Goal: Task Accomplishment & Management: Manage account settings

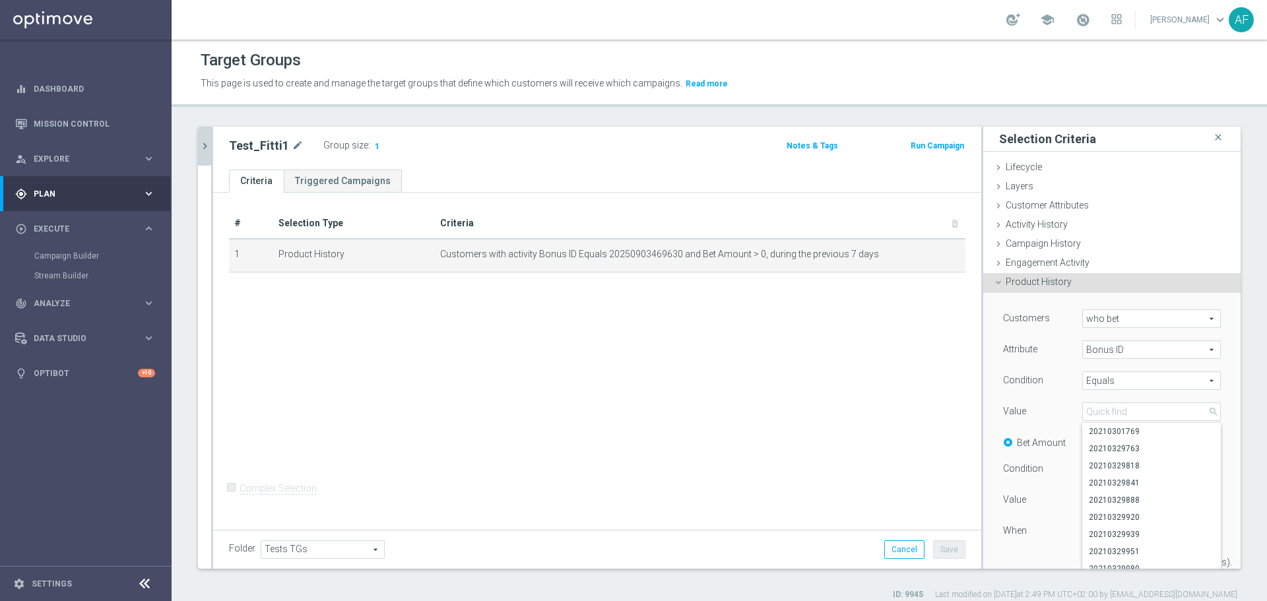
click at [209, 149] on icon "chevron_right" at bounding box center [205, 146] width 13 height 13
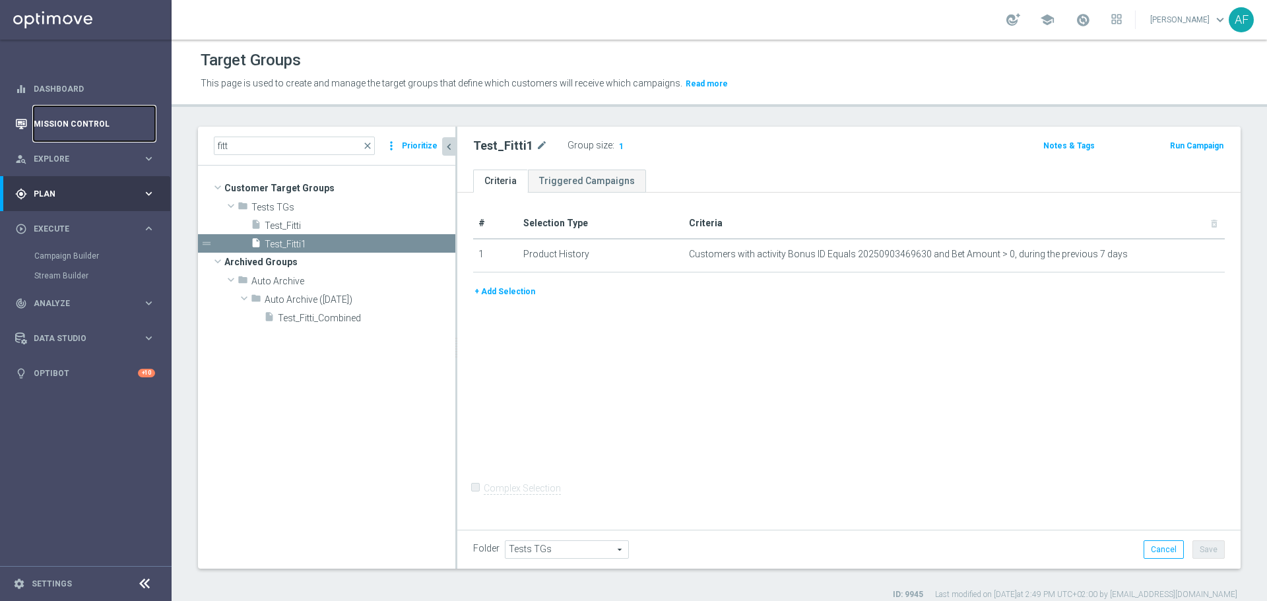
click at [100, 120] on link "Mission Control" at bounding box center [94, 123] width 121 height 35
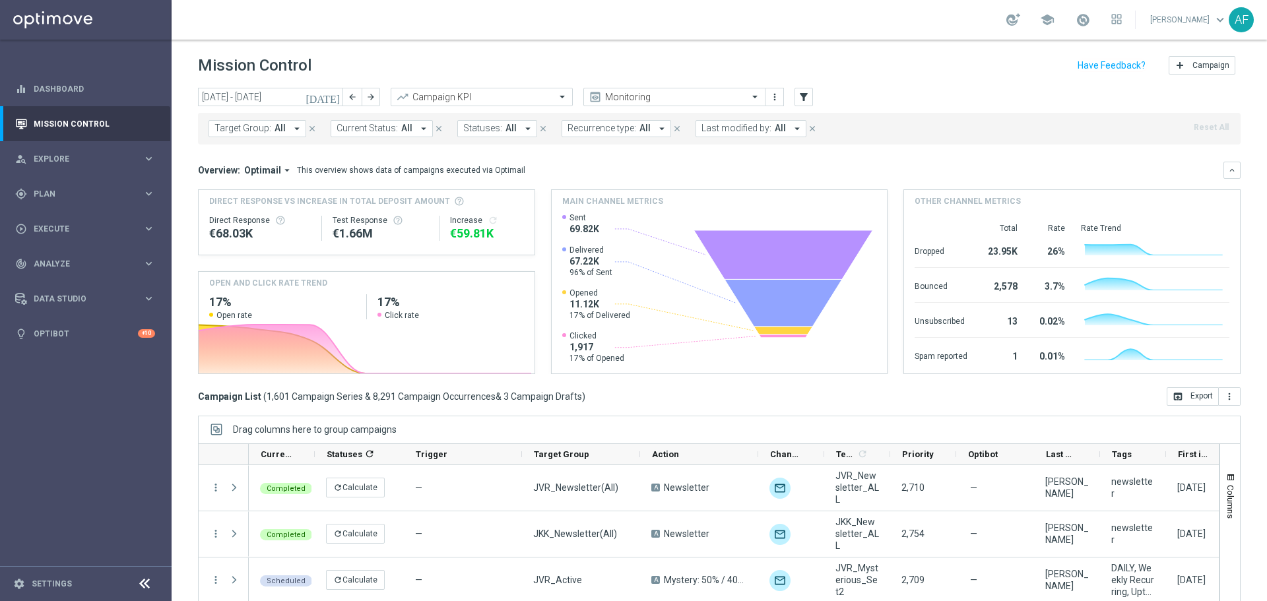
click at [335, 99] on icon "[DATE]" at bounding box center [324, 97] width 36 height 12
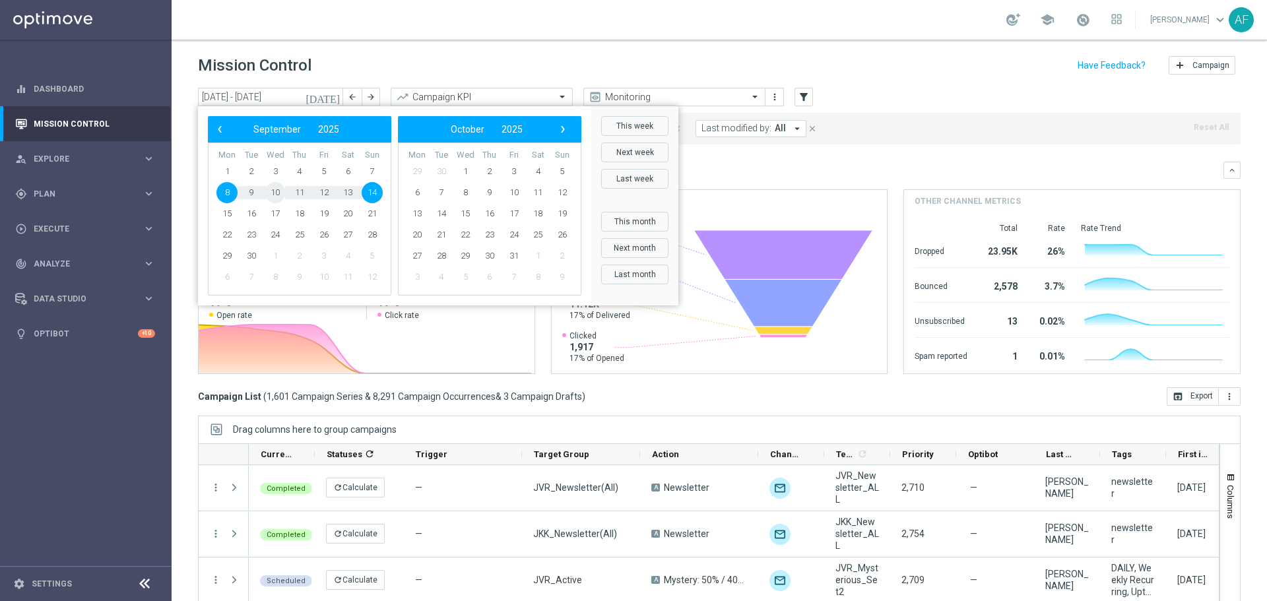
click at [279, 194] on span "10" at bounding box center [275, 192] width 21 height 21
click at [276, 194] on span "10" at bounding box center [275, 192] width 21 height 21
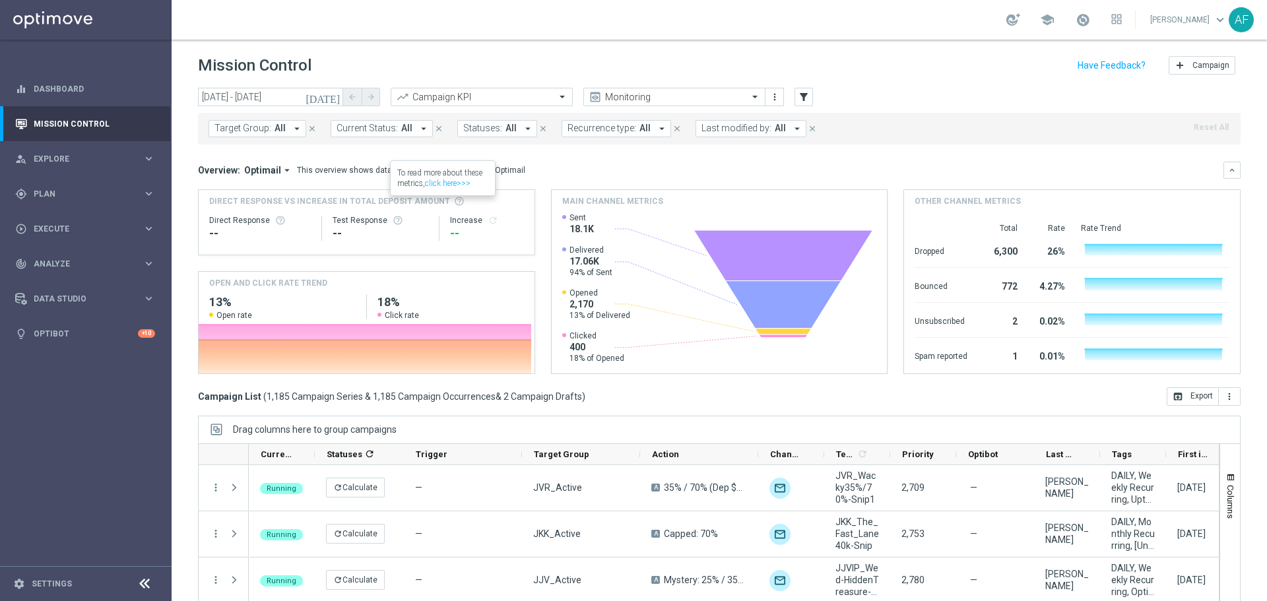
click at [287, 131] on button "Target Group: All arrow_drop_down" at bounding box center [258, 128] width 98 height 17
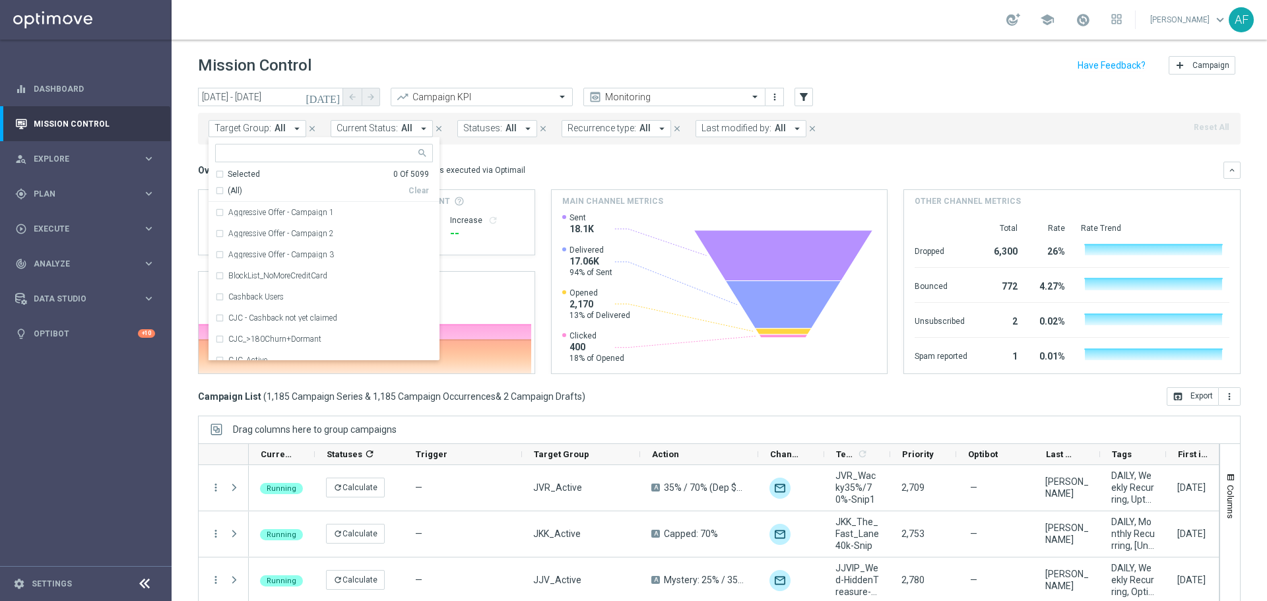
click at [331, 99] on icon "[DATE]" at bounding box center [324, 97] width 36 height 12
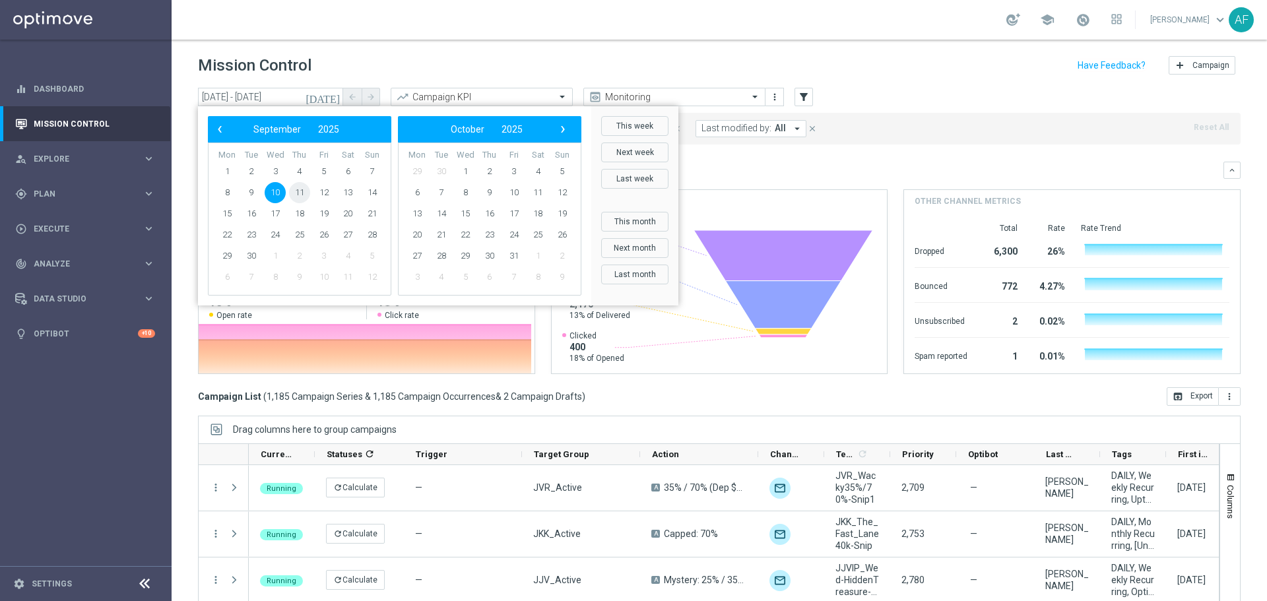
click at [301, 191] on span "11" at bounding box center [299, 192] width 21 height 21
type input "11 Sep 2025 - 11 Sep 2025"
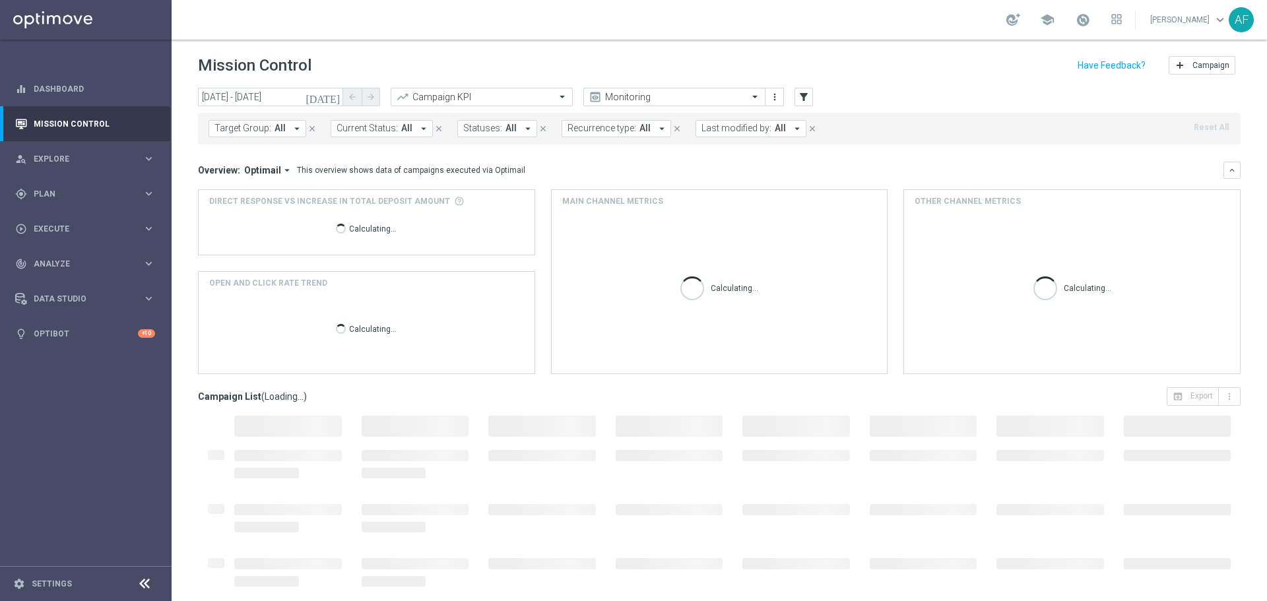
click at [291, 128] on icon "arrow_drop_down" at bounding box center [297, 129] width 12 height 12
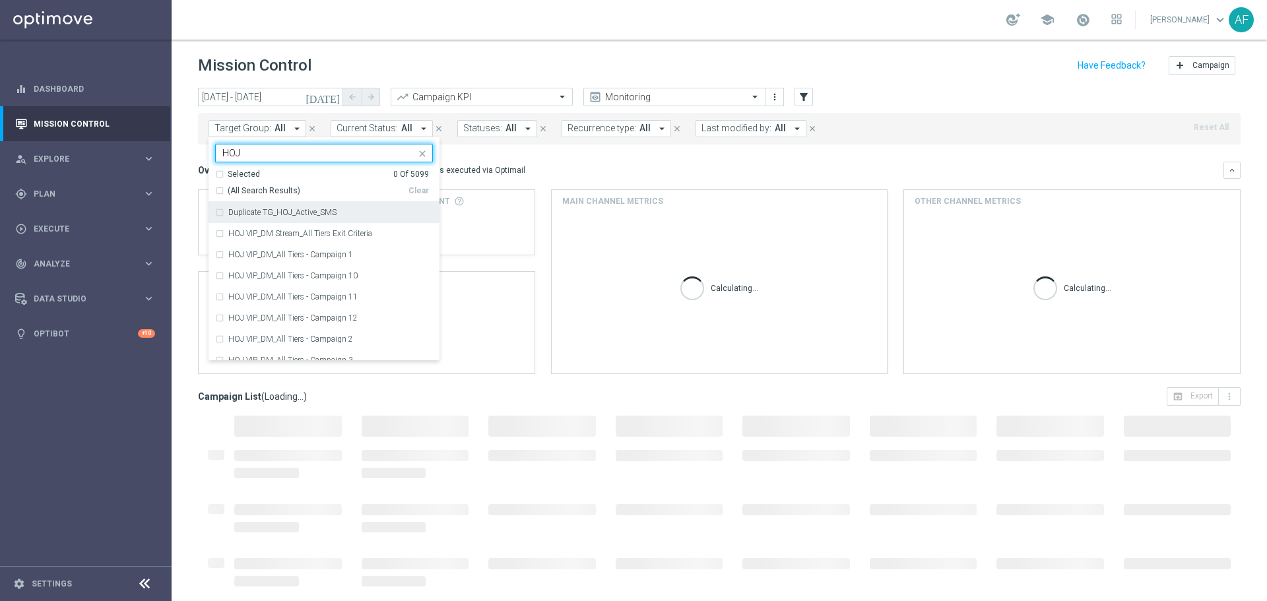
click at [309, 210] on label "Duplicate TG_HOJ_Active_SMS" at bounding box center [282, 213] width 108 height 8
type input "HOJ"
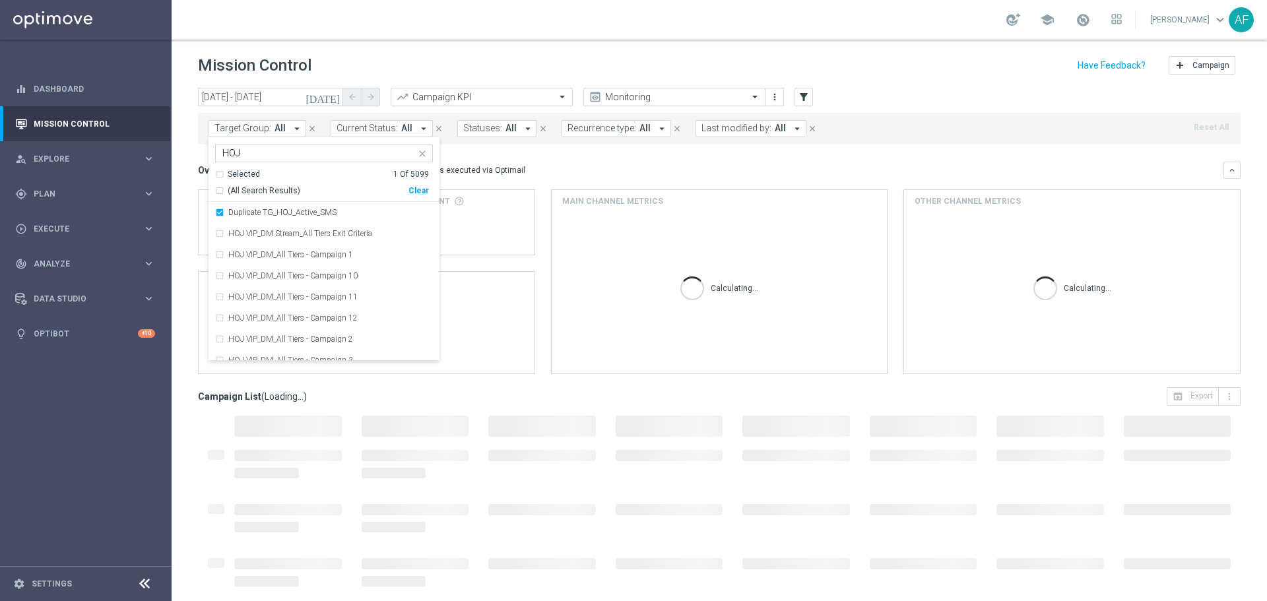
click at [239, 188] on span "(All Search Results)" at bounding box center [264, 190] width 73 height 11
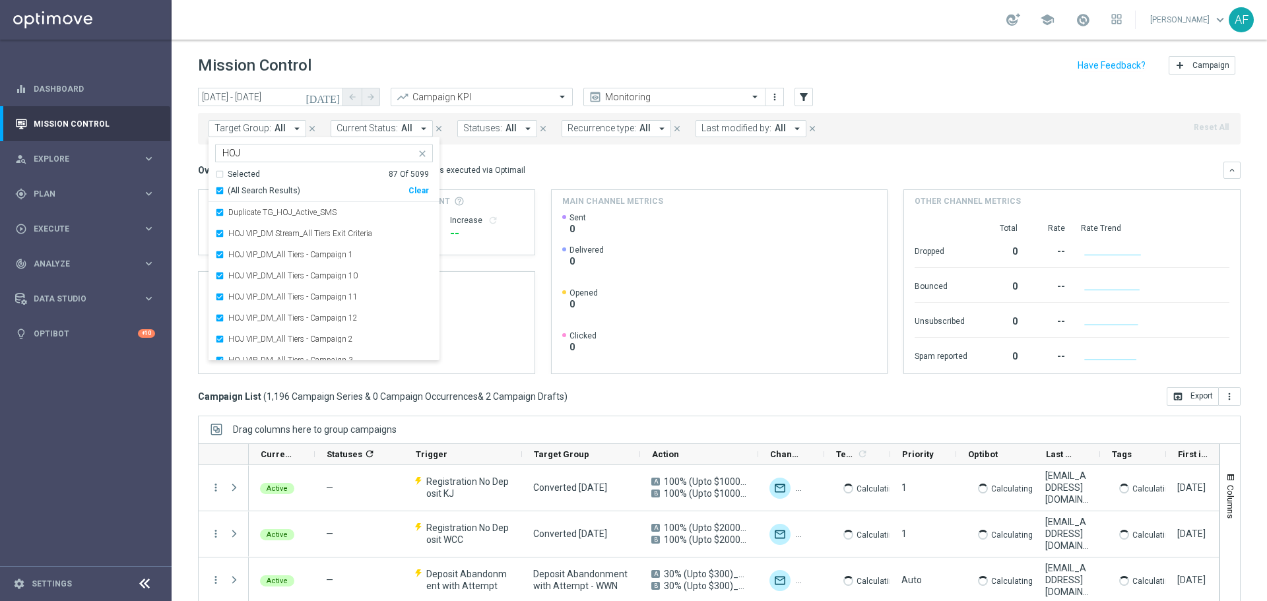
click at [539, 164] on div "Overview: Optimail arrow_drop_down This overview shows data of campaigns execut…" at bounding box center [711, 170] width 1026 height 12
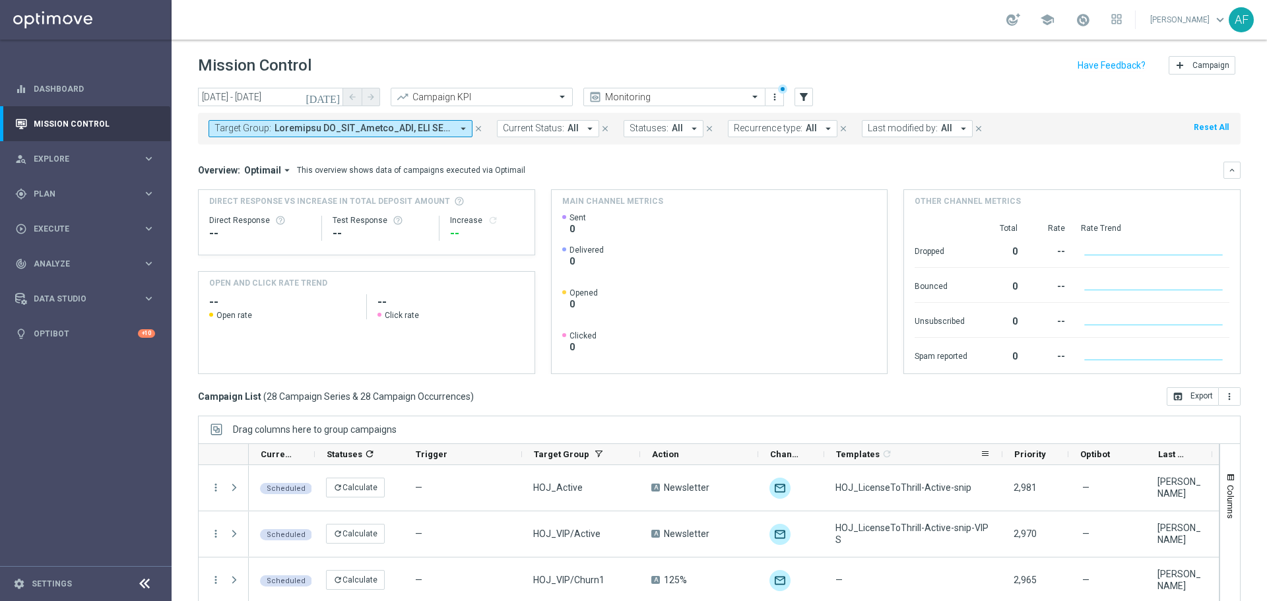
drag, startPoint x: 888, startPoint y: 455, endPoint x: 1001, endPoint y: 457, distance: 112.2
click at [1001, 457] on div at bounding box center [1002, 454] width 5 height 20
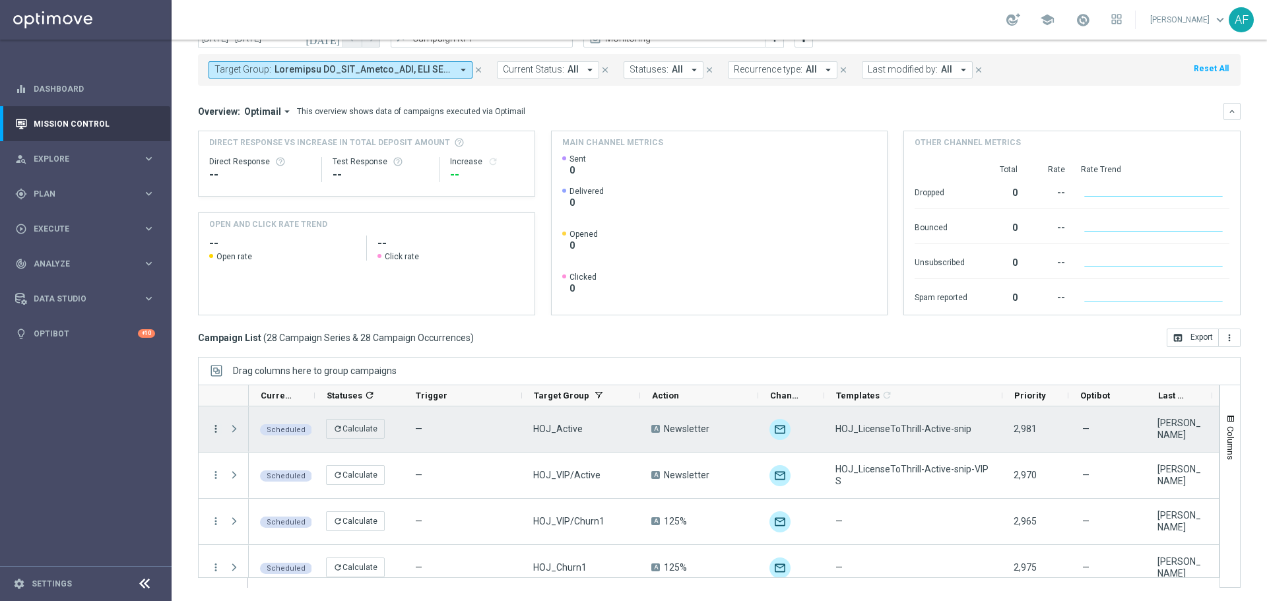
click at [215, 429] on icon "more_vert" at bounding box center [216, 429] width 12 height 12
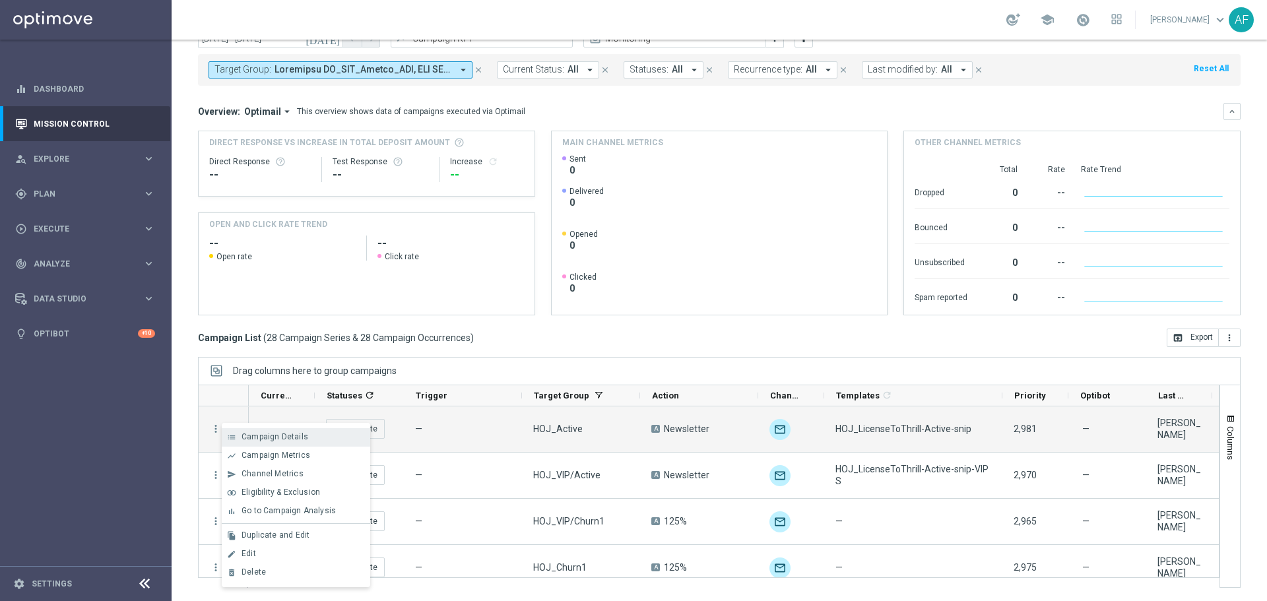
click at [271, 434] on span "Campaign Details" at bounding box center [275, 436] width 67 height 9
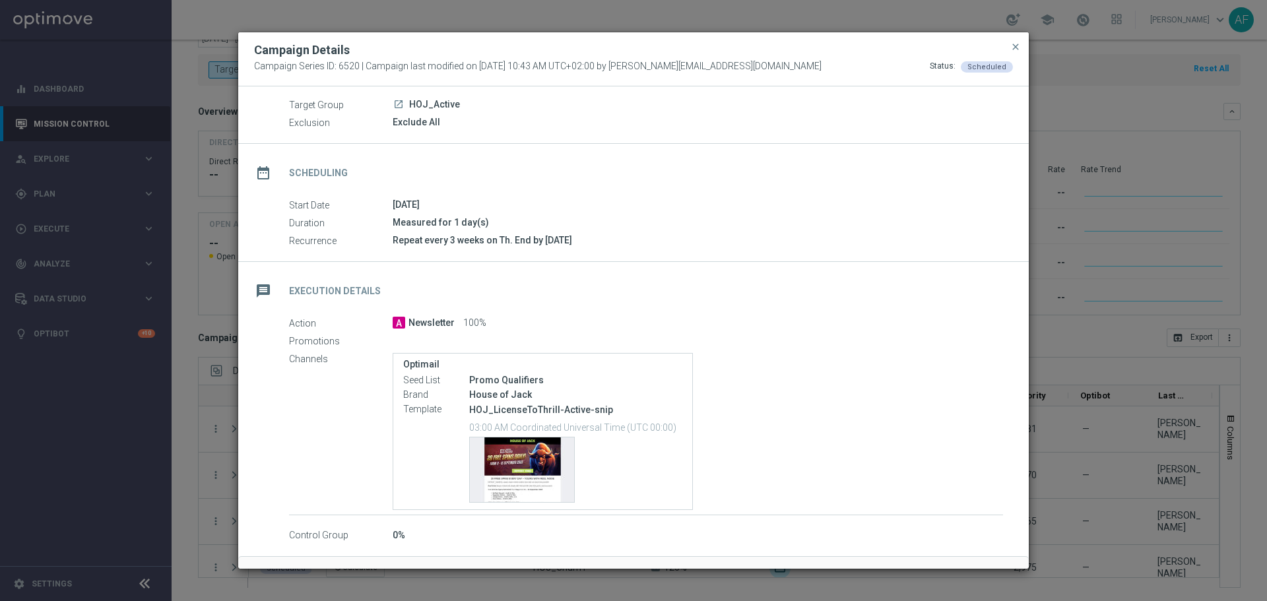
scroll to position [66, 0]
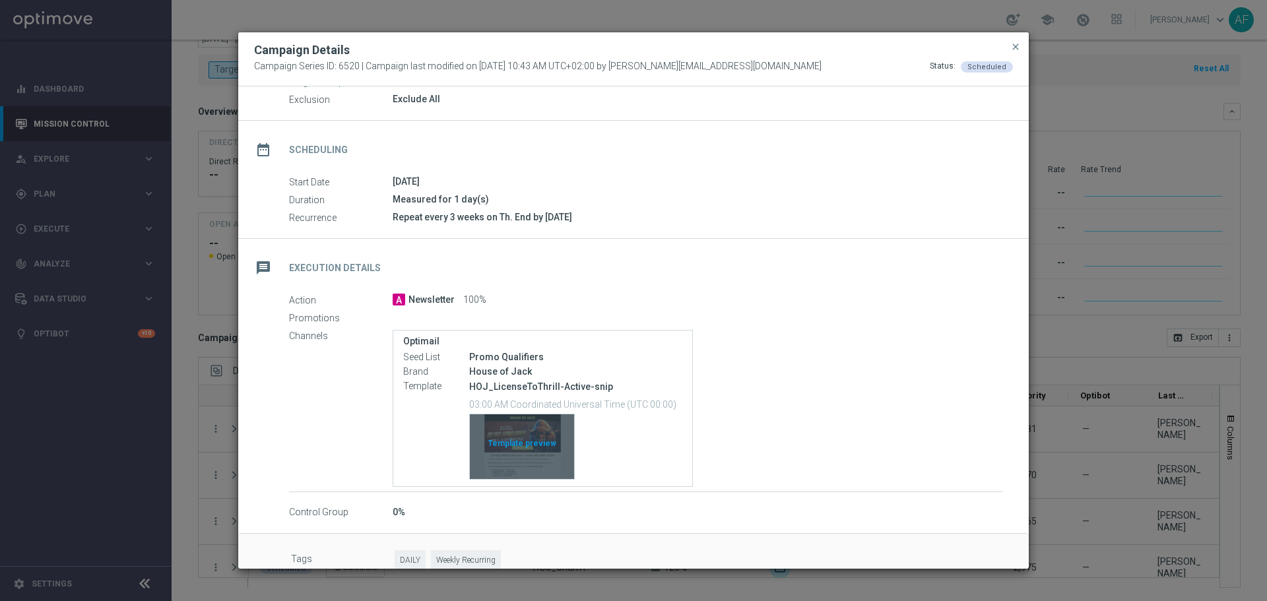
click at [553, 444] on div "Template preview" at bounding box center [522, 447] width 104 height 65
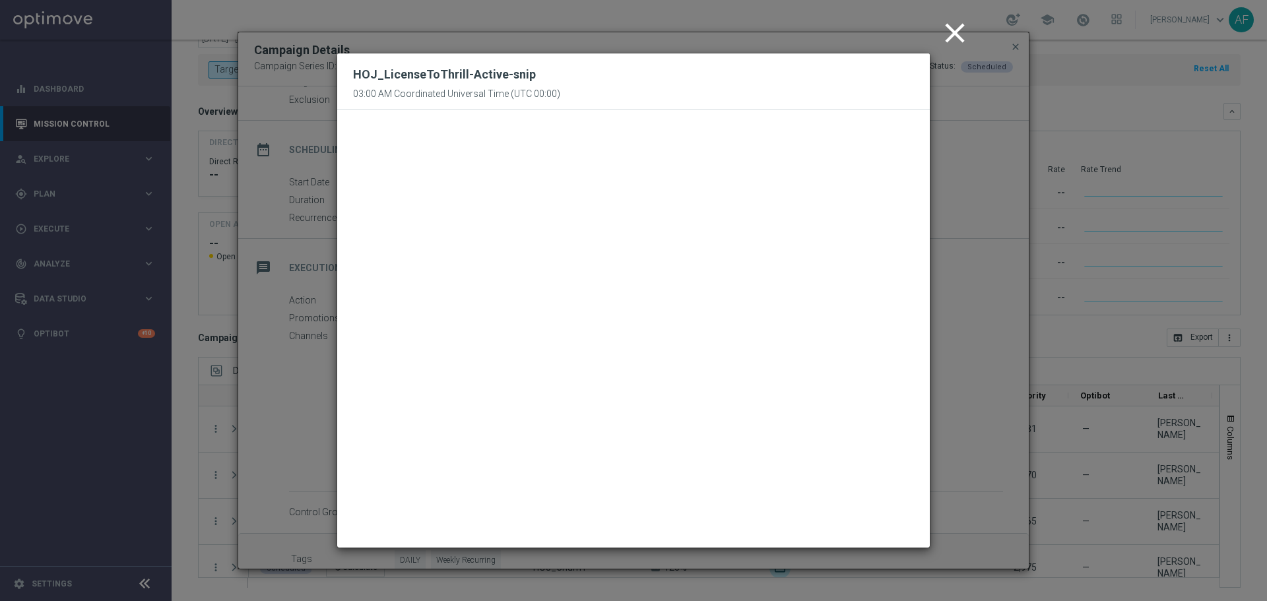
click at [954, 33] on icon "close" at bounding box center [955, 33] width 33 height 33
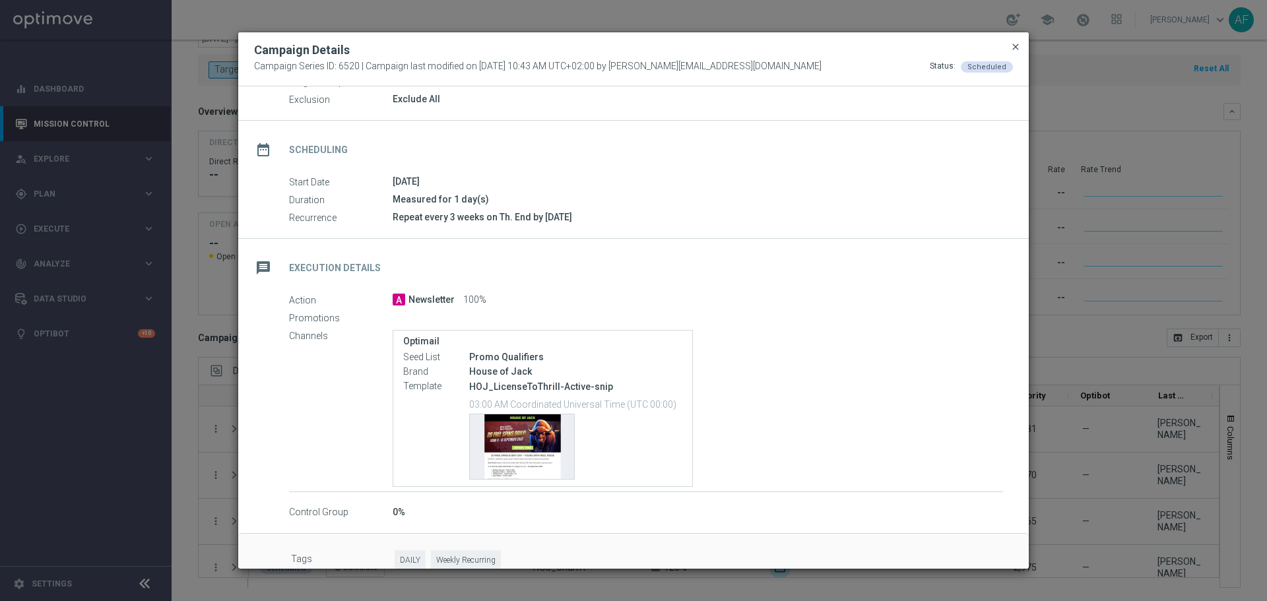
click at [1017, 48] on span "close" at bounding box center [1016, 47] width 11 height 11
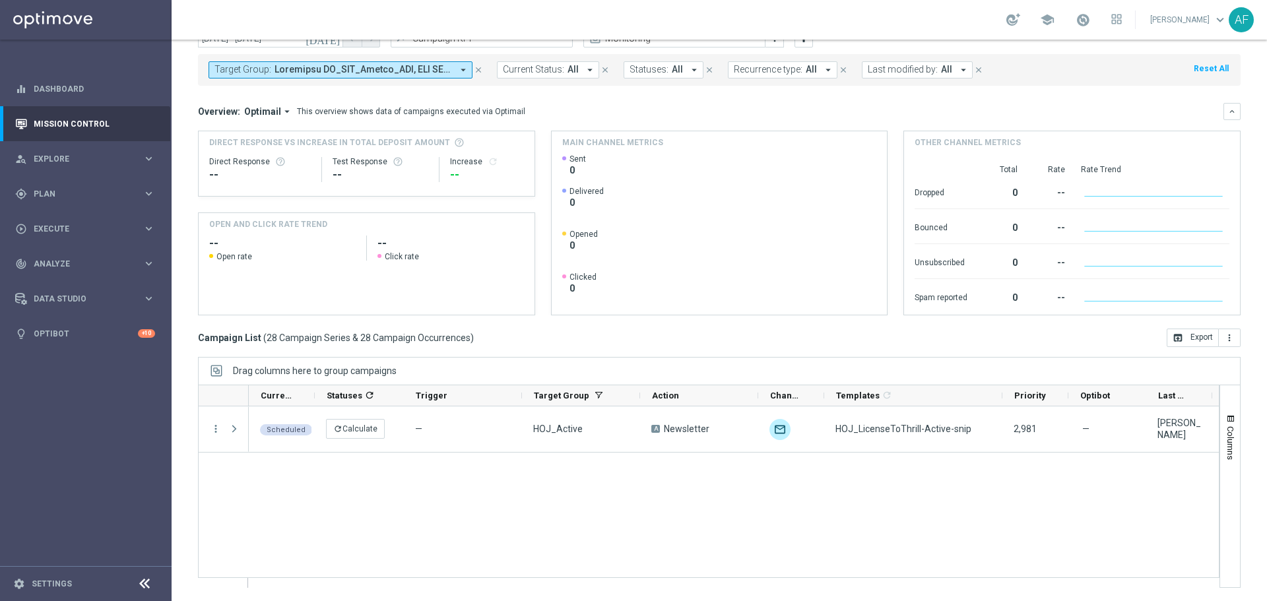
scroll to position [1123, 0]
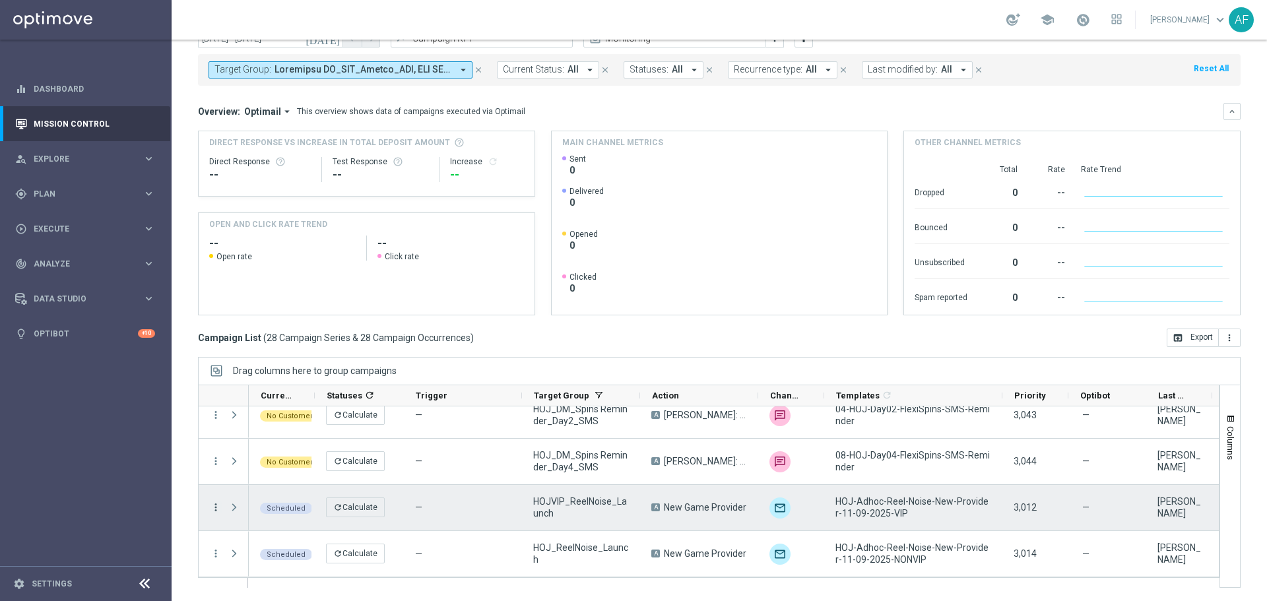
click at [215, 510] on icon "more_vert" at bounding box center [216, 508] width 12 height 12
click at [287, 371] on span "Campaign Details" at bounding box center [275, 369] width 67 height 9
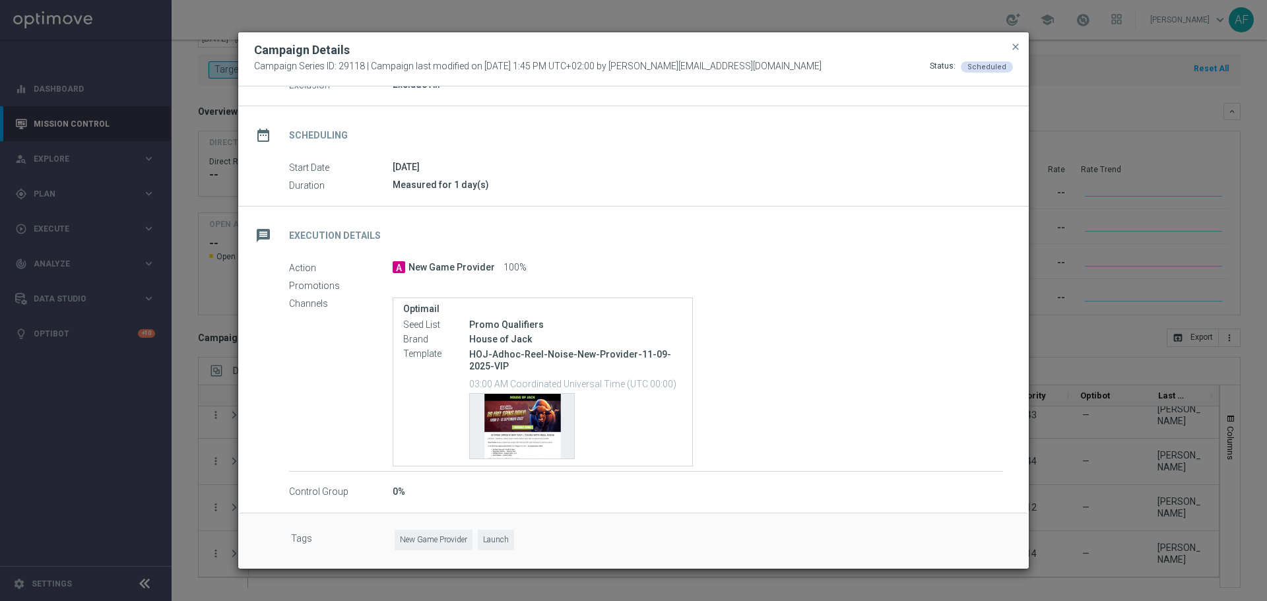
scroll to position [81, 0]
click at [501, 417] on div "Template preview" at bounding box center [522, 425] width 104 height 65
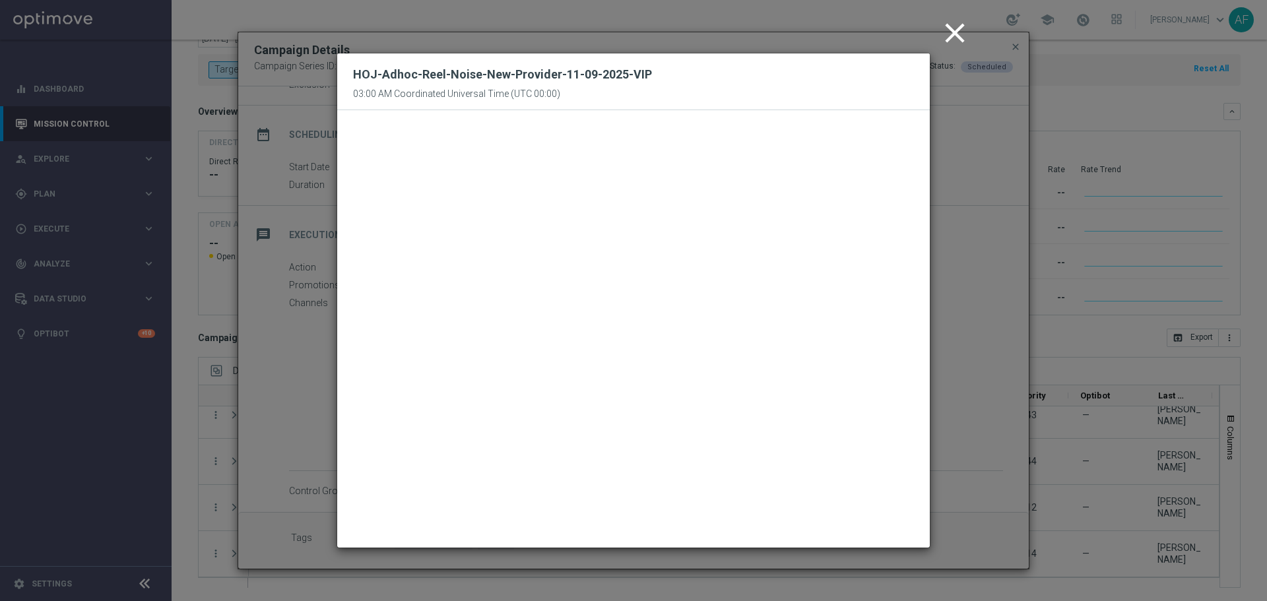
drag, startPoint x: 953, startPoint y: 34, endPoint x: 989, endPoint y: 37, distance: 36.5
click at [953, 34] on icon "close" at bounding box center [955, 33] width 33 height 33
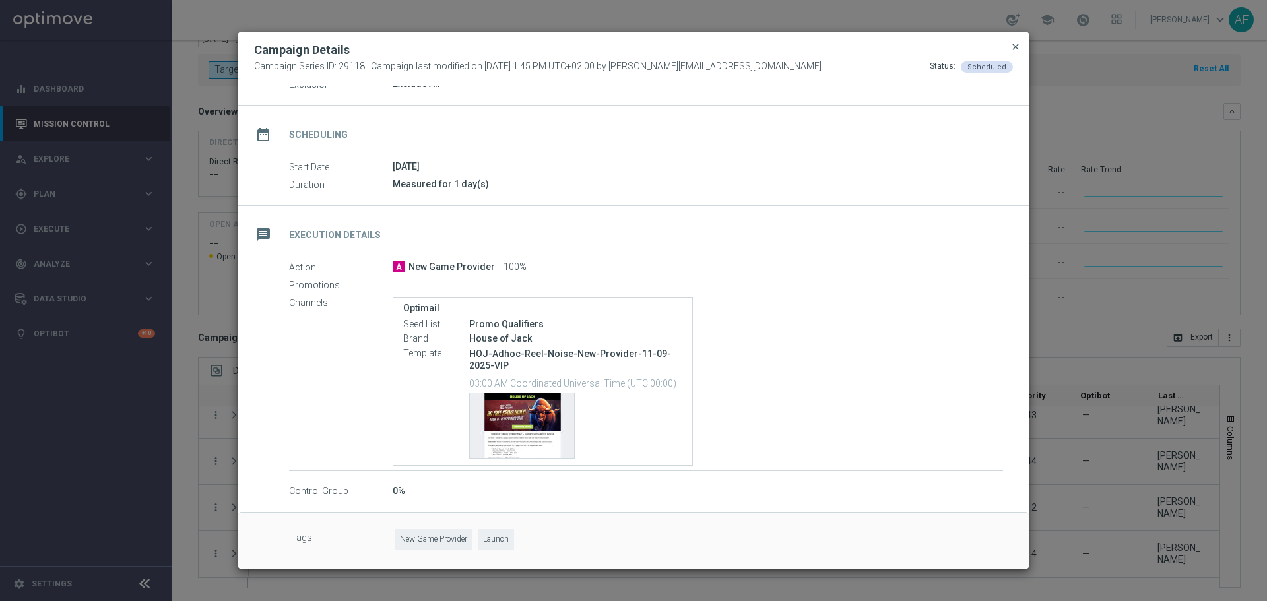
click at [1018, 49] on span "close" at bounding box center [1016, 47] width 11 height 11
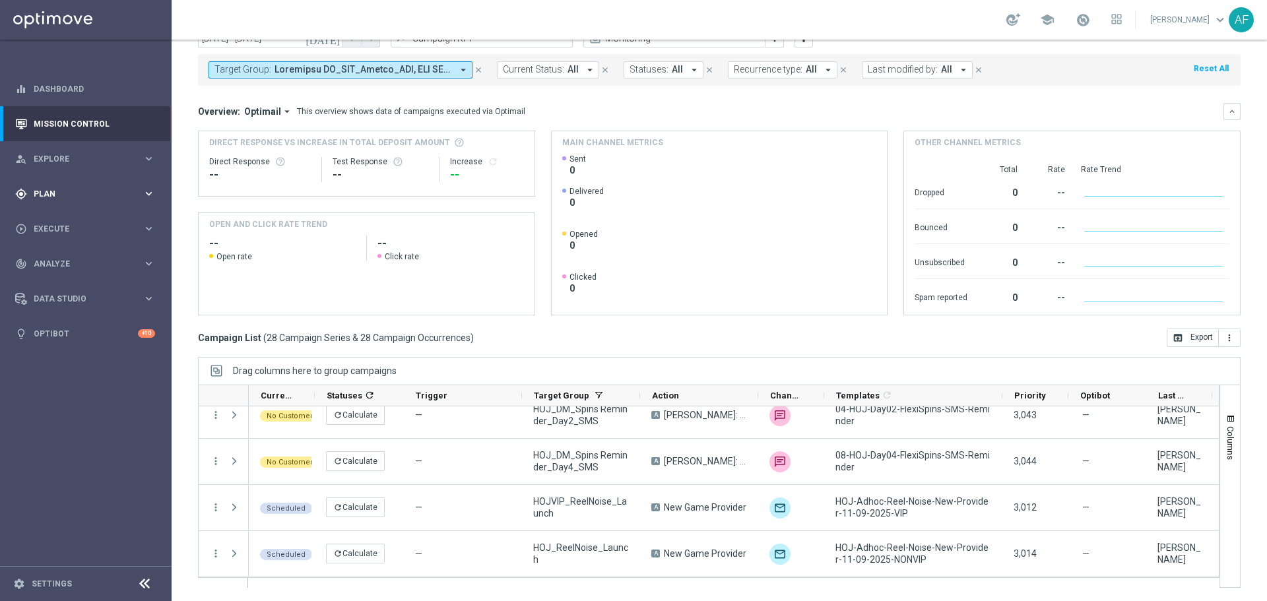
click at [92, 190] on span "Plan" at bounding box center [88, 194] width 109 height 8
click at [57, 220] on link "Target Groups" at bounding box center [85, 221] width 103 height 11
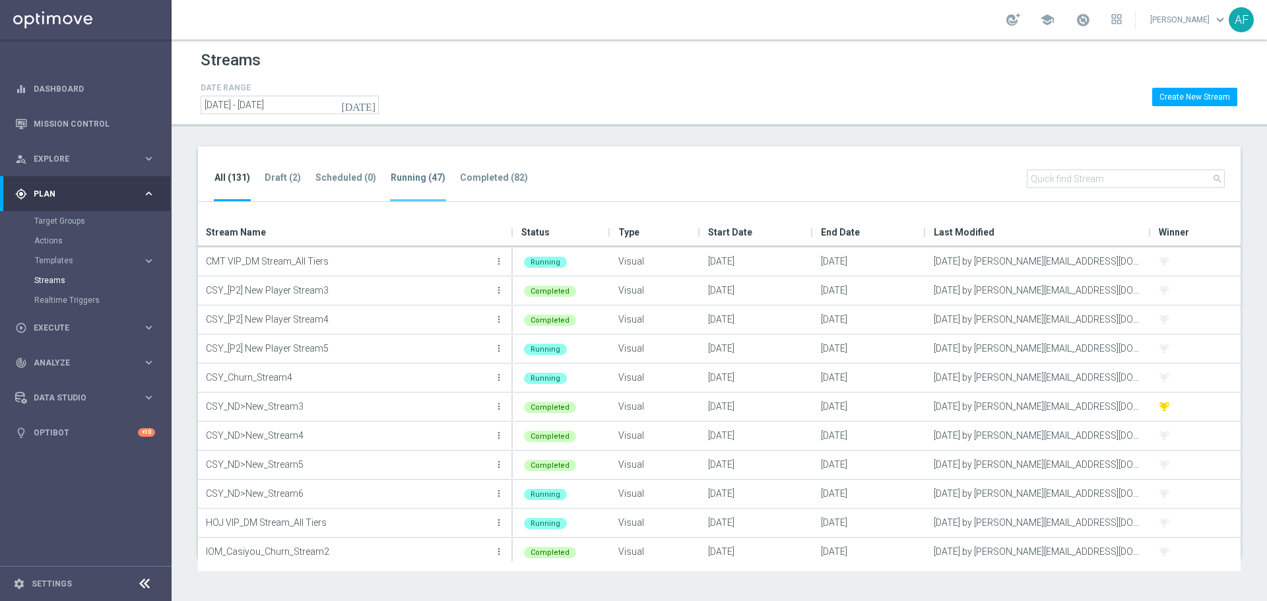
click at [410, 175] on tab-header "Running (47)" at bounding box center [418, 177] width 55 height 11
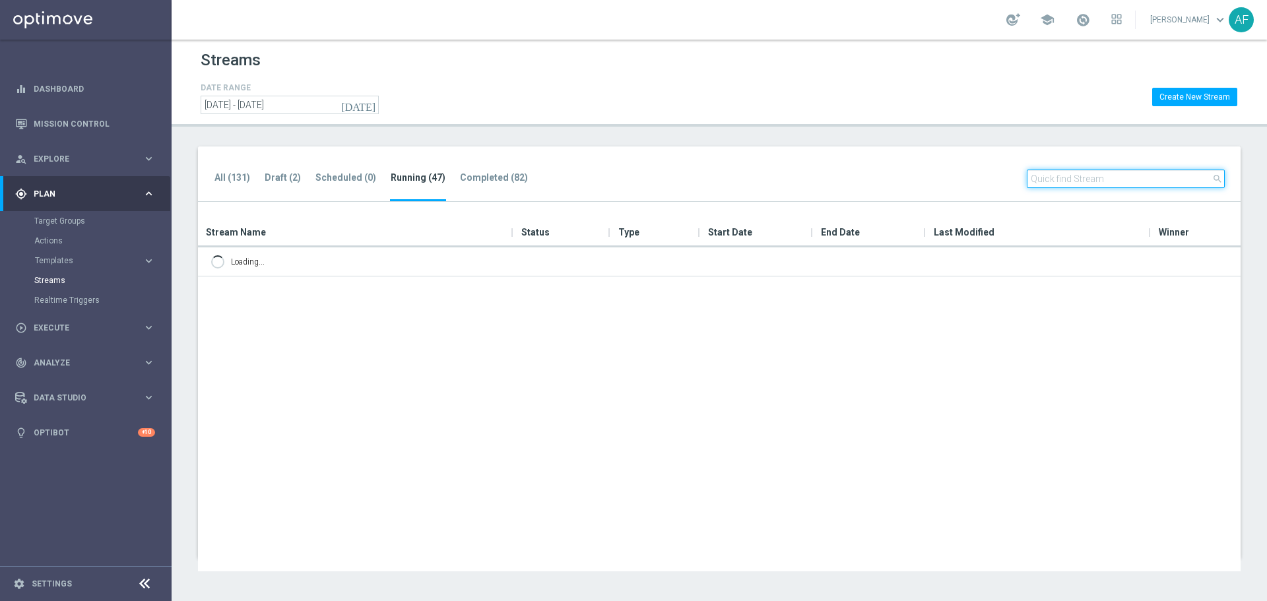
click at [1081, 179] on input "text" at bounding box center [1126, 179] width 198 height 18
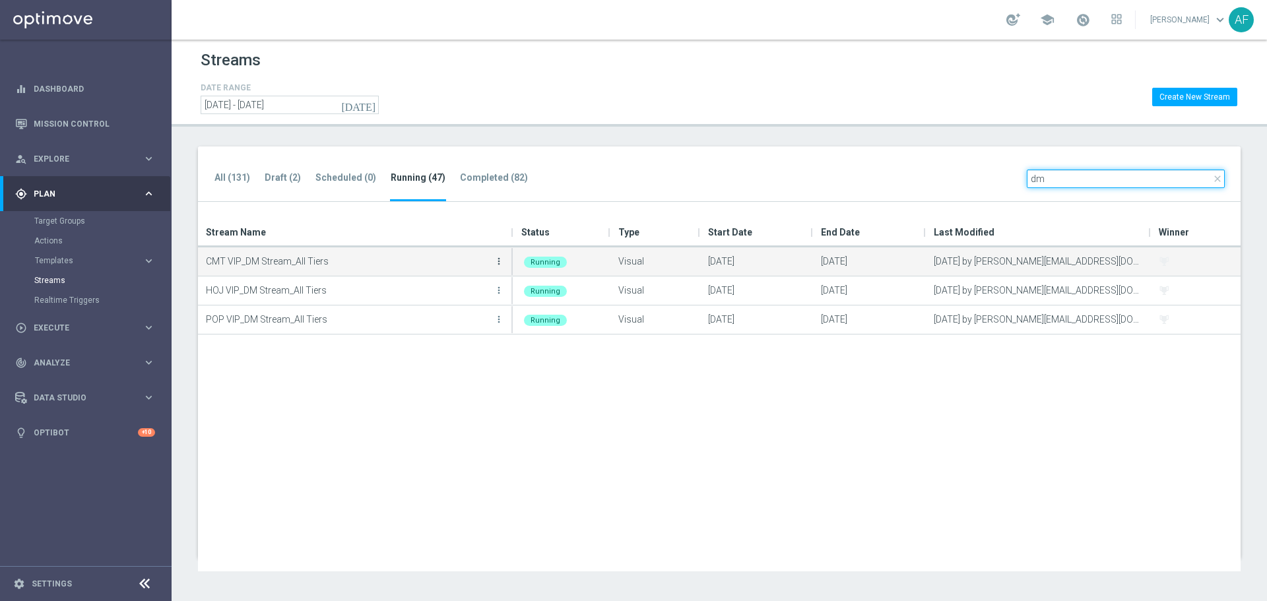
type input "dm"
click at [499, 261] on icon "more_vert" at bounding box center [499, 261] width 11 height 11
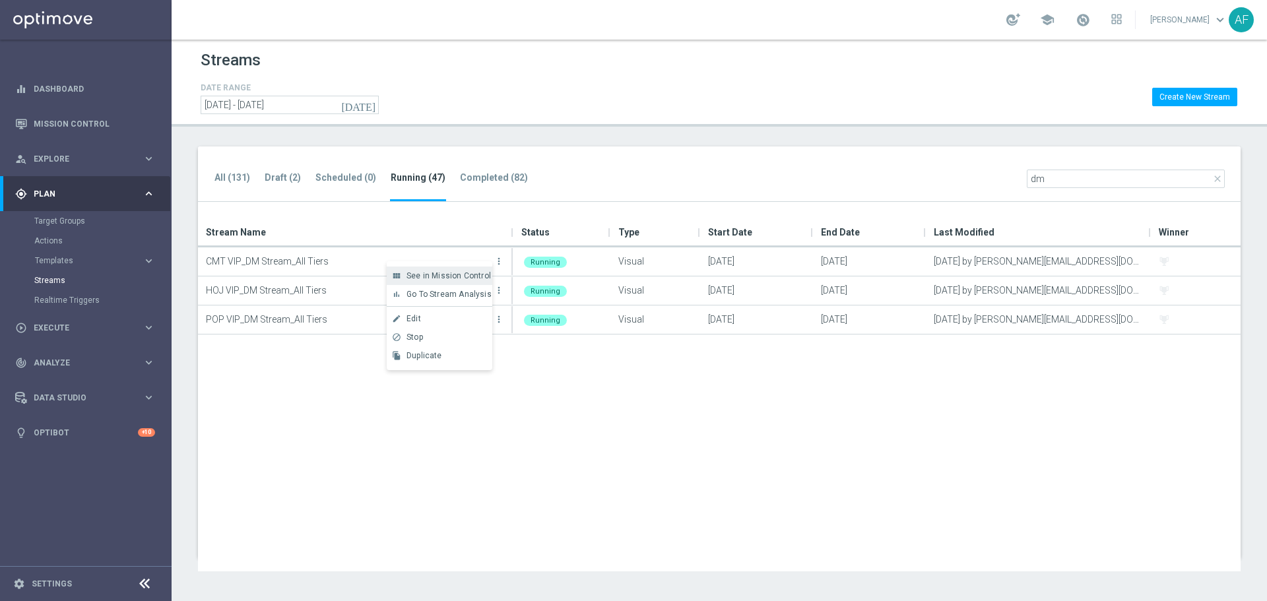
click at [460, 275] on span "See in Mission Control" at bounding box center [449, 275] width 84 height 9
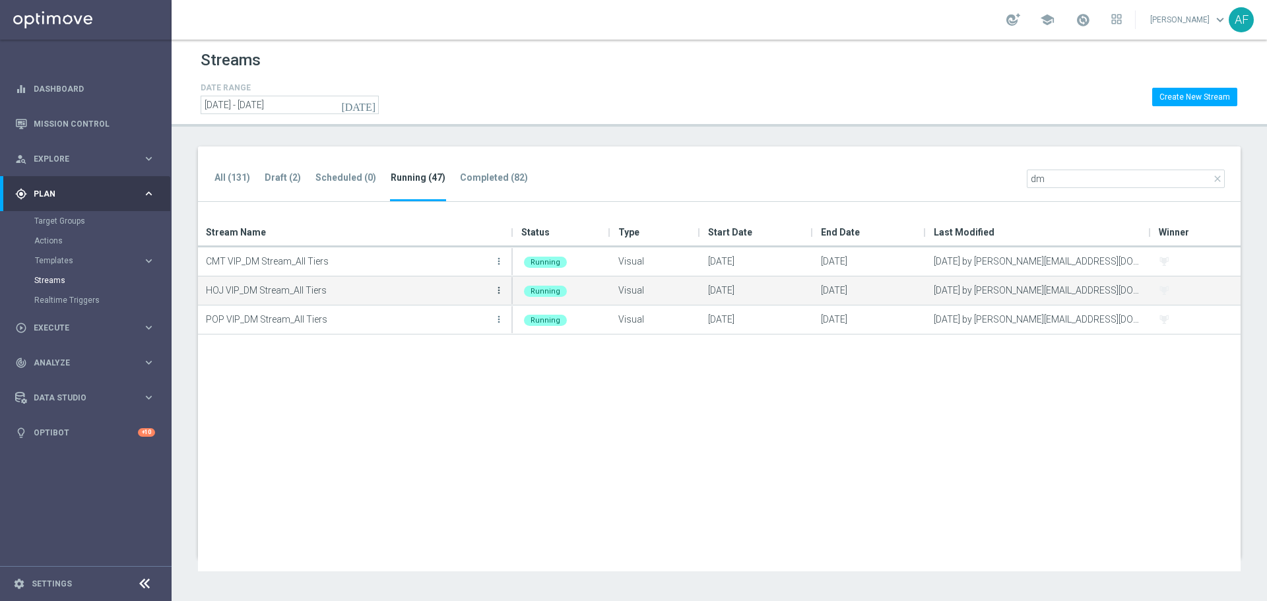
click at [500, 292] on icon "more_vert" at bounding box center [499, 290] width 11 height 11
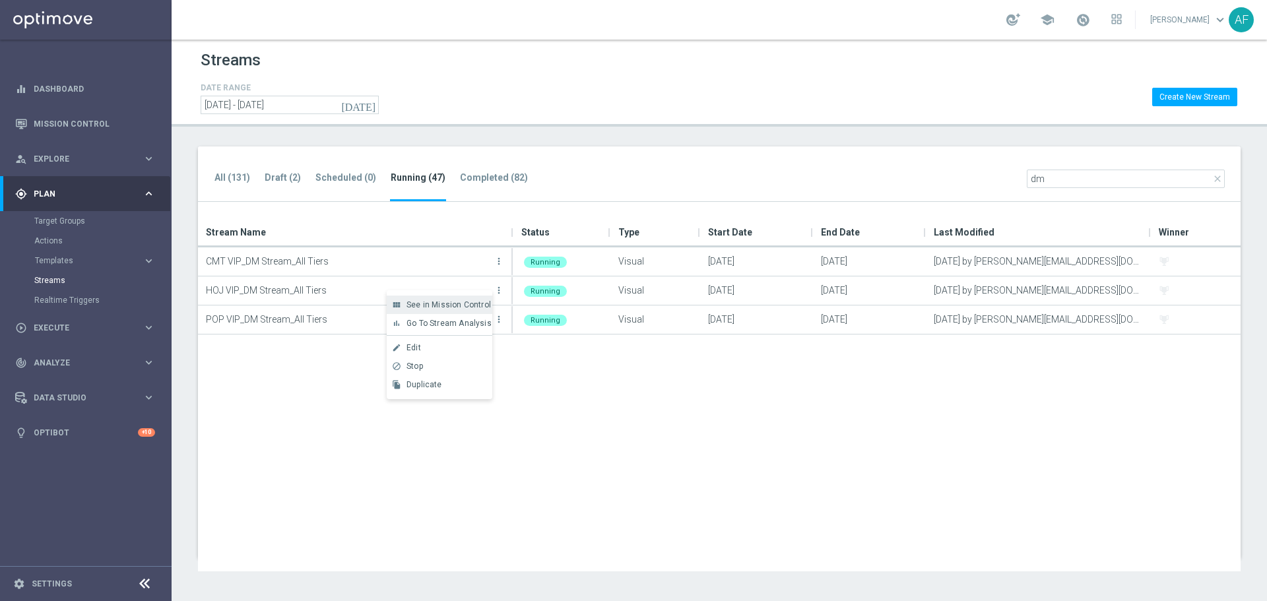
click at [456, 301] on span "See in Mission Control" at bounding box center [449, 304] width 84 height 9
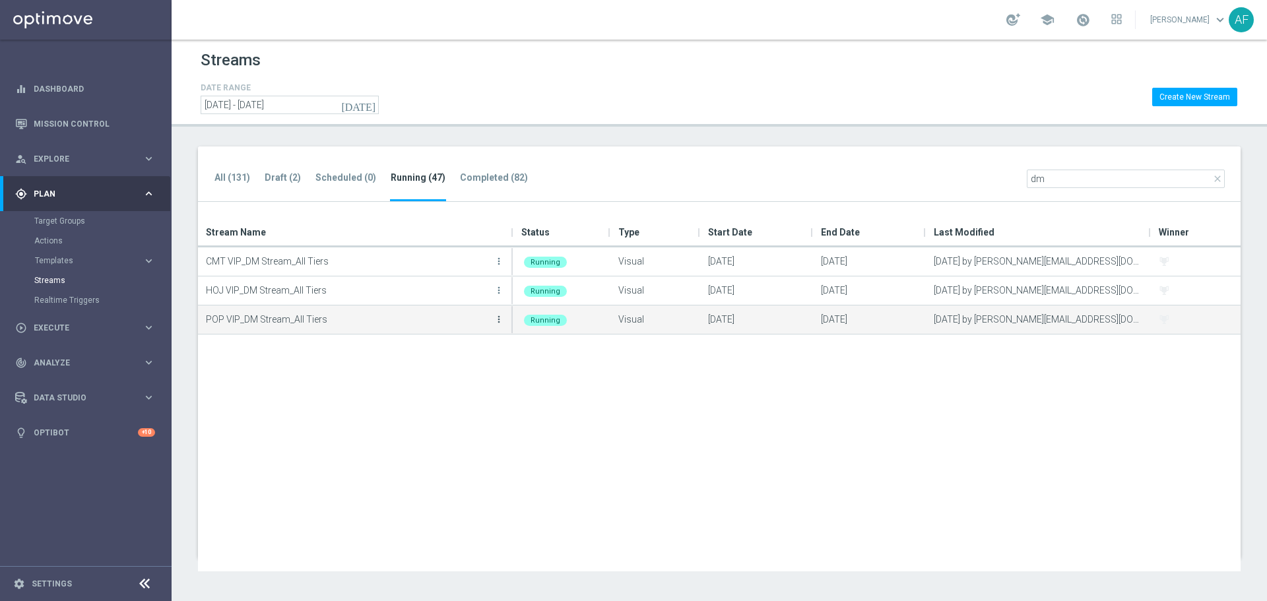
click at [496, 319] on icon "more_vert" at bounding box center [499, 319] width 11 height 11
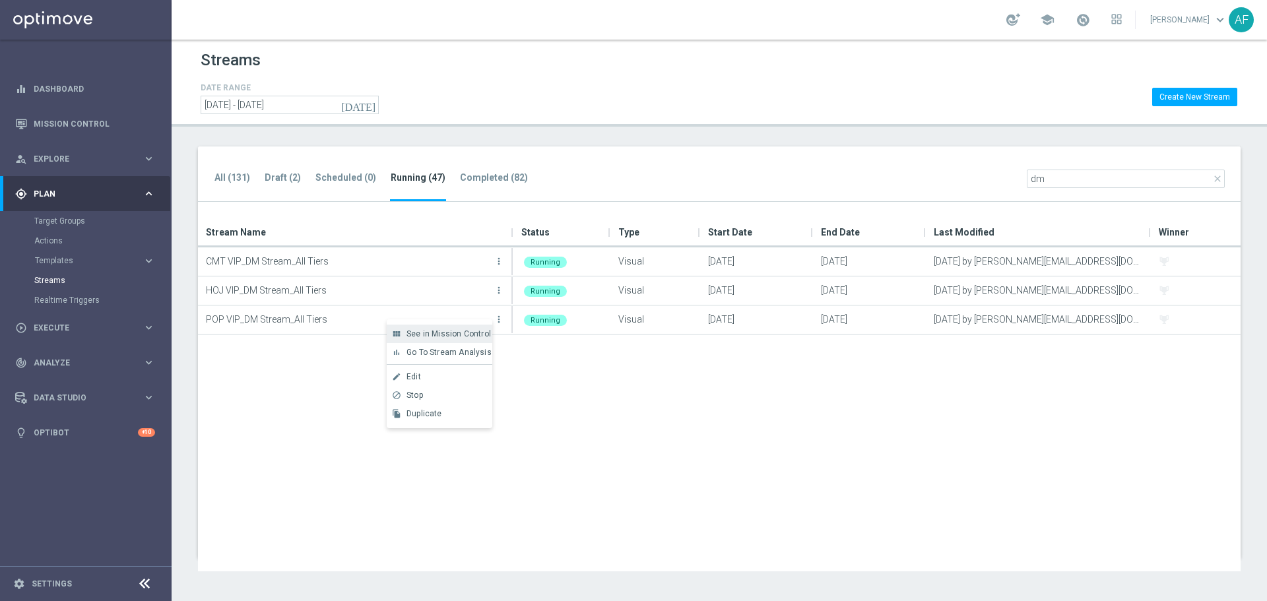
click at [455, 327] on div "view_module See in Mission Control" at bounding box center [440, 334] width 106 height 18
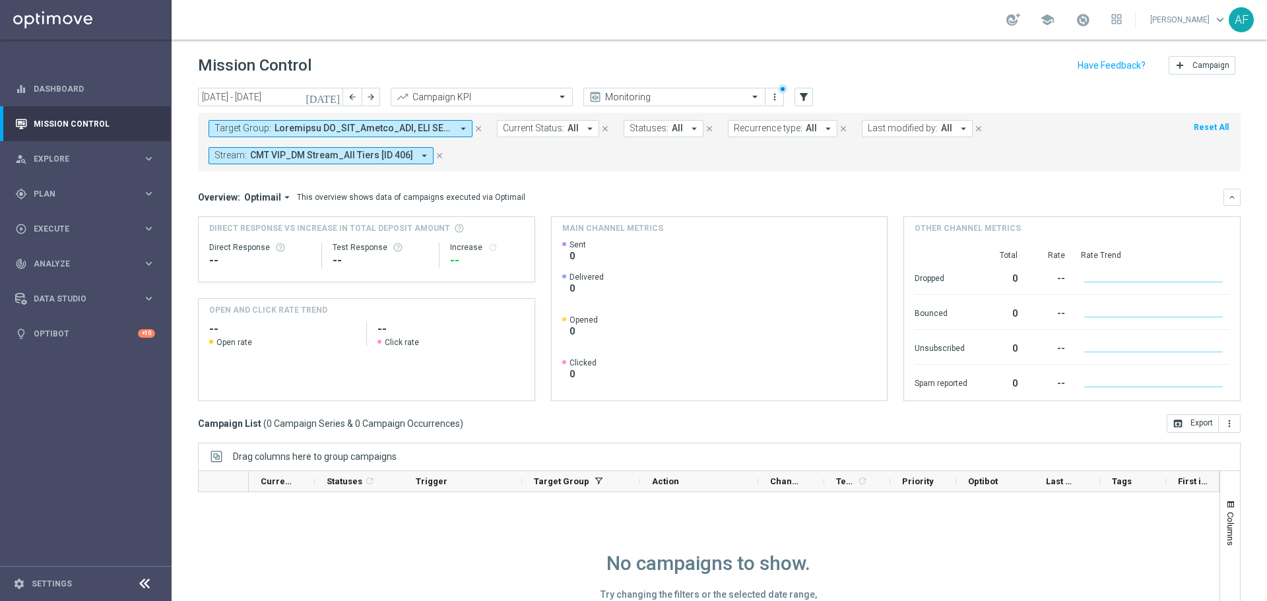
click at [332, 96] on icon "[DATE]" at bounding box center [324, 97] width 36 height 12
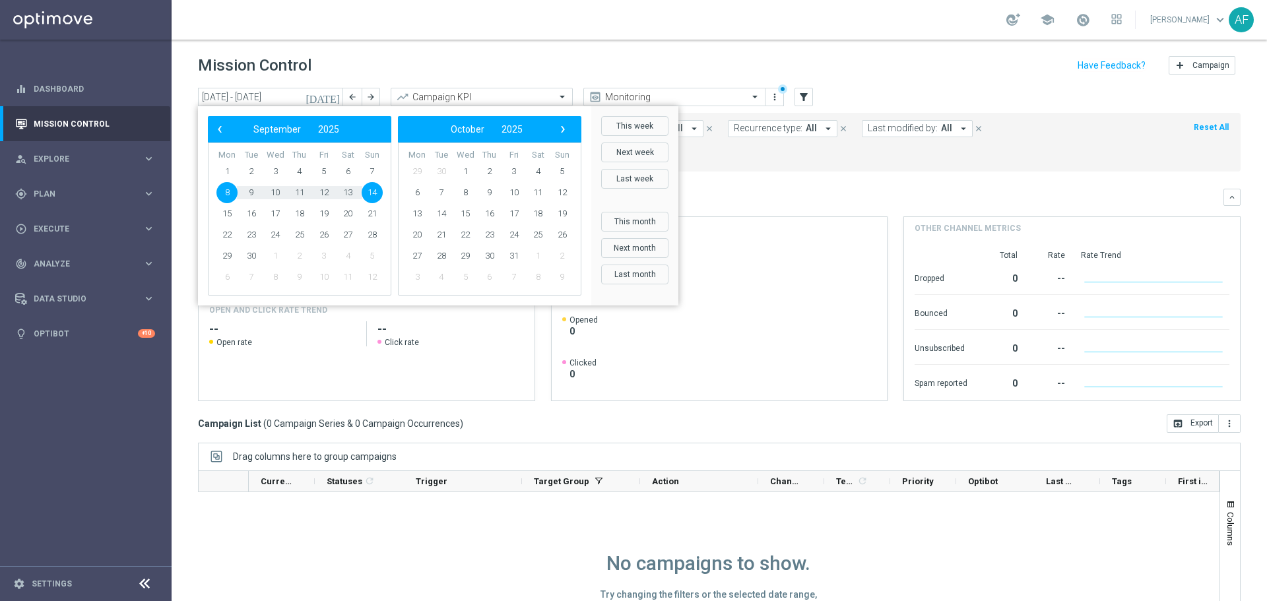
click at [438, 50] on header "Mission Control add Campaign" at bounding box center [720, 64] width 1096 height 48
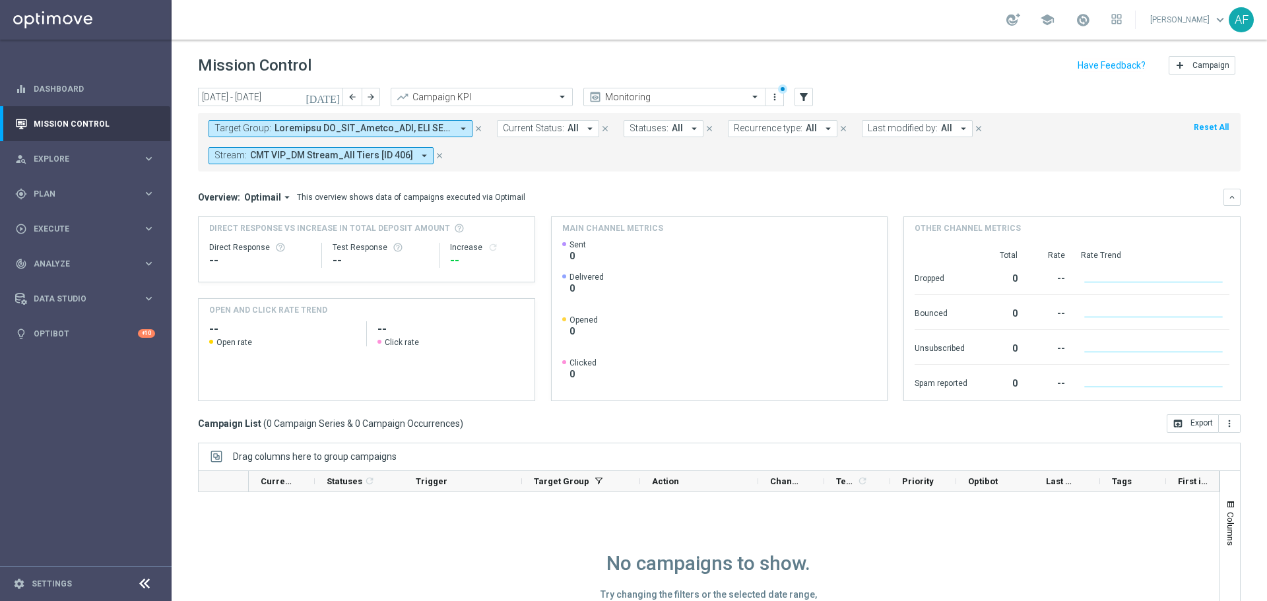
click at [463, 130] on icon "arrow_drop_down" at bounding box center [463, 129] width 12 height 12
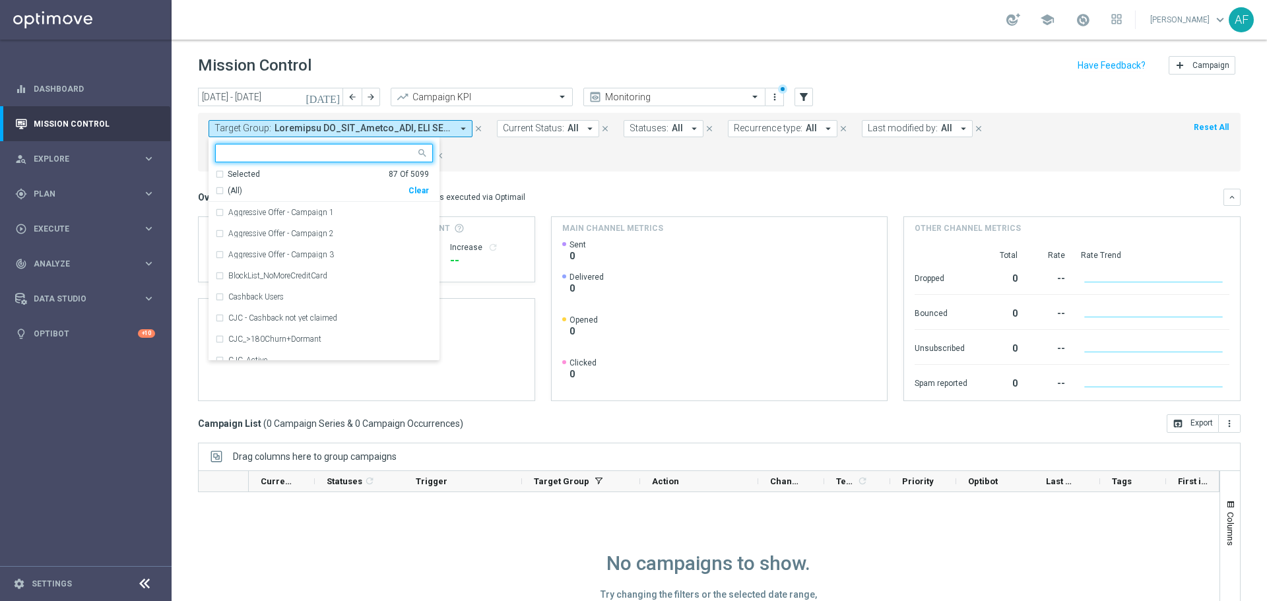
click at [257, 174] on div "Selected" at bounding box center [244, 174] width 32 height 11
click at [264, 193] on span "(All Search Results)" at bounding box center [264, 190] width 73 height 11
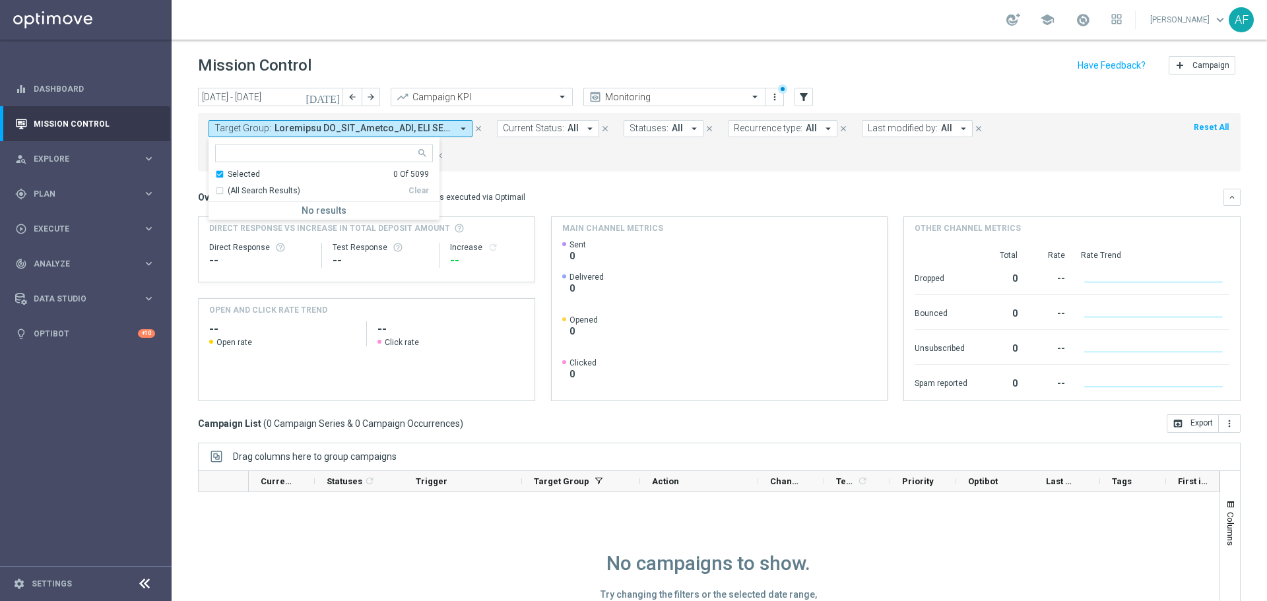
click at [547, 183] on mini-dashboard "Overview: Optimail arrow_drop_down This overview shows data of campaigns execut…" at bounding box center [719, 293] width 1043 height 243
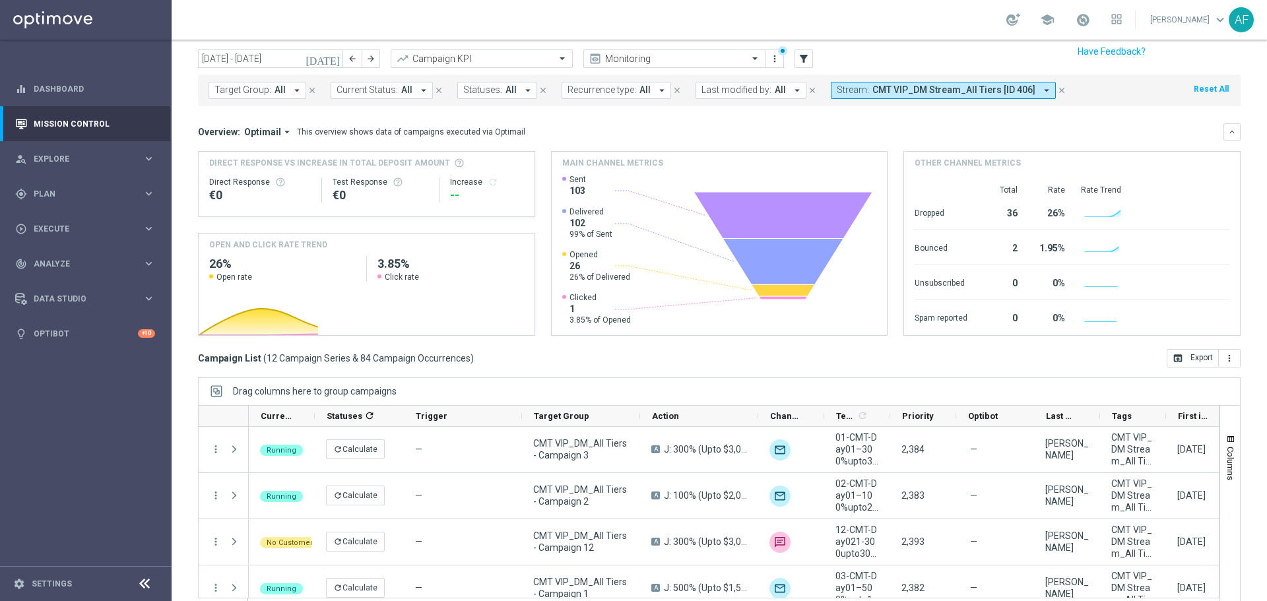
scroll to position [59, 0]
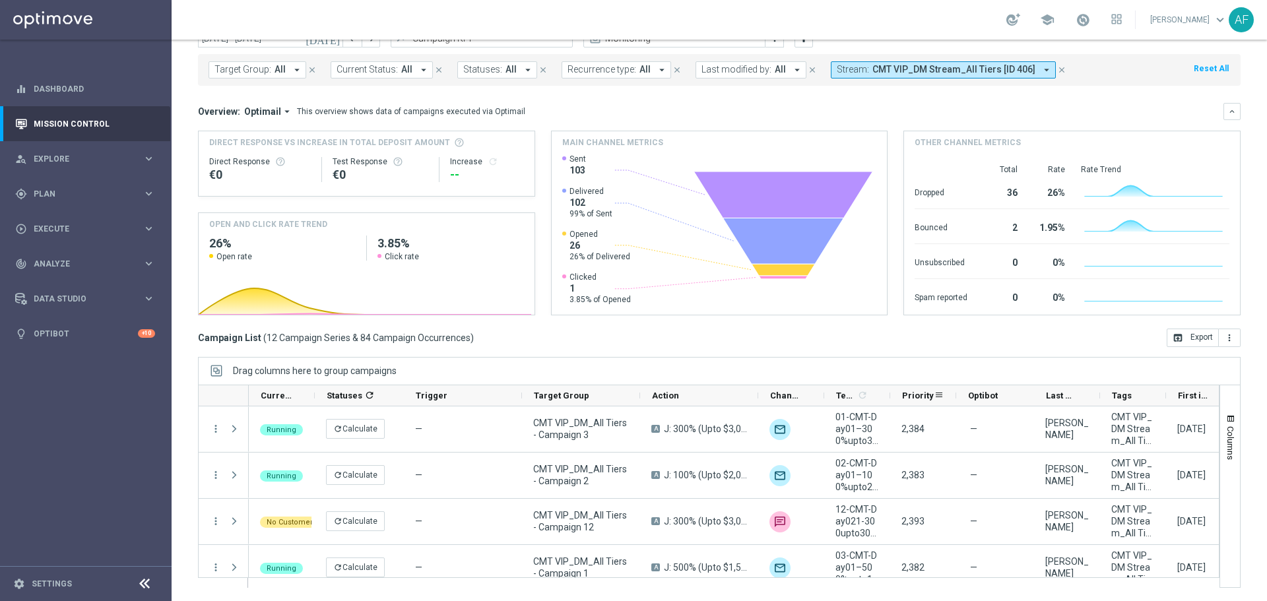
click at [912, 395] on span "Priority" at bounding box center [918, 396] width 32 height 10
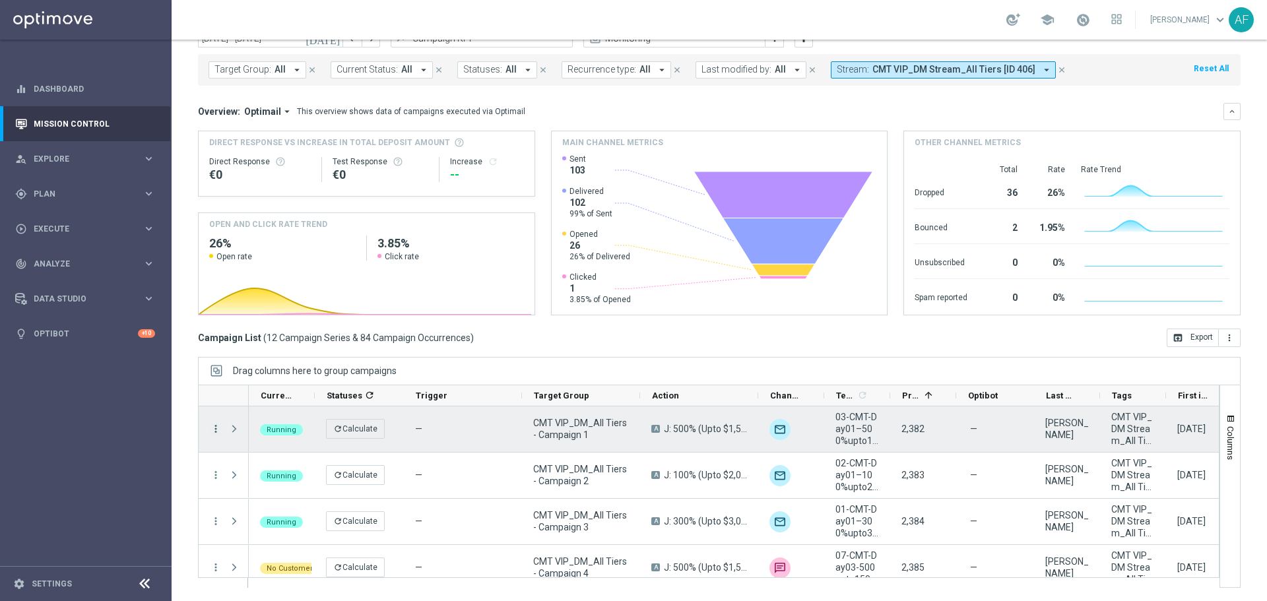
click at [217, 432] on icon "more_vert" at bounding box center [216, 429] width 12 height 12
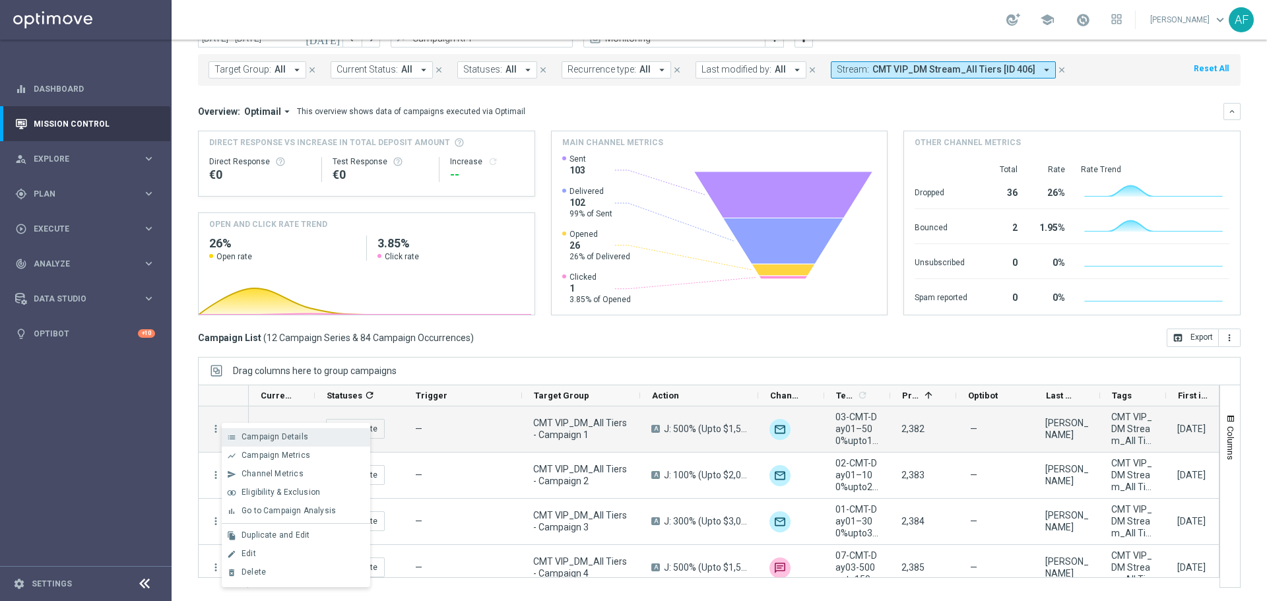
click at [263, 434] on span "Campaign Details" at bounding box center [275, 436] width 67 height 9
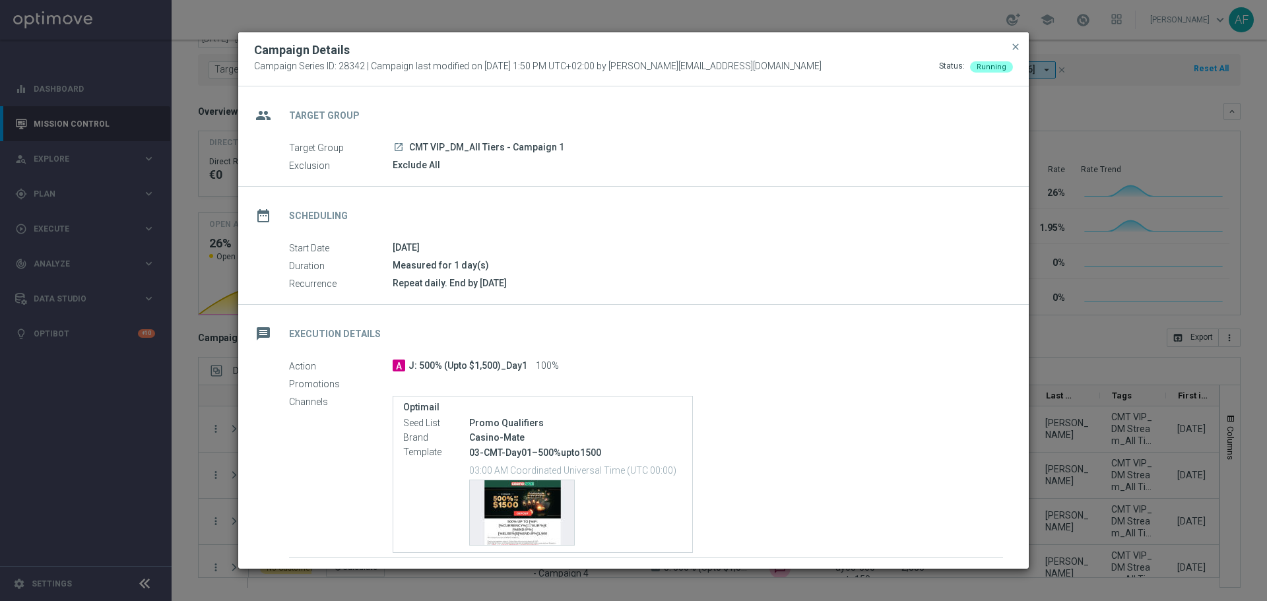
click at [398, 147] on icon "launch" at bounding box center [398, 147] width 11 height 11
click at [1019, 53] on button "close" at bounding box center [1015, 47] width 13 height 16
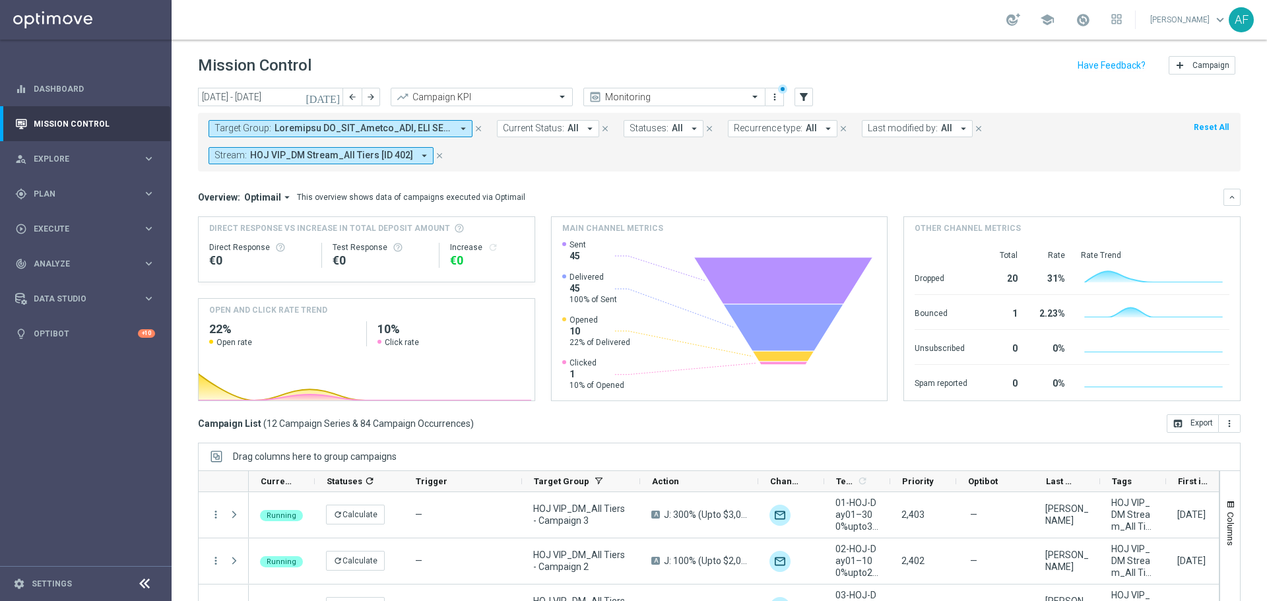
click at [422, 126] on span at bounding box center [364, 128] width 178 height 11
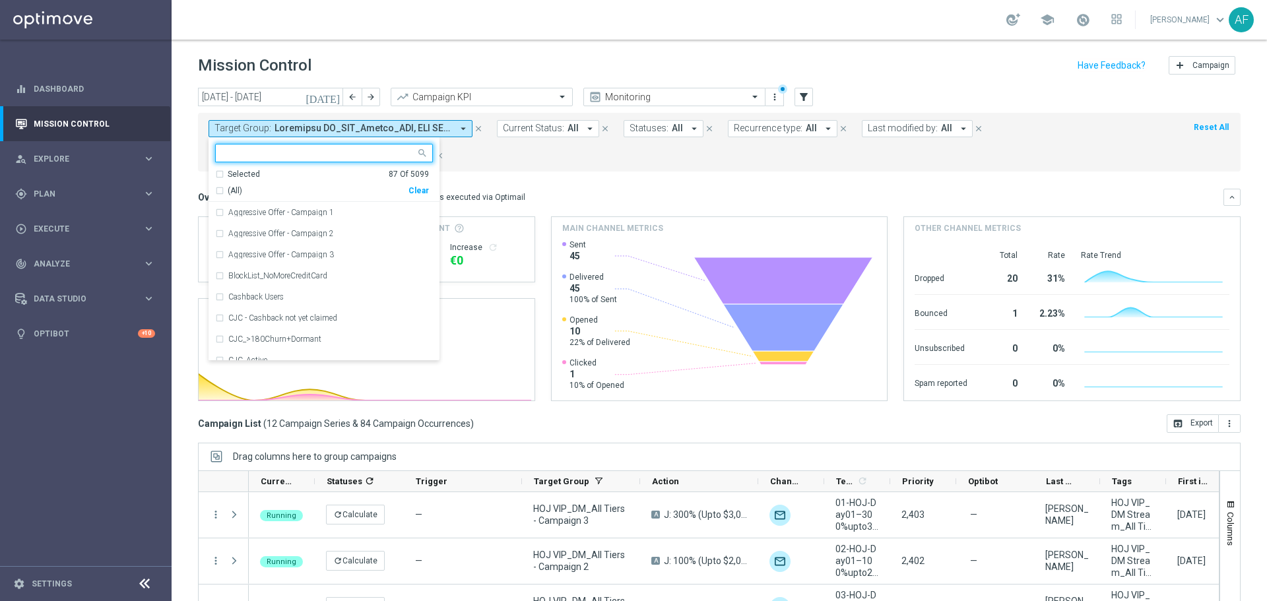
click at [234, 175] on div "Selected" at bounding box center [244, 174] width 32 height 11
drag, startPoint x: 258, startPoint y: 192, endPoint x: 271, endPoint y: 194, distance: 12.7
click at [259, 192] on span "(All Search Results)" at bounding box center [264, 190] width 73 height 11
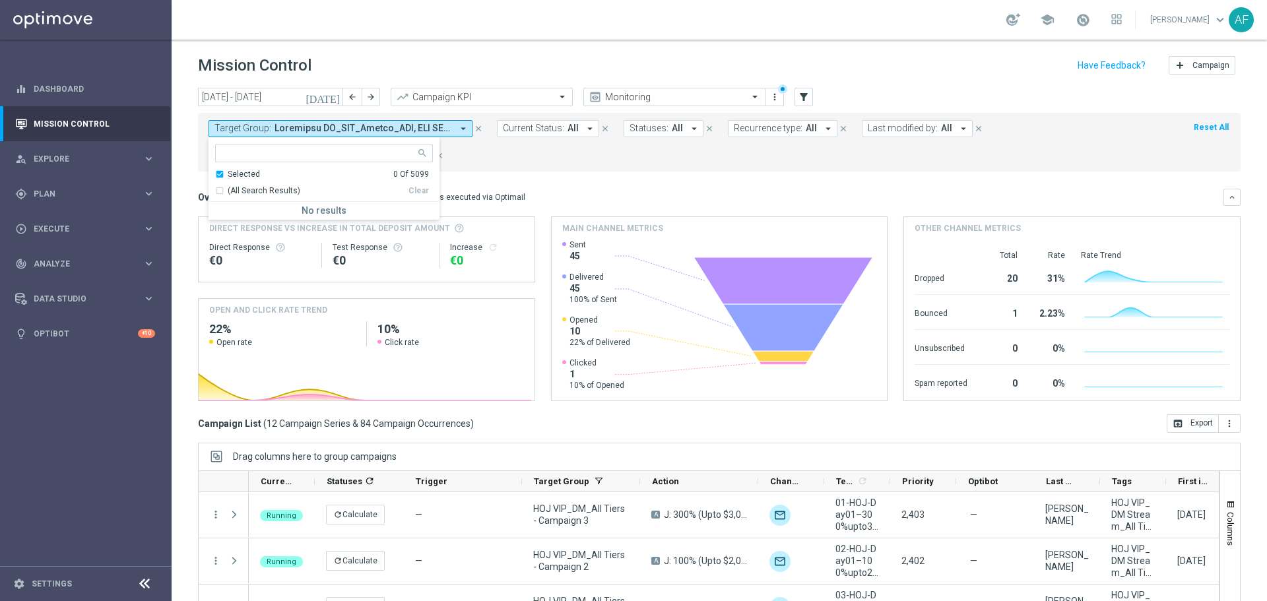
click at [564, 180] on mini-dashboard "Overview: Optimail arrow_drop_down This overview shows data of campaigns execut…" at bounding box center [719, 293] width 1043 height 243
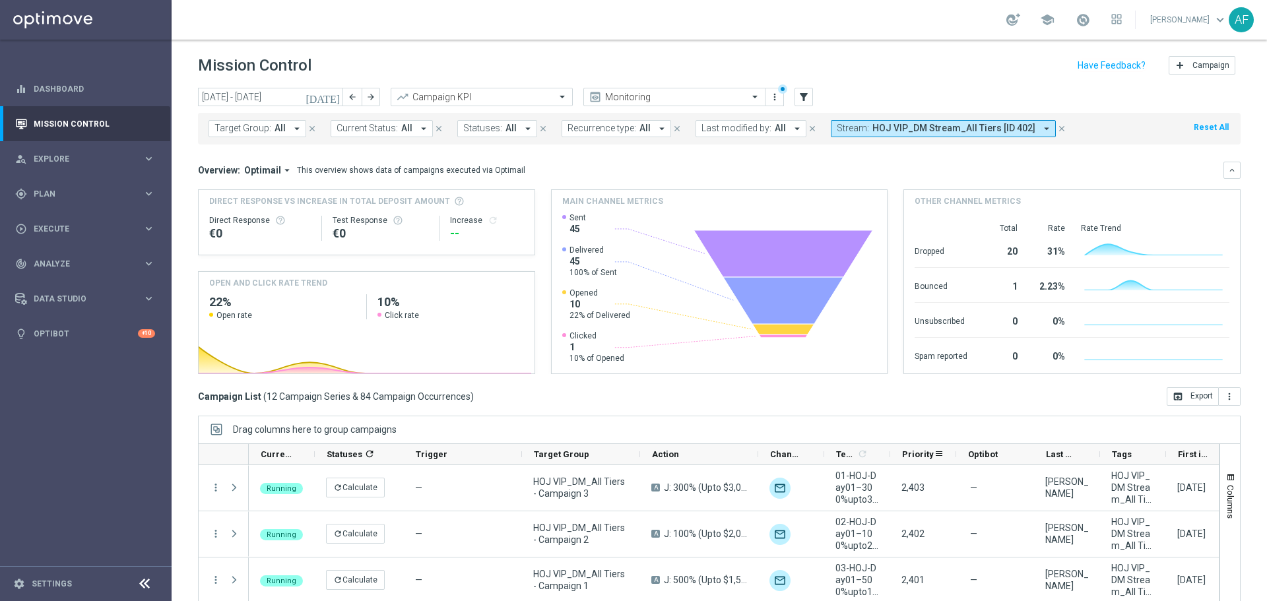
click at [910, 454] on span "Priority" at bounding box center [918, 455] width 32 height 10
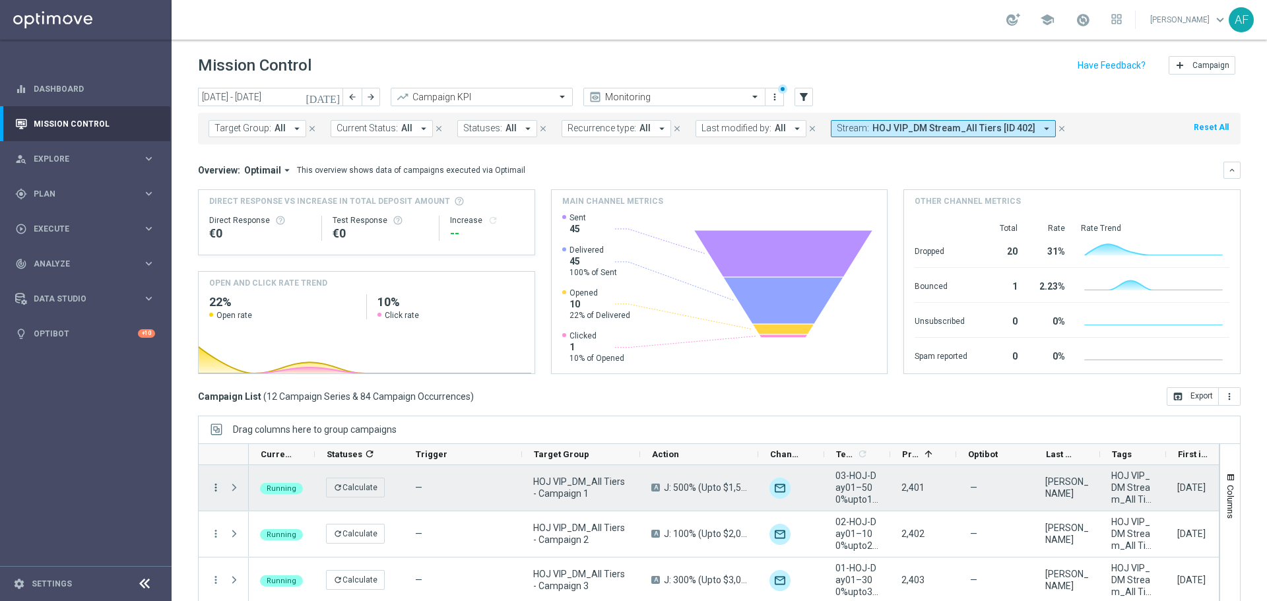
click at [216, 484] on icon "more_vert" at bounding box center [216, 488] width 12 height 12
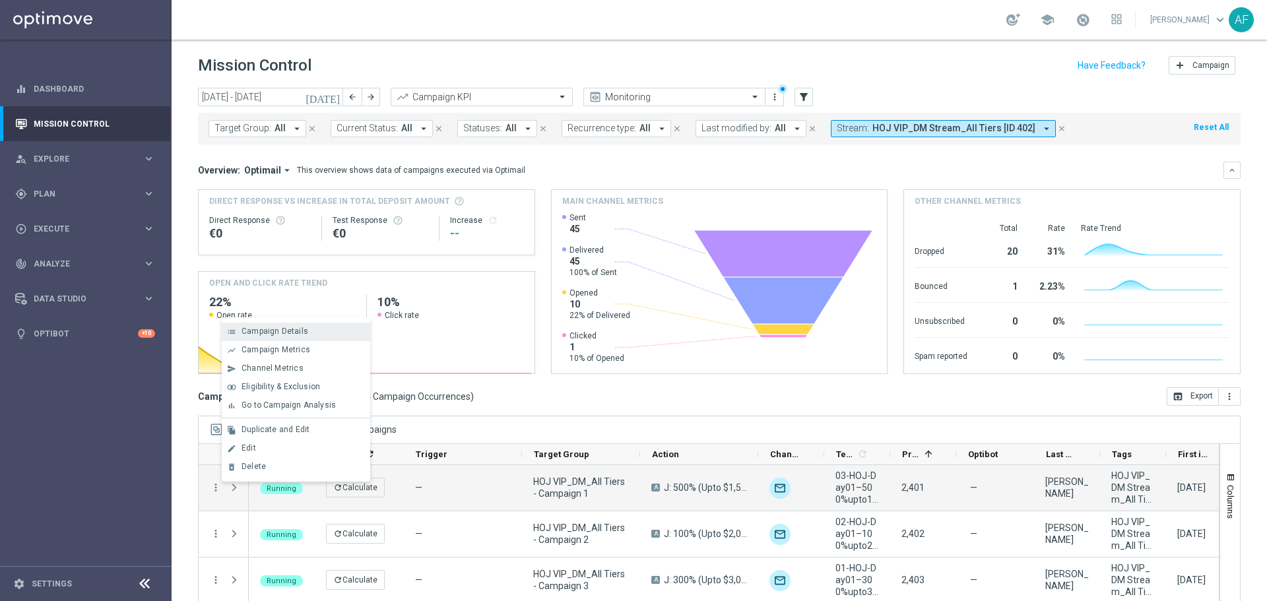
click at [290, 335] on span "Campaign Details" at bounding box center [275, 331] width 67 height 9
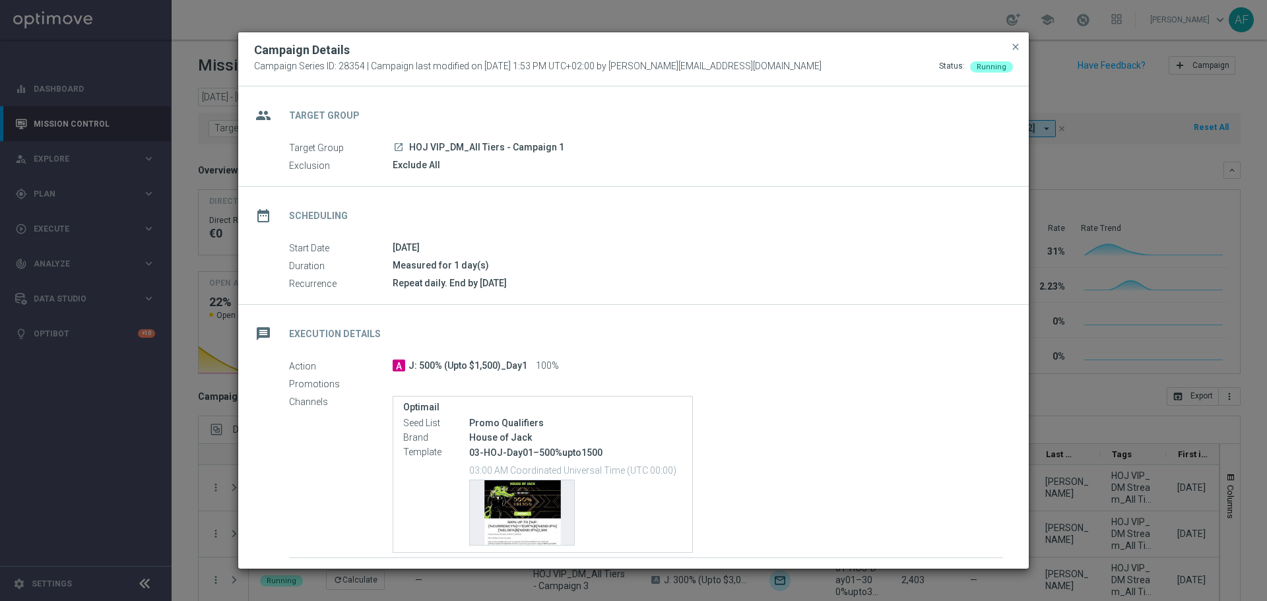
click at [401, 144] on icon "launch" at bounding box center [398, 147] width 11 height 11
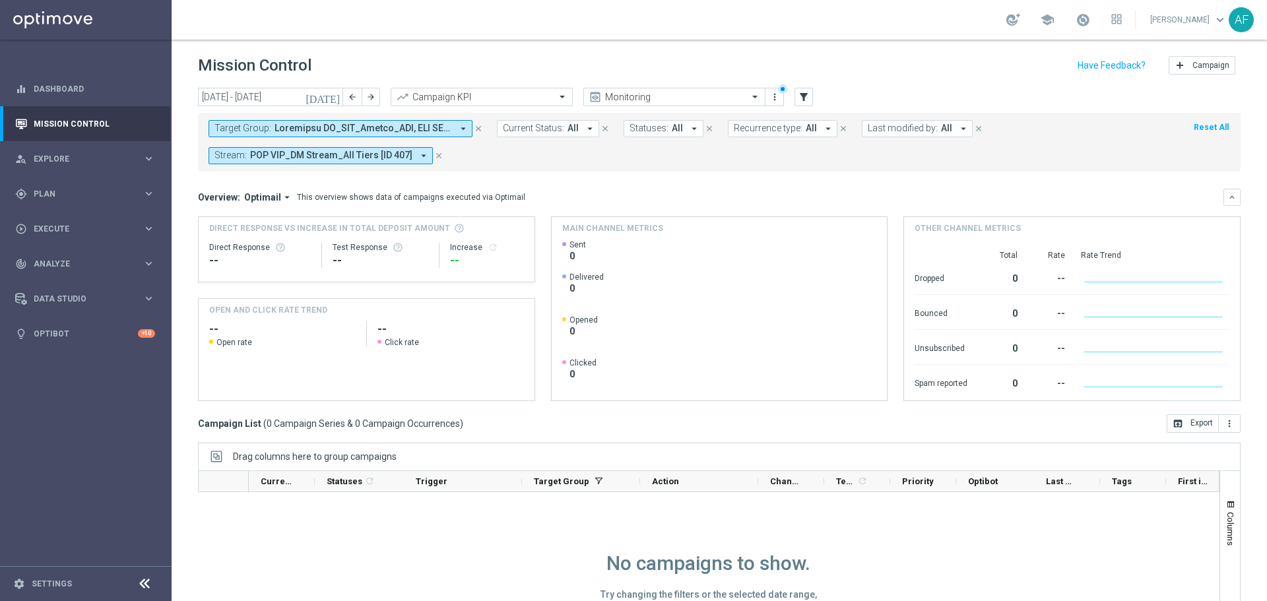
click at [398, 126] on span at bounding box center [364, 128] width 178 height 11
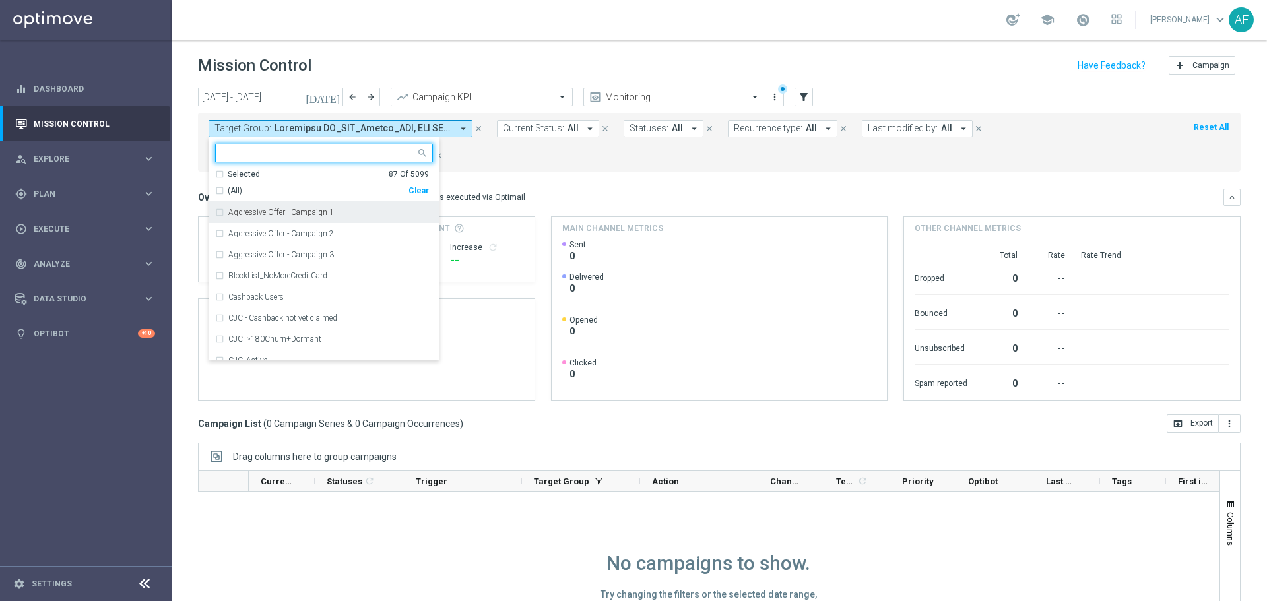
click at [248, 171] on div "Selected" at bounding box center [244, 174] width 32 height 11
drag, startPoint x: 261, startPoint y: 193, endPoint x: 446, endPoint y: 197, distance: 185.5
click at [261, 192] on span "(All Search Results)" at bounding box center [264, 190] width 73 height 11
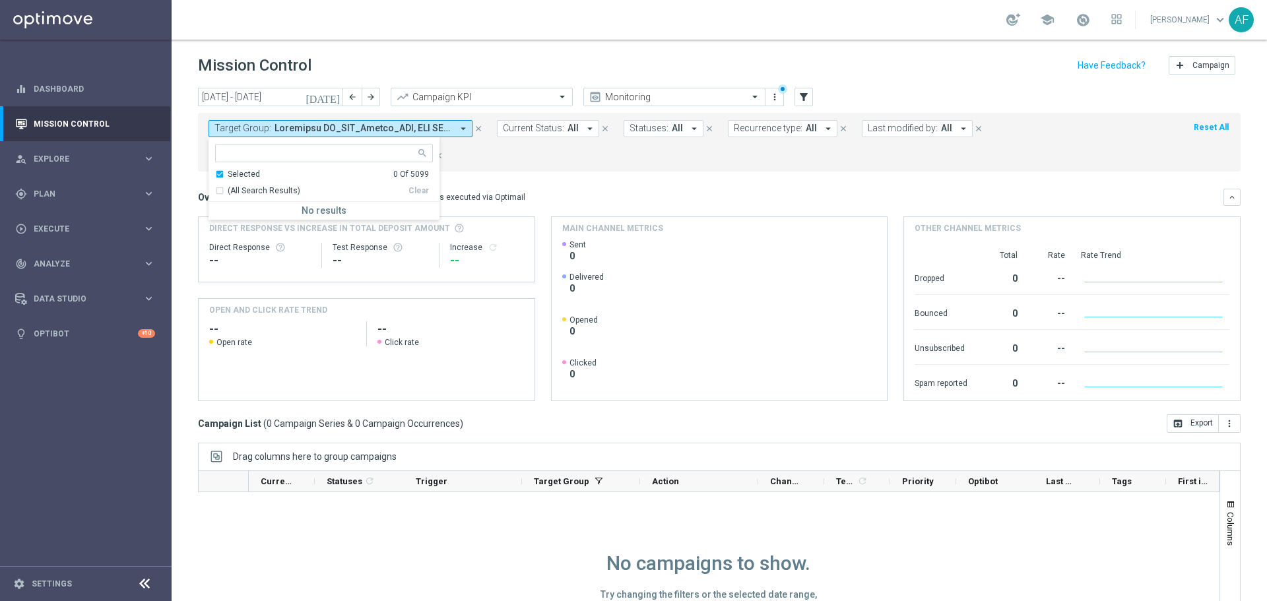
click at [570, 176] on mini-dashboard "Overview: Optimail arrow_drop_down This overview shows data of campaigns execut…" at bounding box center [719, 293] width 1043 height 243
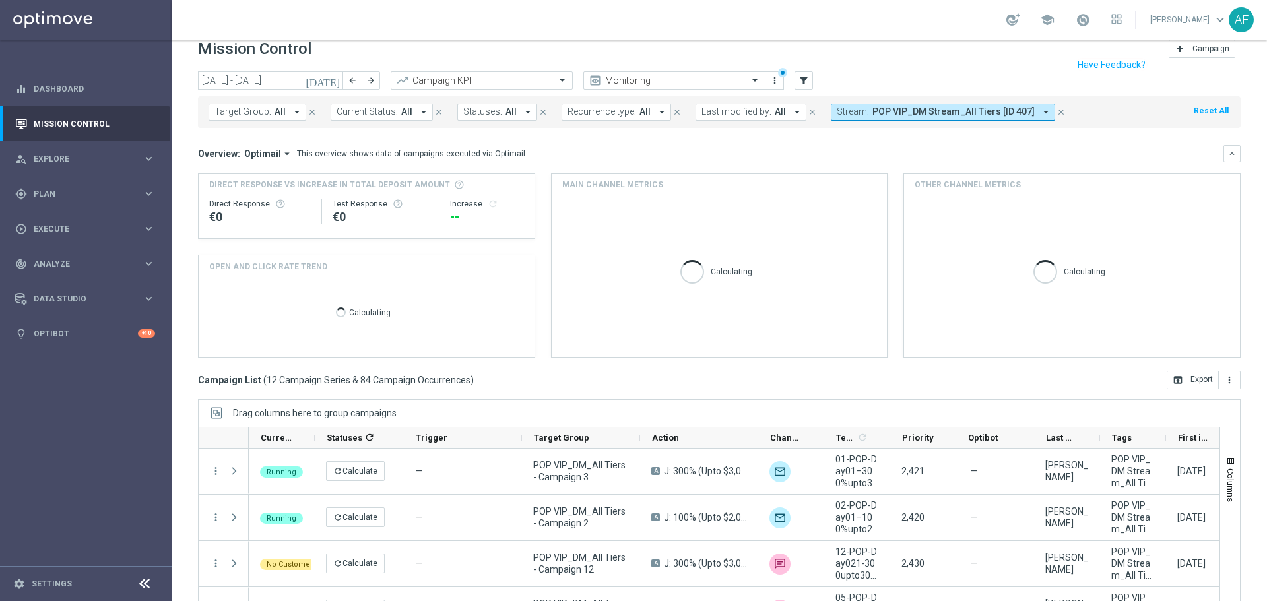
scroll to position [59, 0]
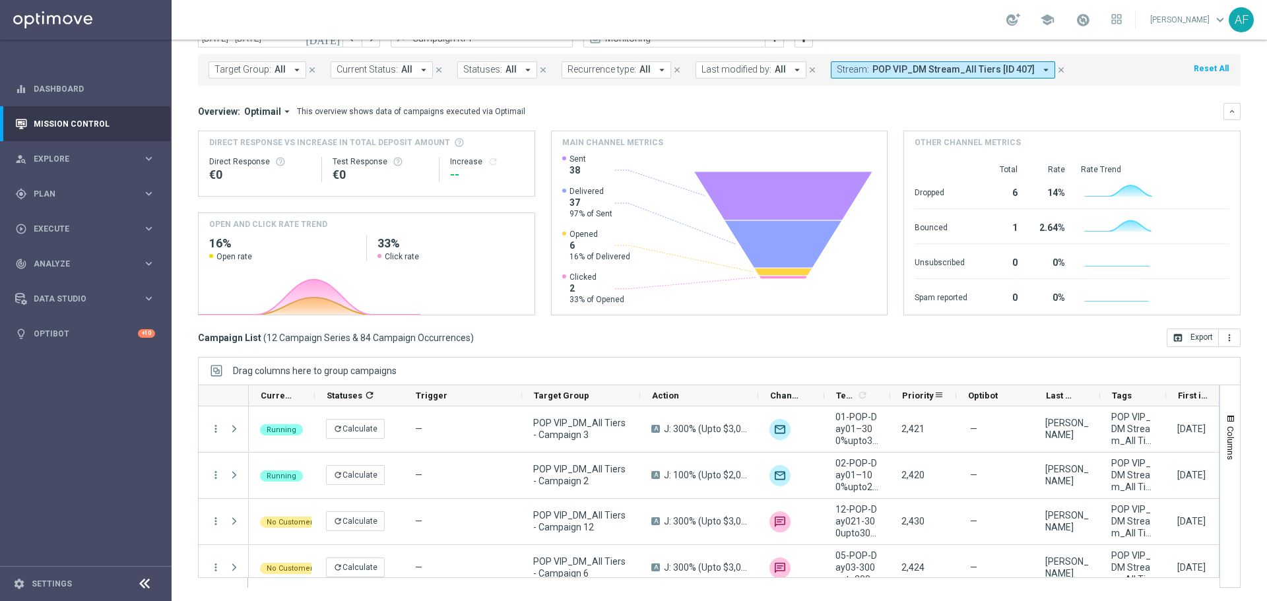
click at [912, 391] on span "Priority" at bounding box center [918, 396] width 32 height 10
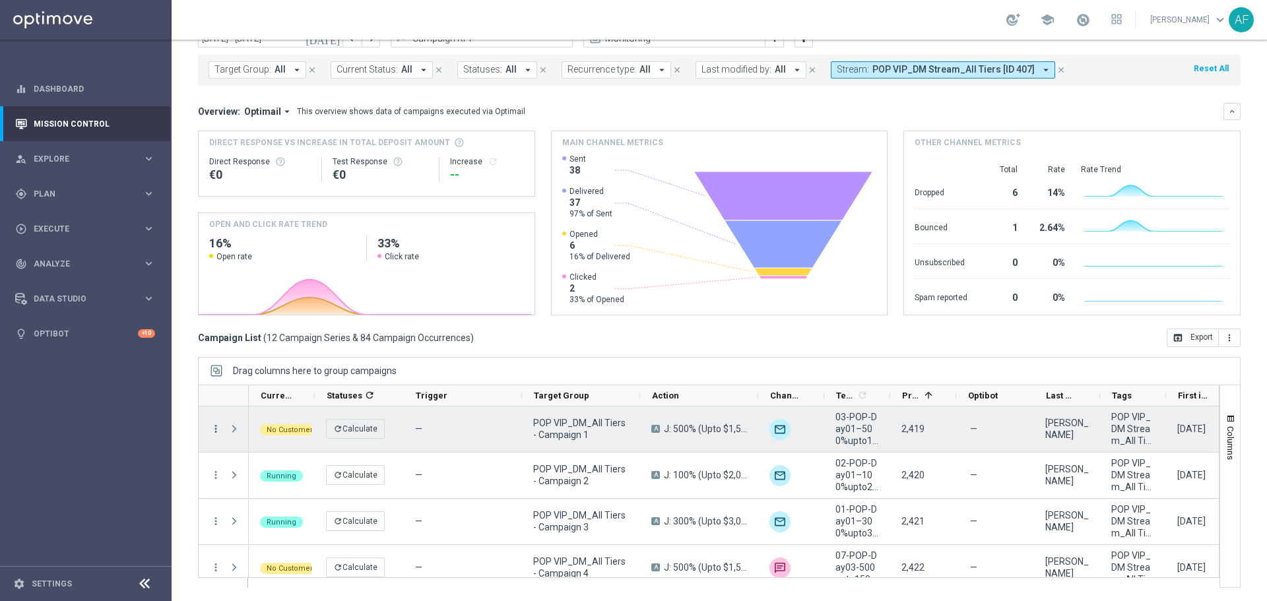
click at [218, 425] on icon "more_vert" at bounding box center [216, 429] width 12 height 12
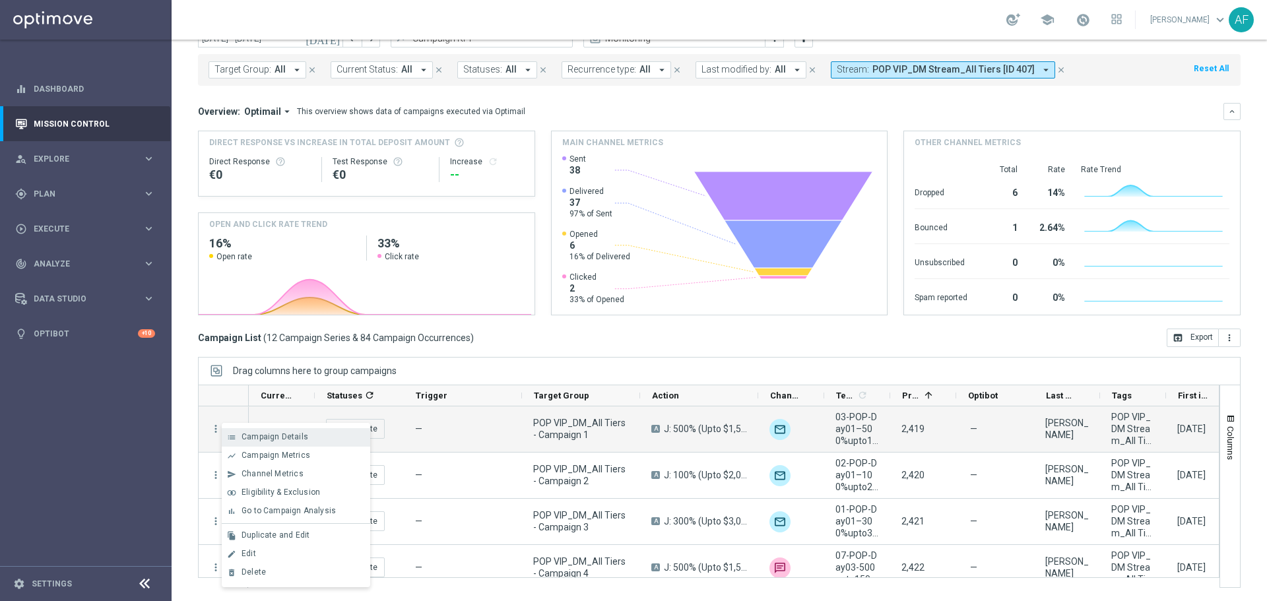
click at [256, 434] on span "Campaign Details" at bounding box center [275, 436] width 67 height 9
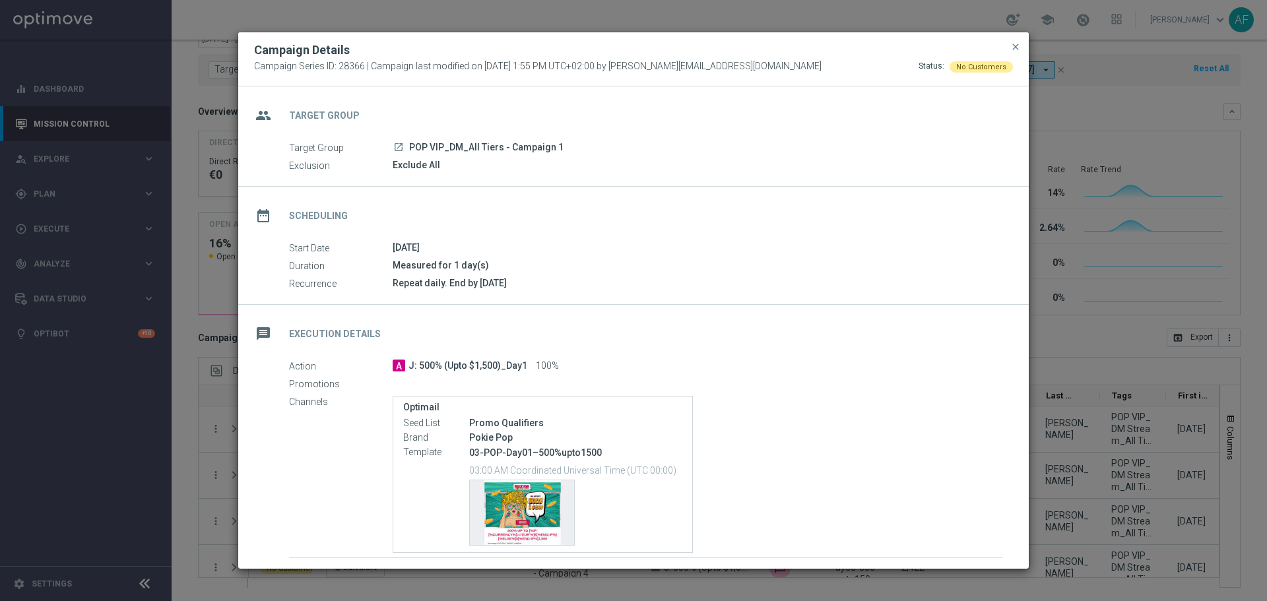
click at [399, 144] on icon "launch" at bounding box center [398, 147] width 11 height 11
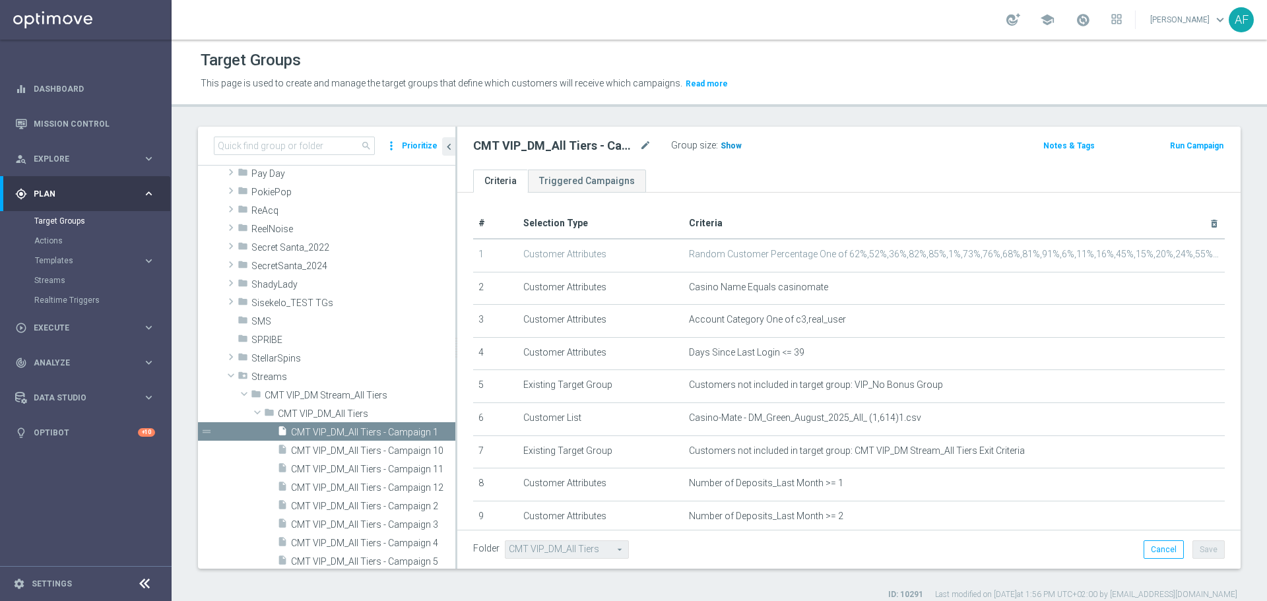
click at [735, 151] on span "Show" at bounding box center [731, 145] width 21 height 9
click at [0, 0] on icon "mode_edit" at bounding box center [0, 0] width 0 height 0
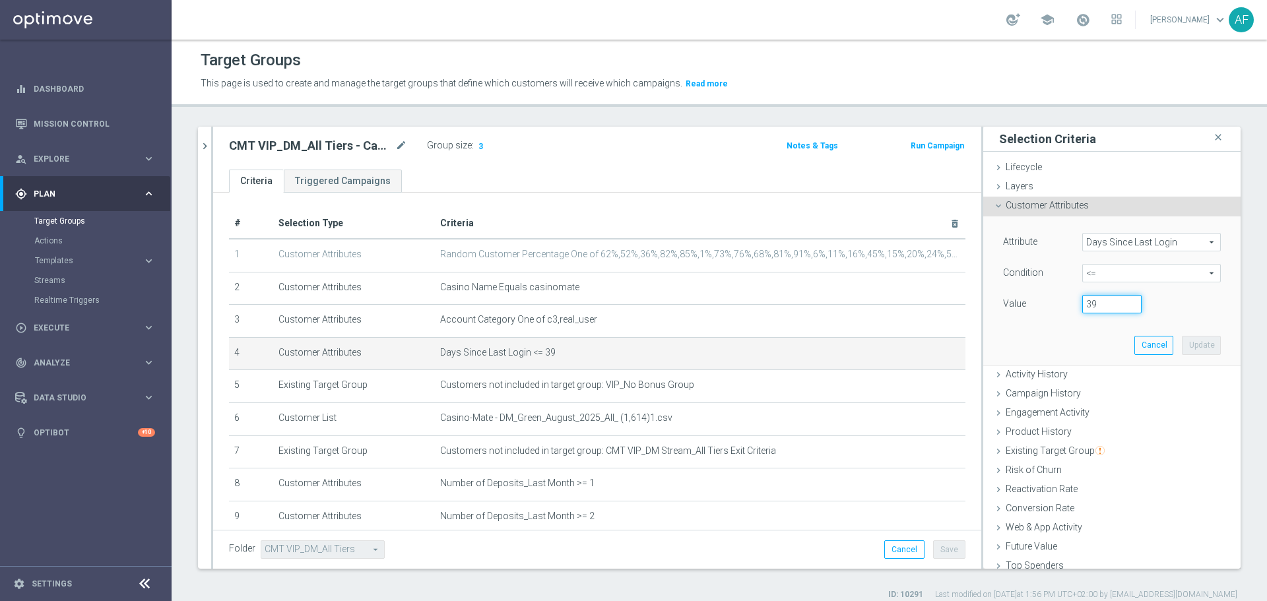
click at [1093, 304] on input "39" at bounding box center [1112, 304] width 59 height 18
type input "3"
type input "1"
click at [1182, 344] on button "Update" at bounding box center [1201, 345] width 39 height 18
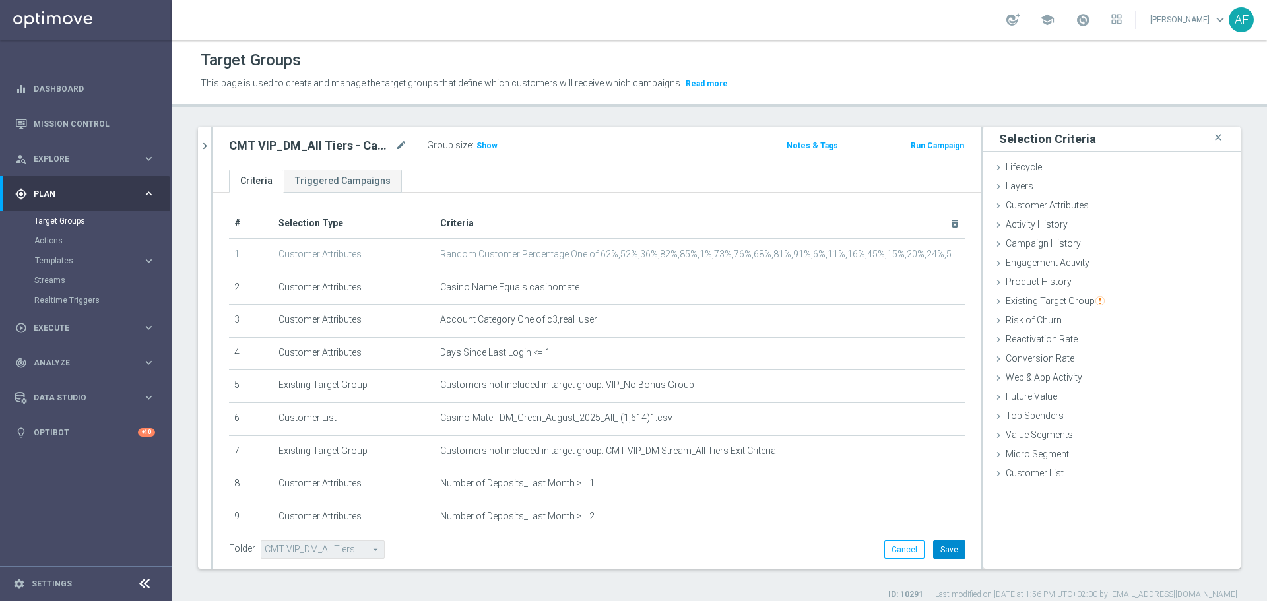
click at [939, 547] on button "Save" at bounding box center [949, 550] width 32 height 18
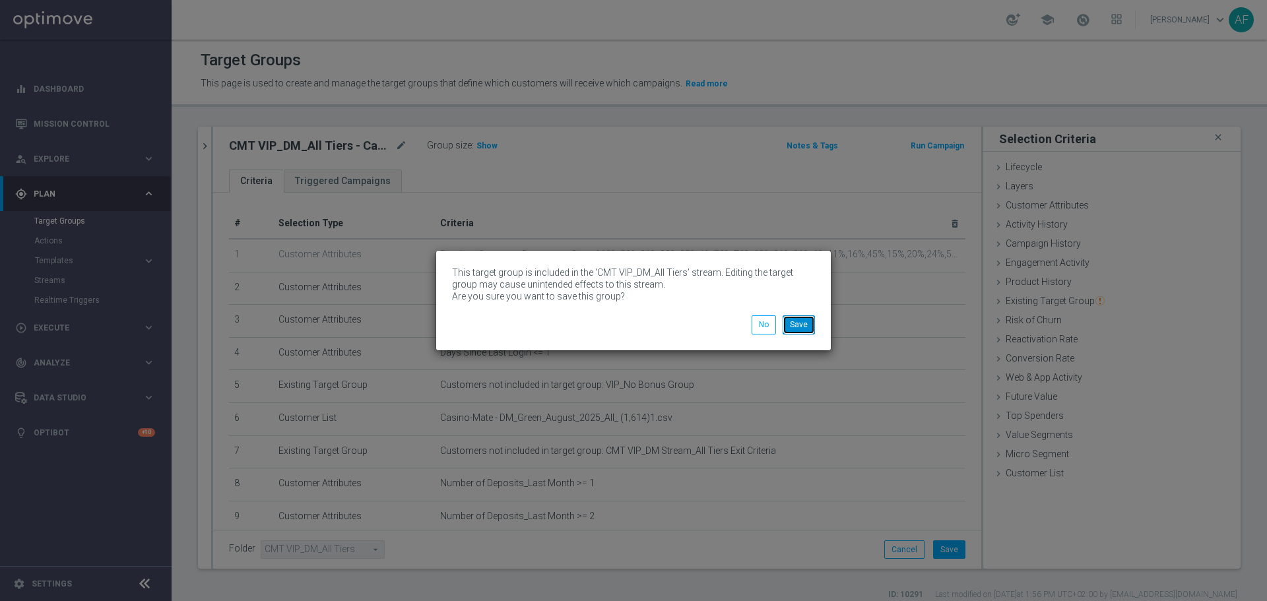
click at [807, 324] on button "Save" at bounding box center [799, 325] width 32 height 18
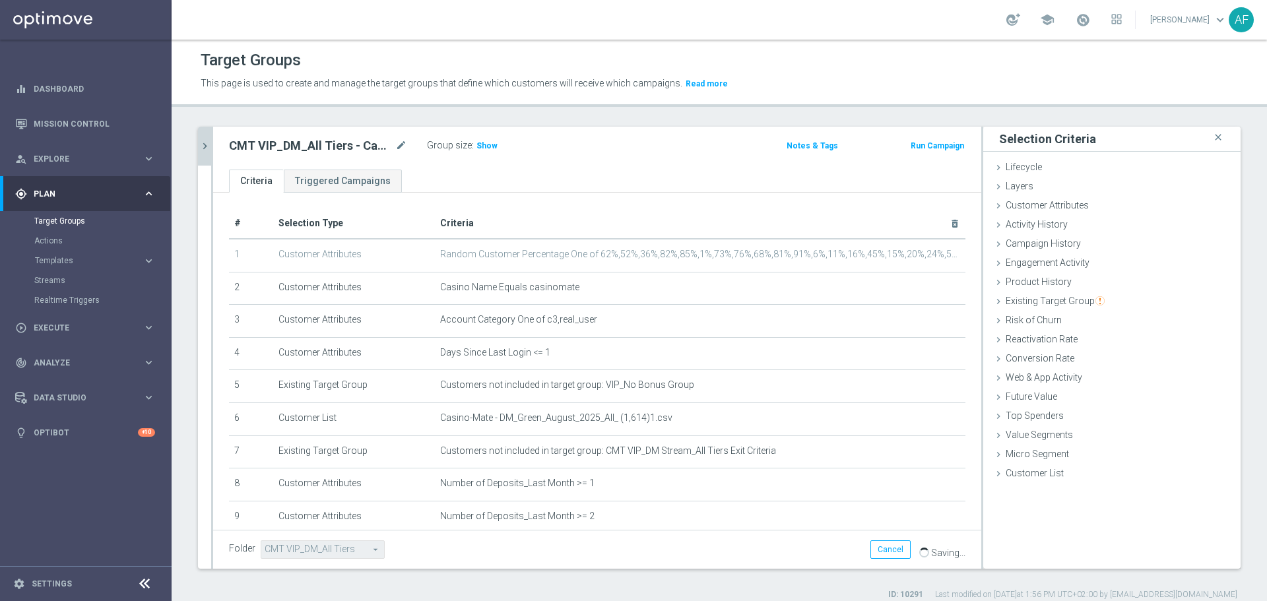
click at [209, 151] on icon "chevron_right" at bounding box center [205, 146] width 13 height 13
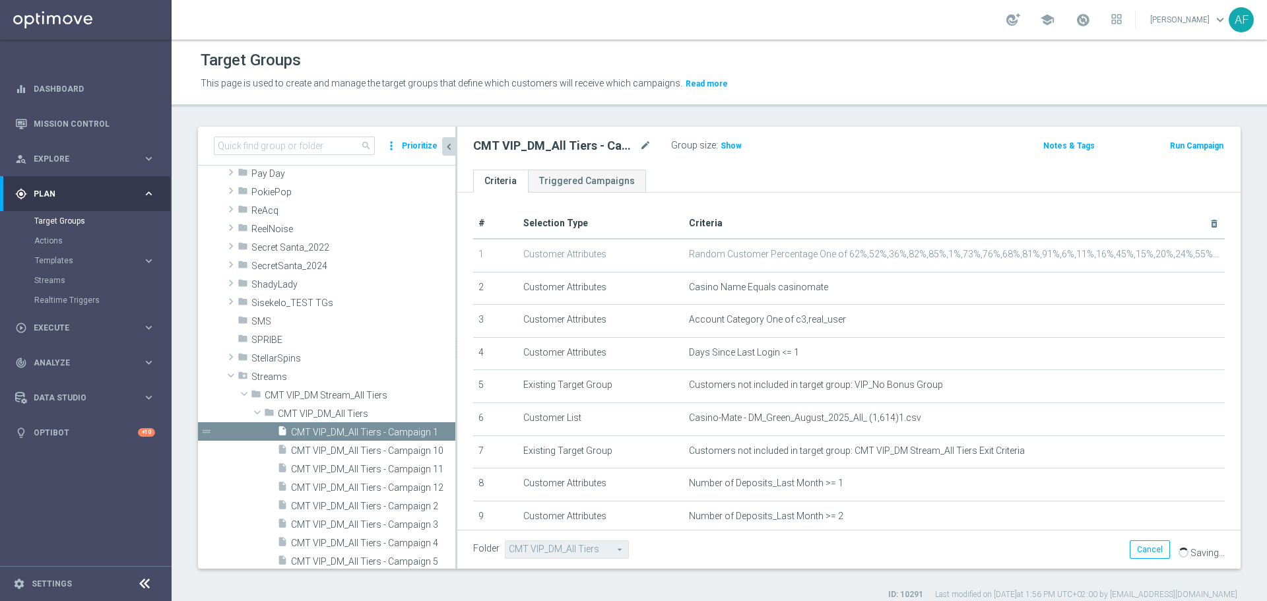
scroll to position [775, 0]
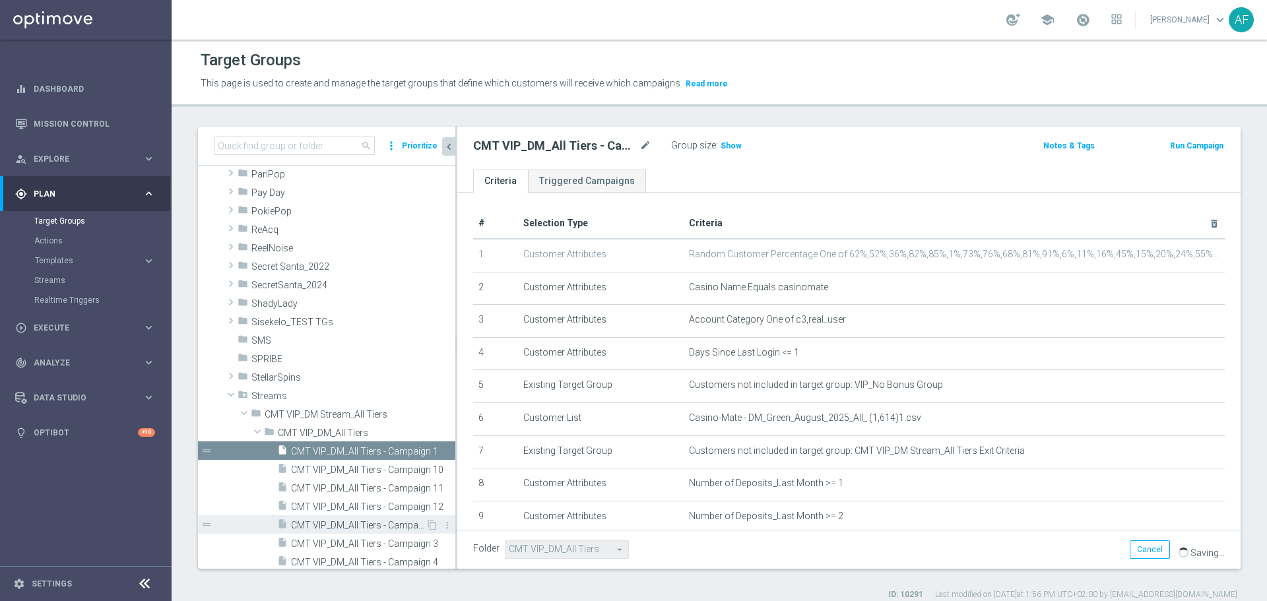
click at [387, 520] on span "CMT VIP_DM_All Tiers - Campaign 2" at bounding box center [358, 525] width 135 height 11
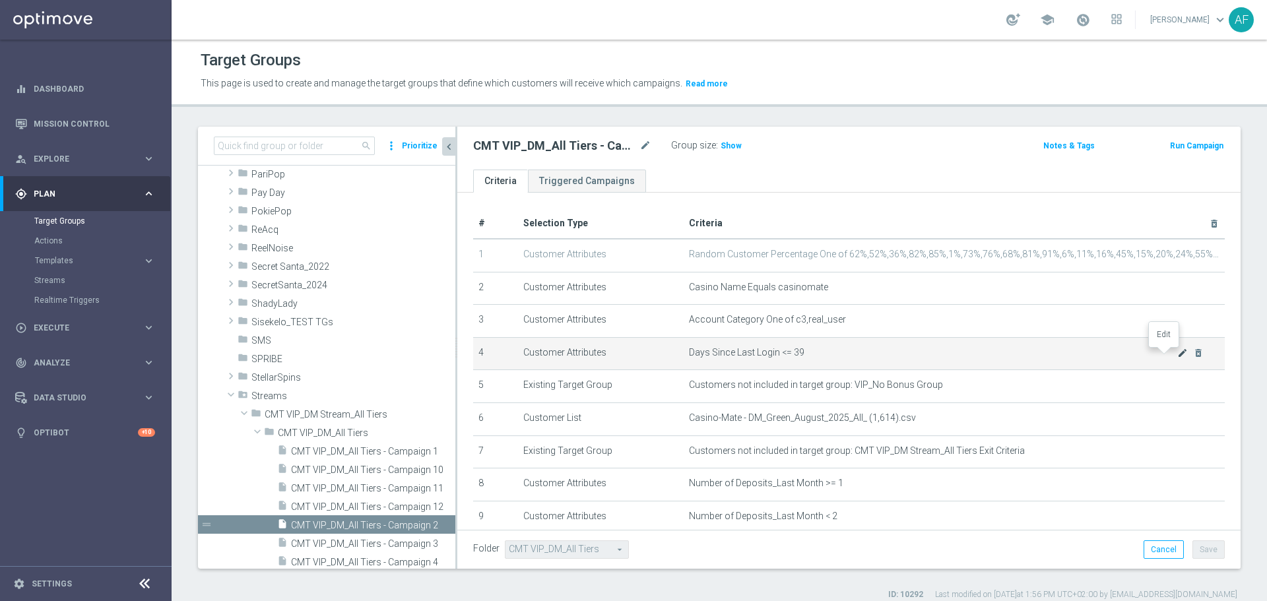
click at [1178, 355] on icon "mode_edit" at bounding box center [1183, 353] width 11 height 11
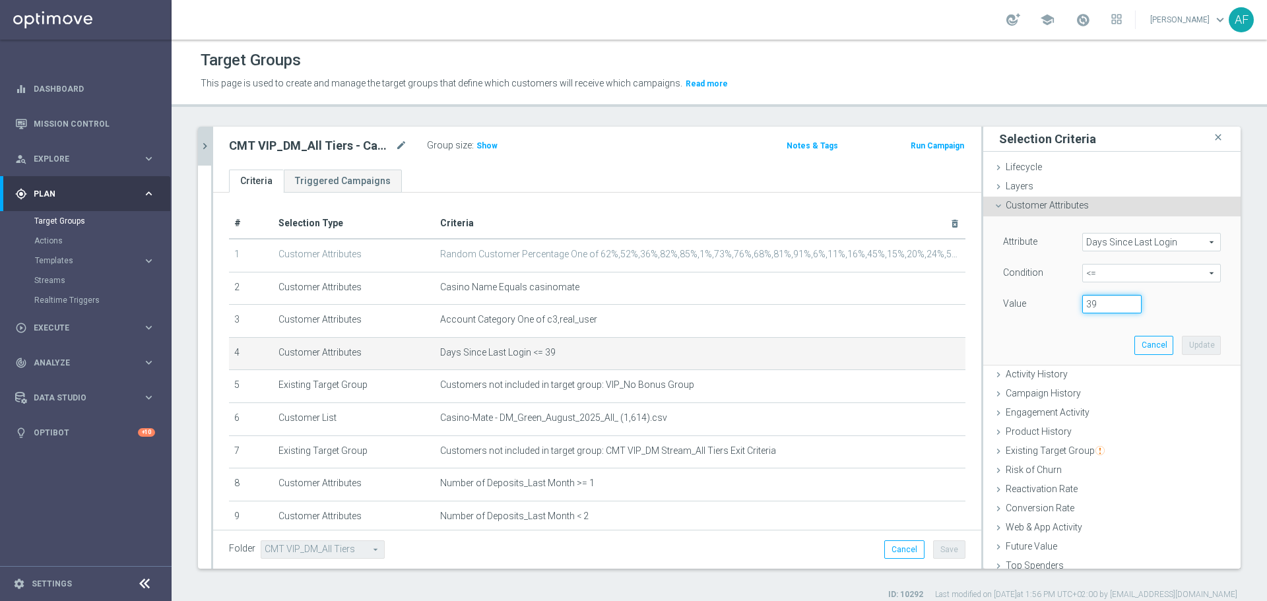
click at [1096, 307] on input "39" at bounding box center [1112, 304] width 59 height 18
type input "3"
type input "1"
click at [1185, 346] on button "Update" at bounding box center [1201, 345] width 39 height 18
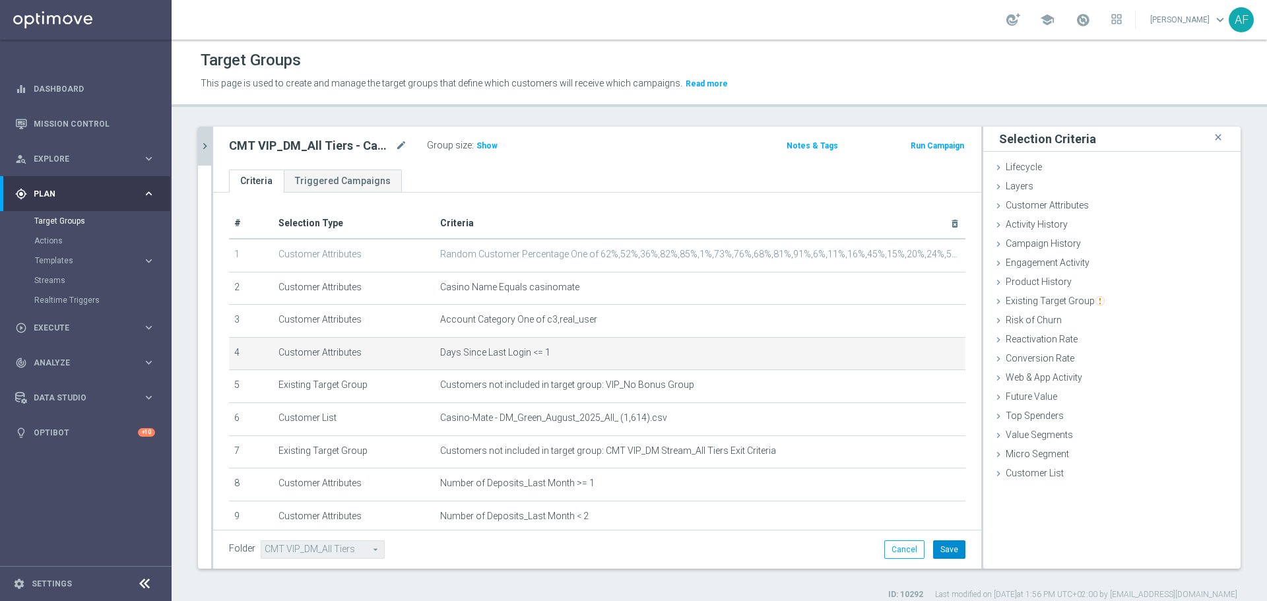
click at [939, 550] on button "Save" at bounding box center [949, 550] width 32 height 18
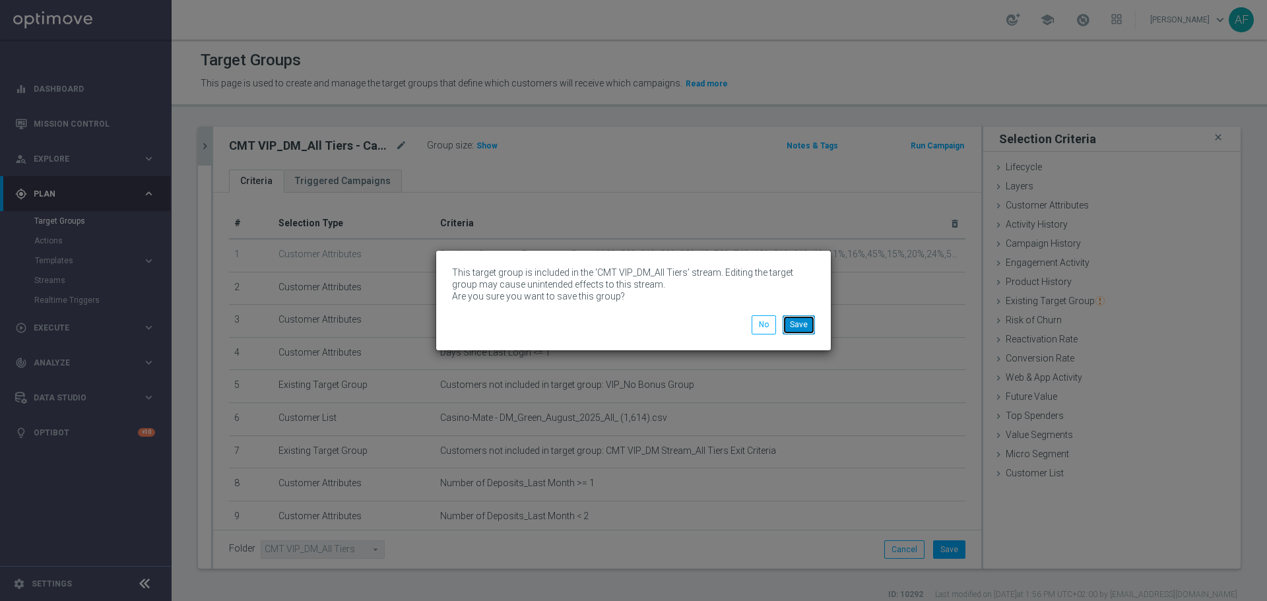
click at [798, 325] on button "Save" at bounding box center [799, 325] width 32 height 18
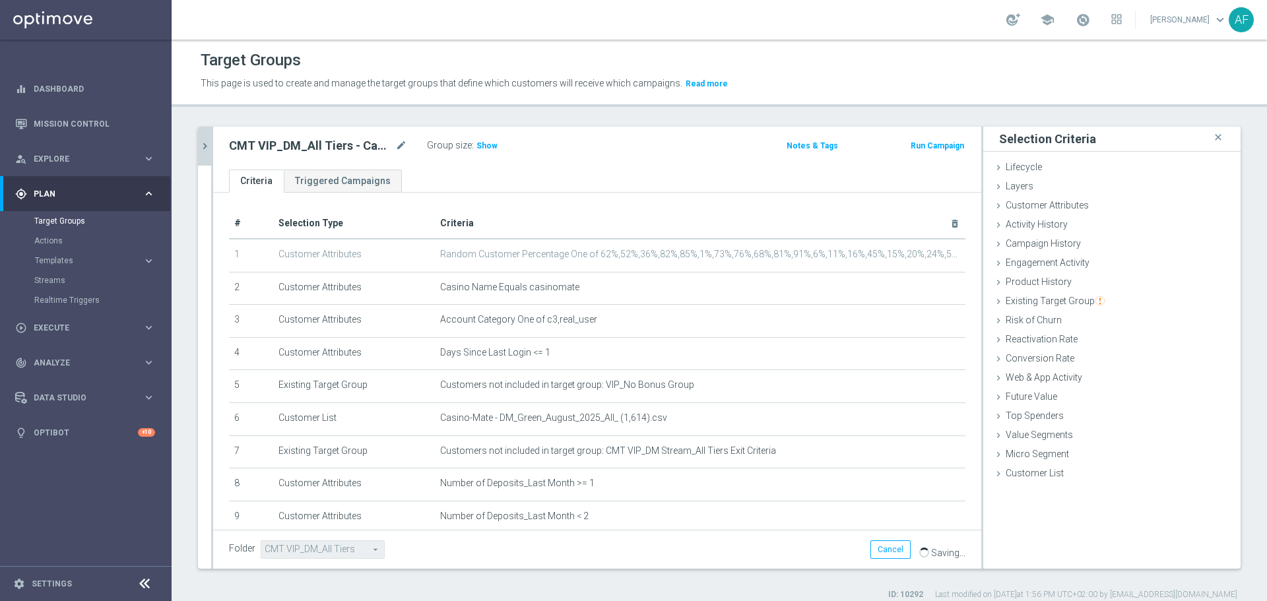
click at [207, 141] on icon "chevron_right" at bounding box center [205, 146] width 13 height 13
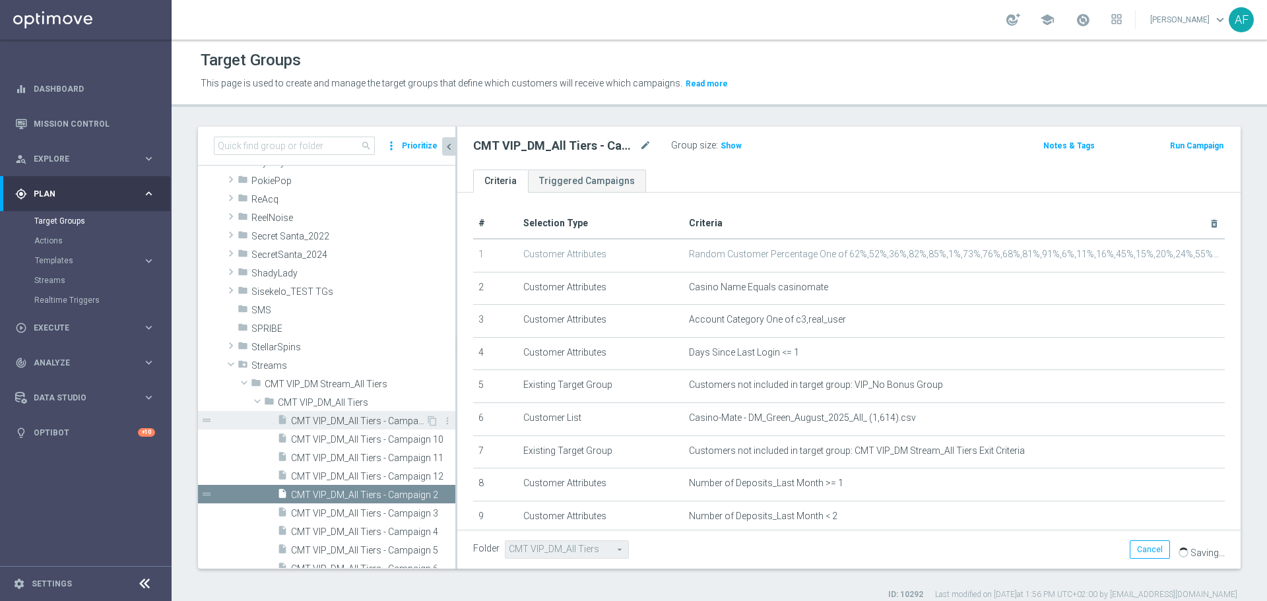
scroll to position [888, 0]
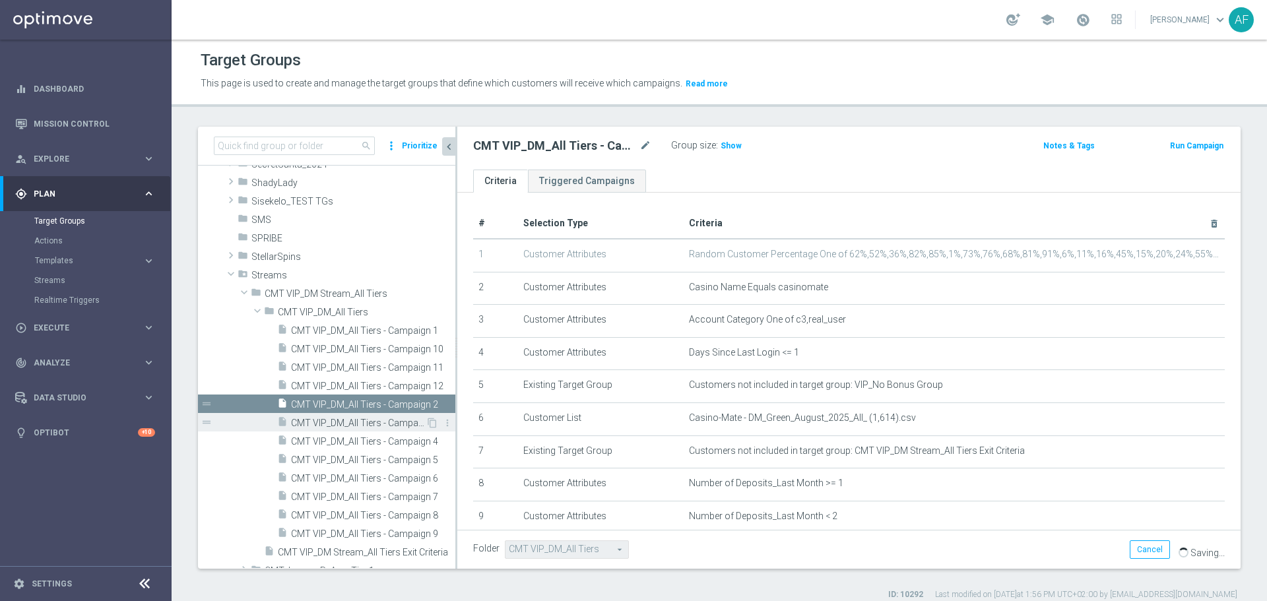
click at [373, 422] on span "CMT VIP_DM_All Tiers - Campaign 3" at bounding box center [358, 423] width 135 height 11
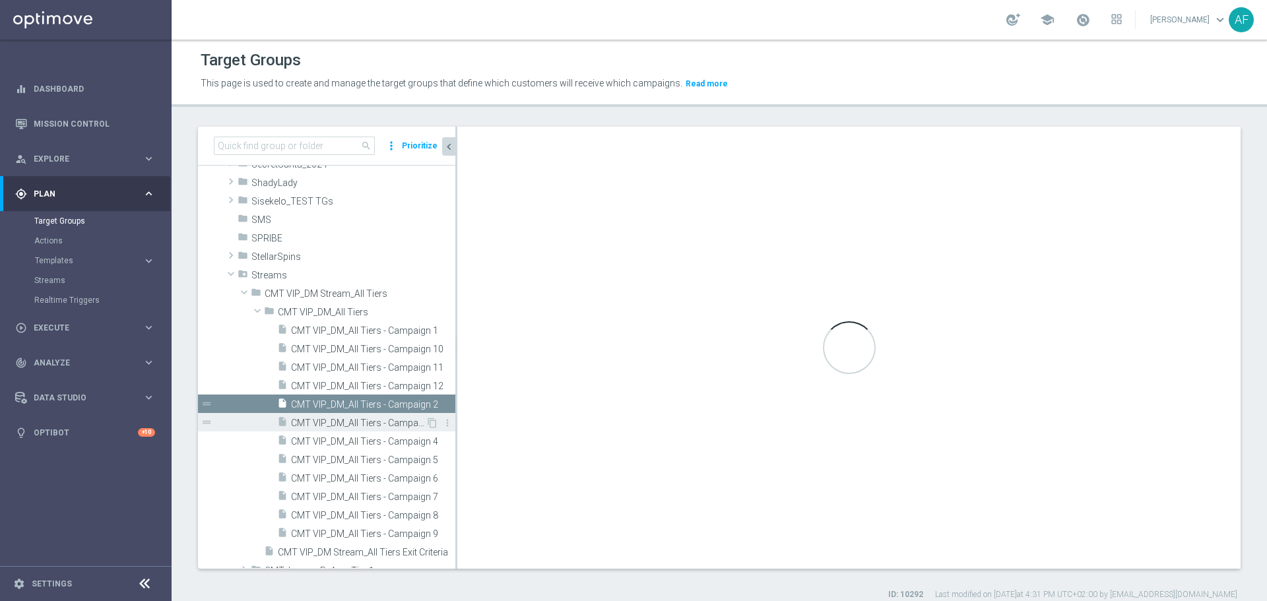
click at [356, 422] on span "CMT VIP_DM_All Tiers - Campaign 3" at bounding box center [358, 423] width 135 height 11
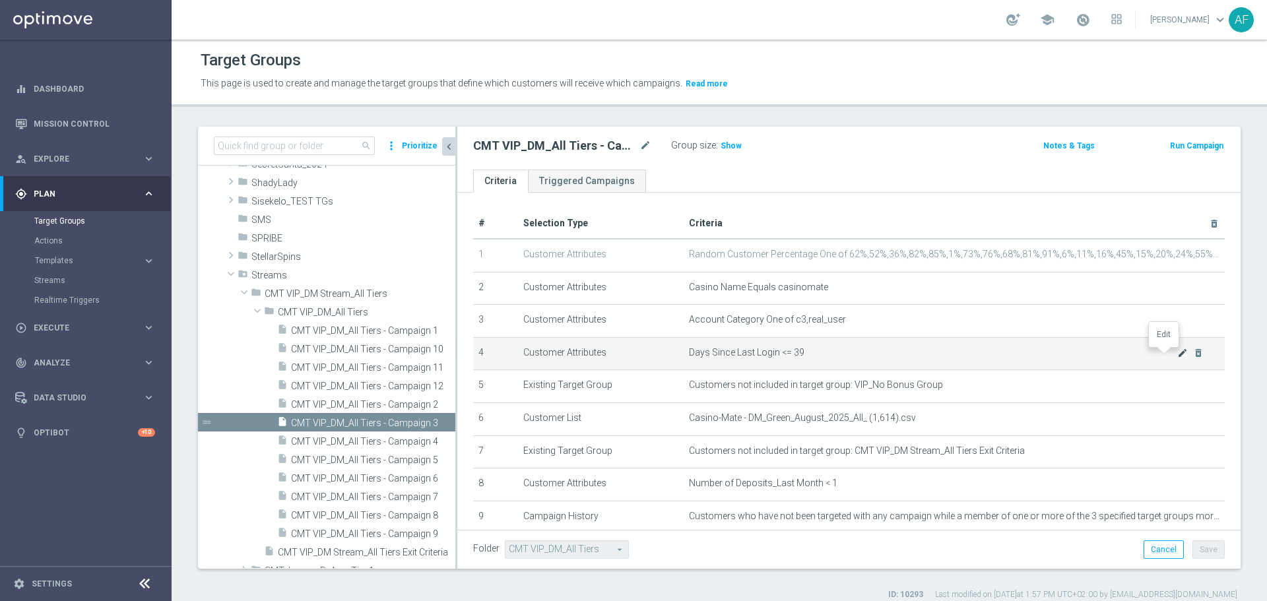
click at [1178, 358] on icon "mode_edit" at bounding box center [1183, 353] width 11 height 11
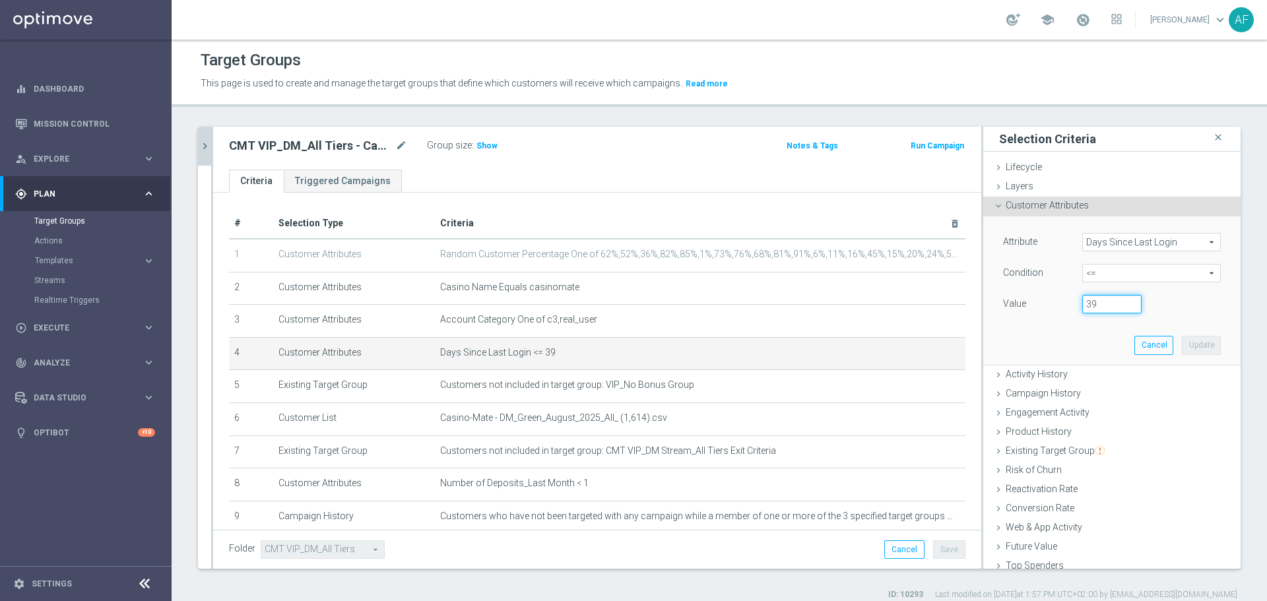
click at [1096, 304] on input "39" at bounding box center [1112, 304] width 59 height 18
type input "3"
type input "1"
click at [1186, 347] on button "Update" at bounding box center [1201, 345] width 39 height 18
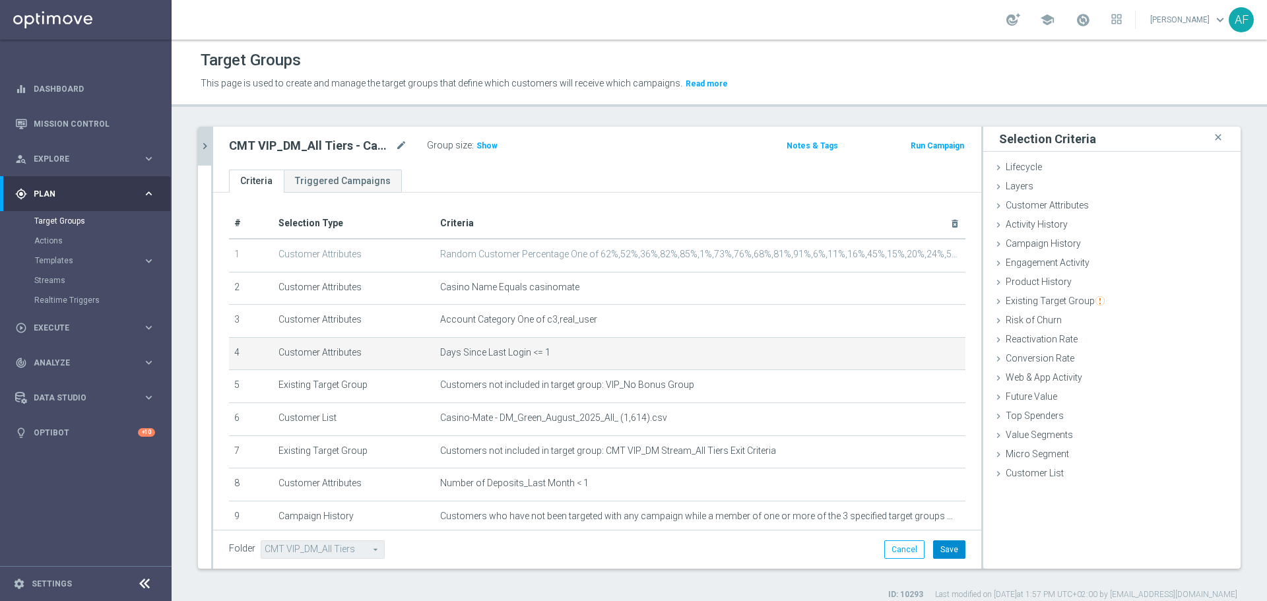
click at [945, 548] on button "Save" at bounding box center [949, 550] width 32 height 18
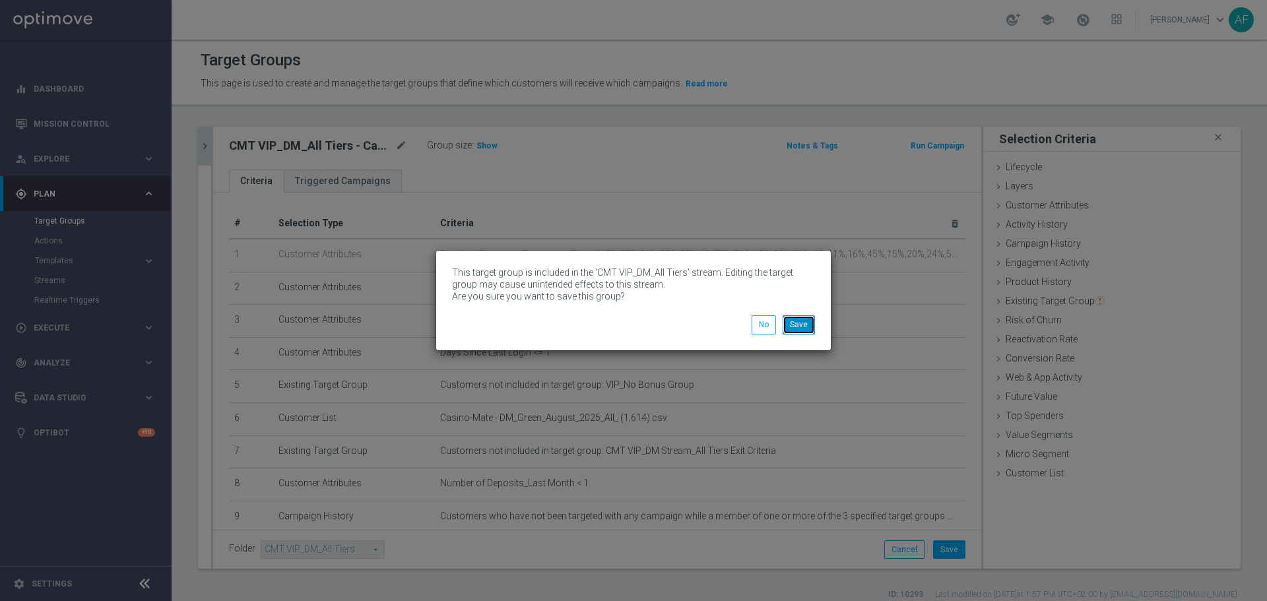
click at [808, 324] on button "Save" at bounding box center [799, 325] width 32 height 18
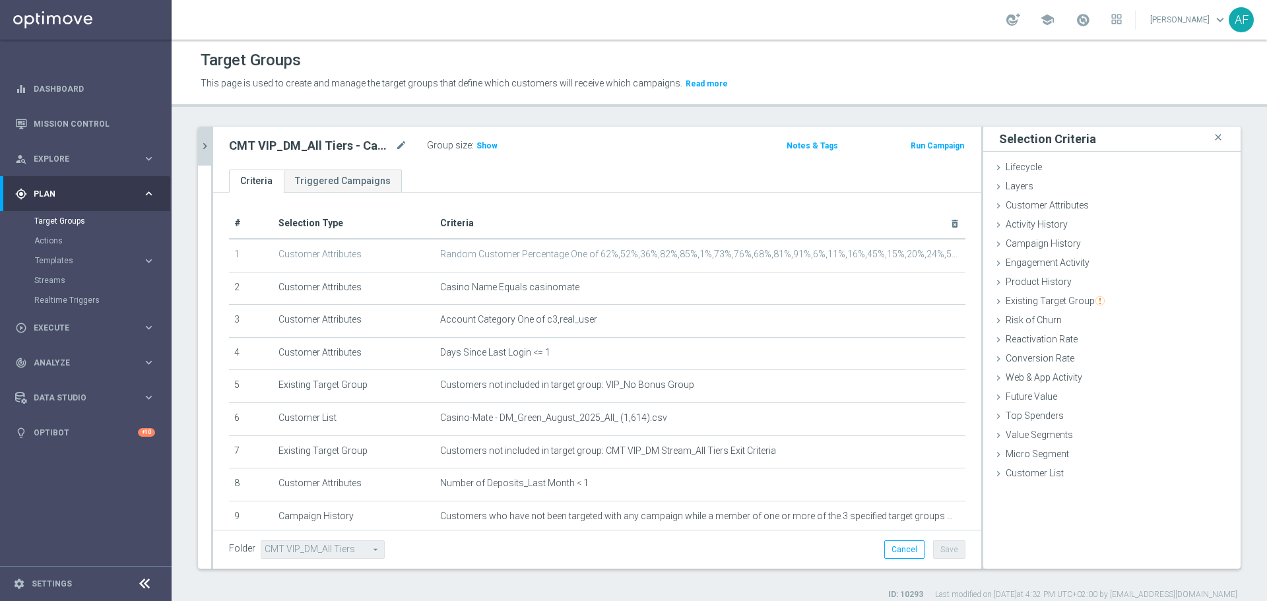
click at [207, 147] on icon "chevron_right" at bounding box center [205, 146] width 13 height 13
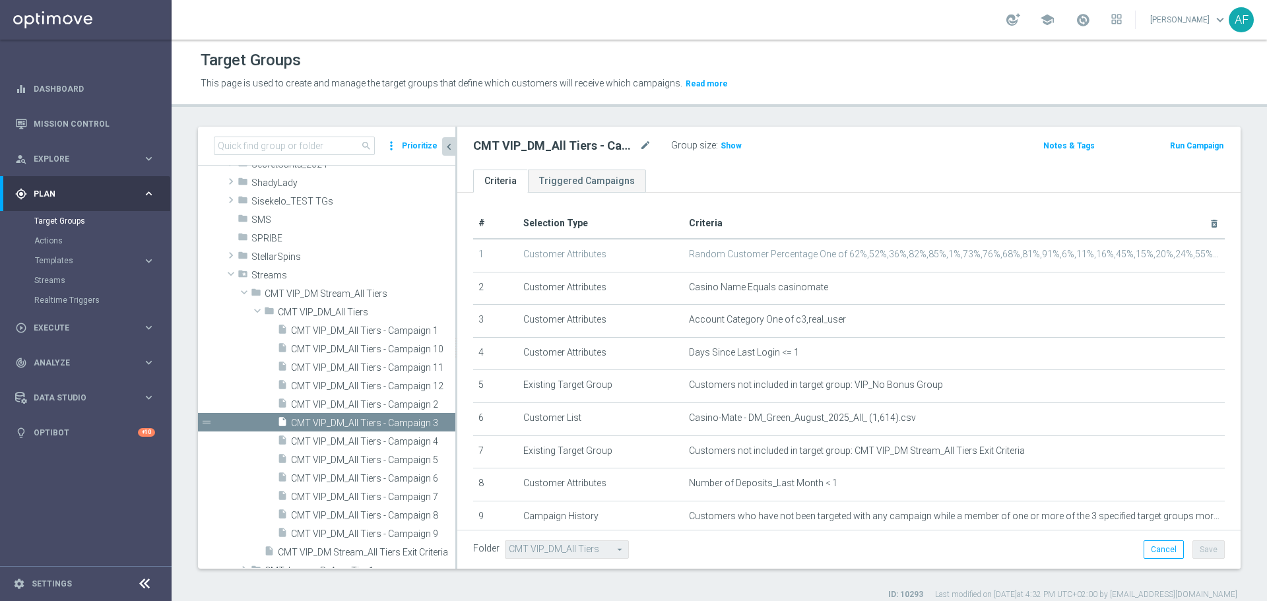
scroll to position [869, 0]
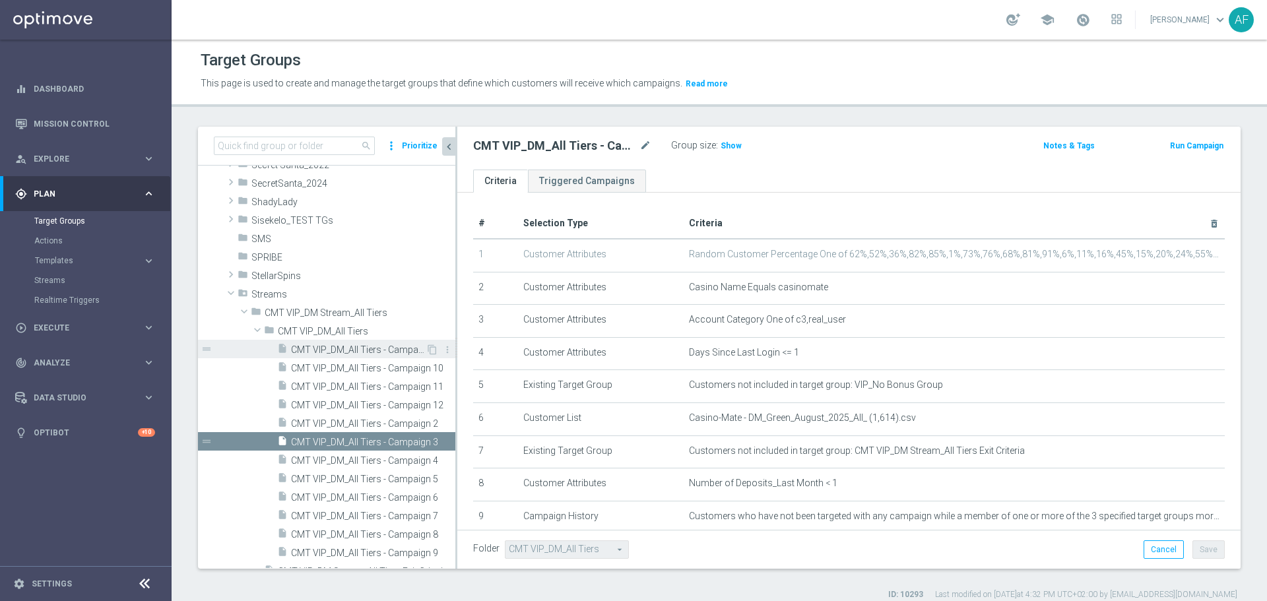
click at [395, 346] on span "CMT VIP_DM_All Tiers - Campaign 1" at bounding box center [358, 350] width 135 height 11
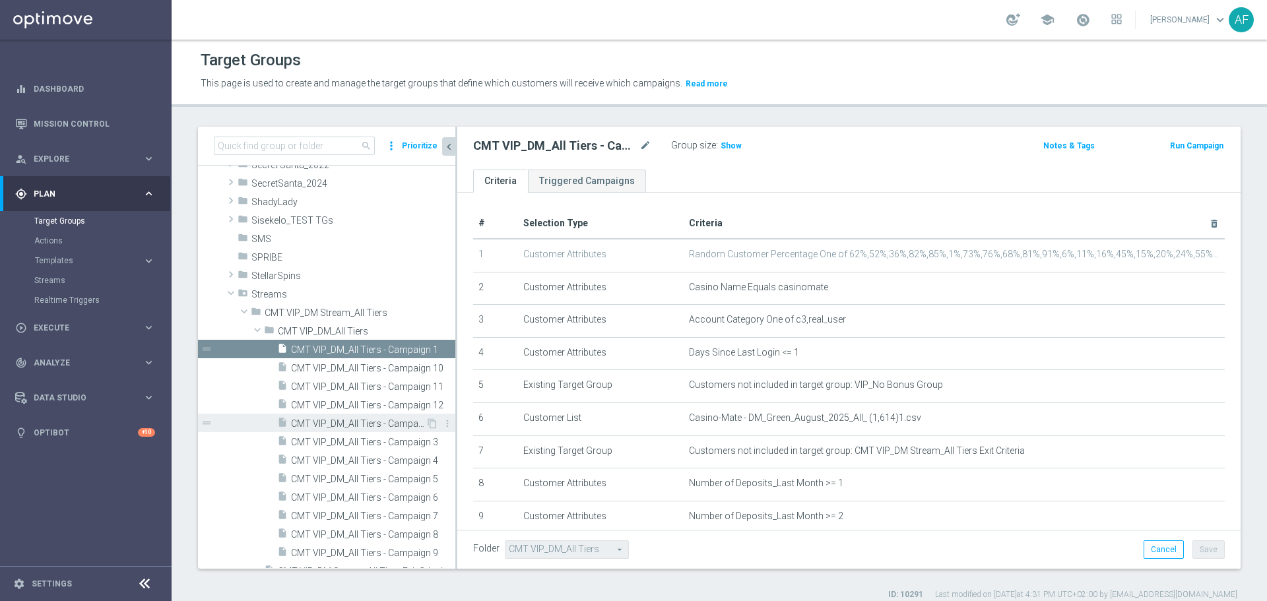
click at [349, 422] on span "CMT VIP_DM_All Tiers - Campaign 2" at bounding box center [358, 424] width 135 height 11
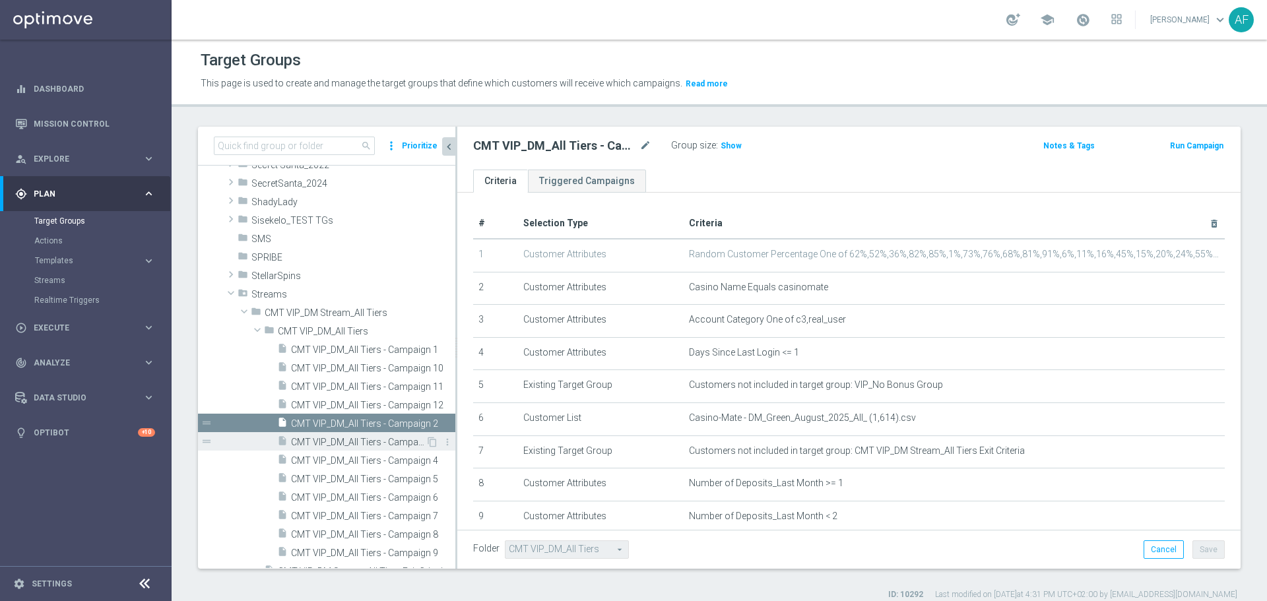
click at [359, 439] on span "CMT VIP_DM_All Tiers - Campaign 3" at bounding box center [358, 442] width 135 height 11
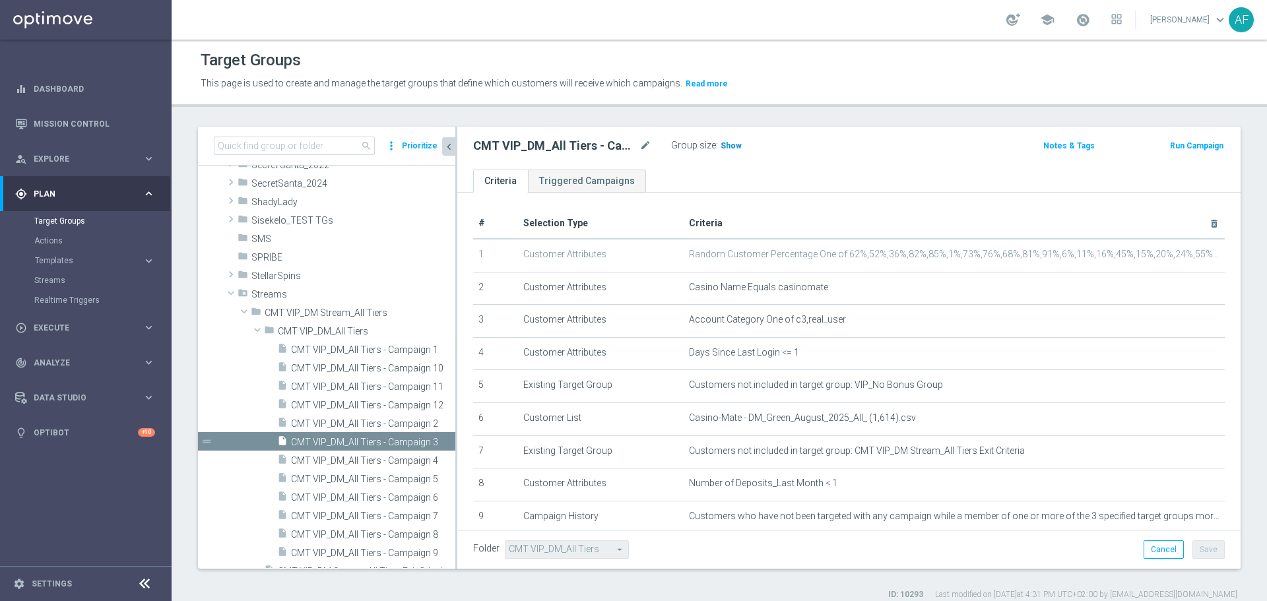
click at [731, 146] on span "Show" at bounding box center [731, 145] width 21 height 9
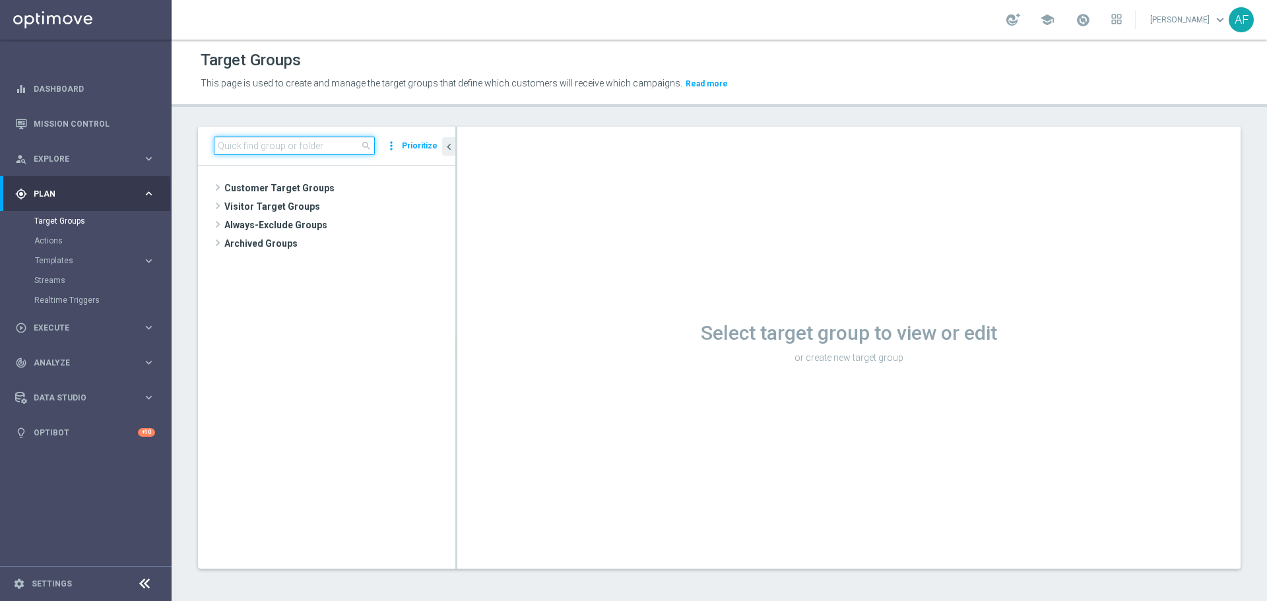
click at [343, 148] on input at bounding box center [294, 146] width 161 height 18
click at [435, 108] on div "Target Groups This page is used to create and manage the target groups that def…" at bounding box center [720, 321] width 1096 height 562
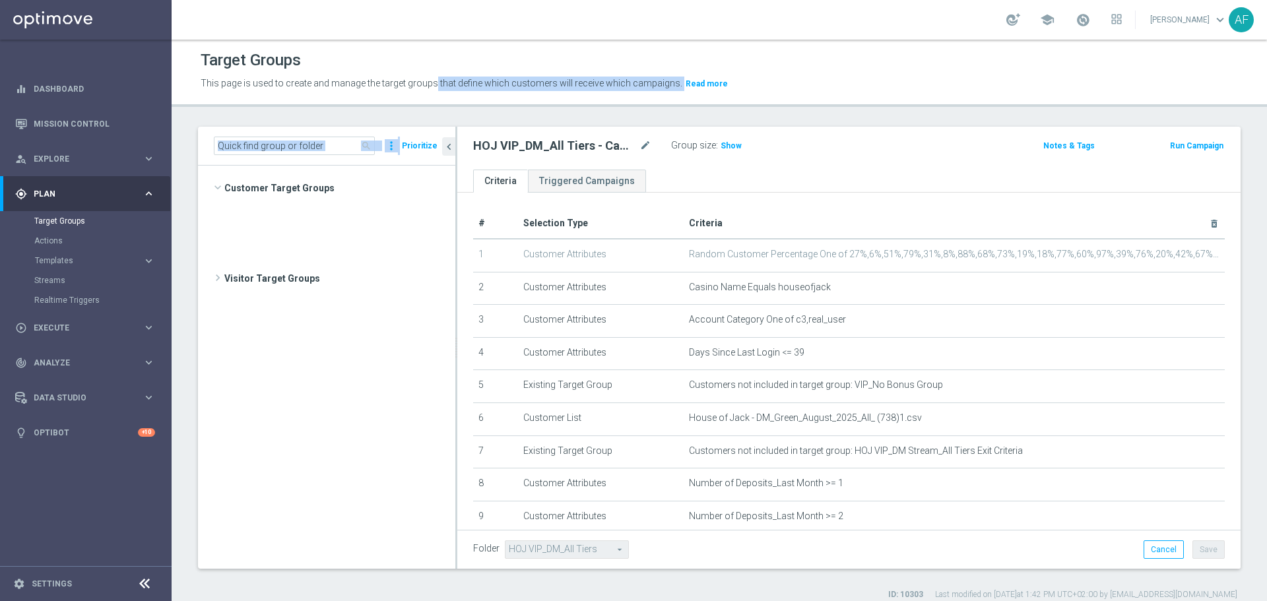
scroll to position [1120, 0]
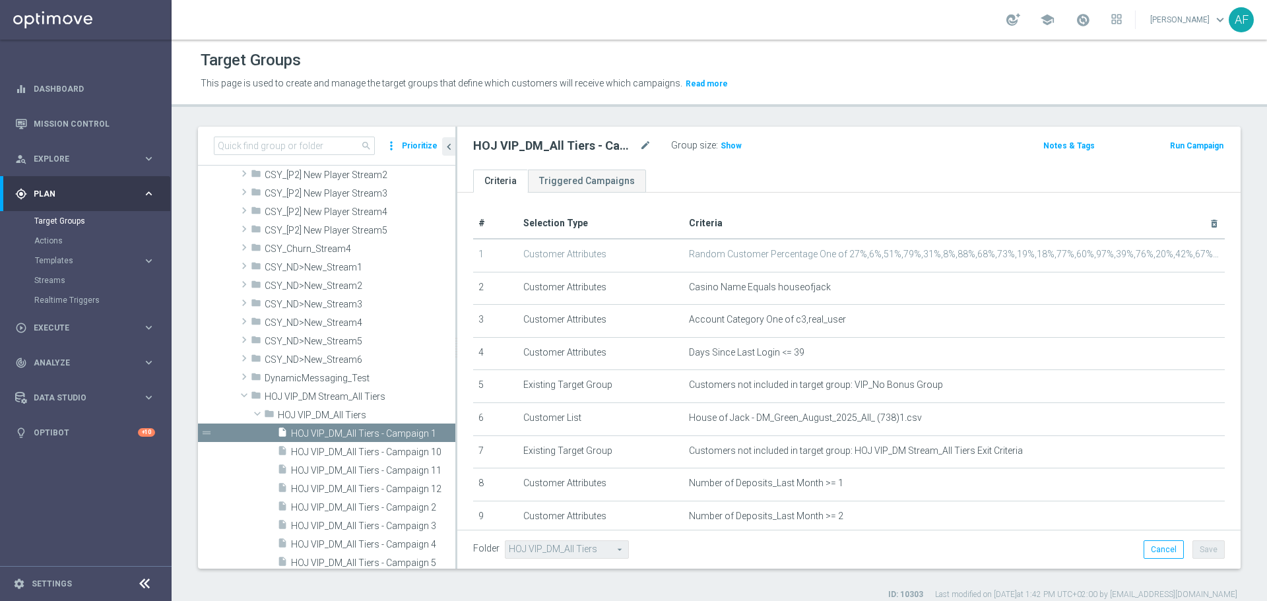
click at [456, 116] on div "Target Groups This page is used to create and manage the target groups that def…" at bounding box center [720, 321] width 1096 height 562
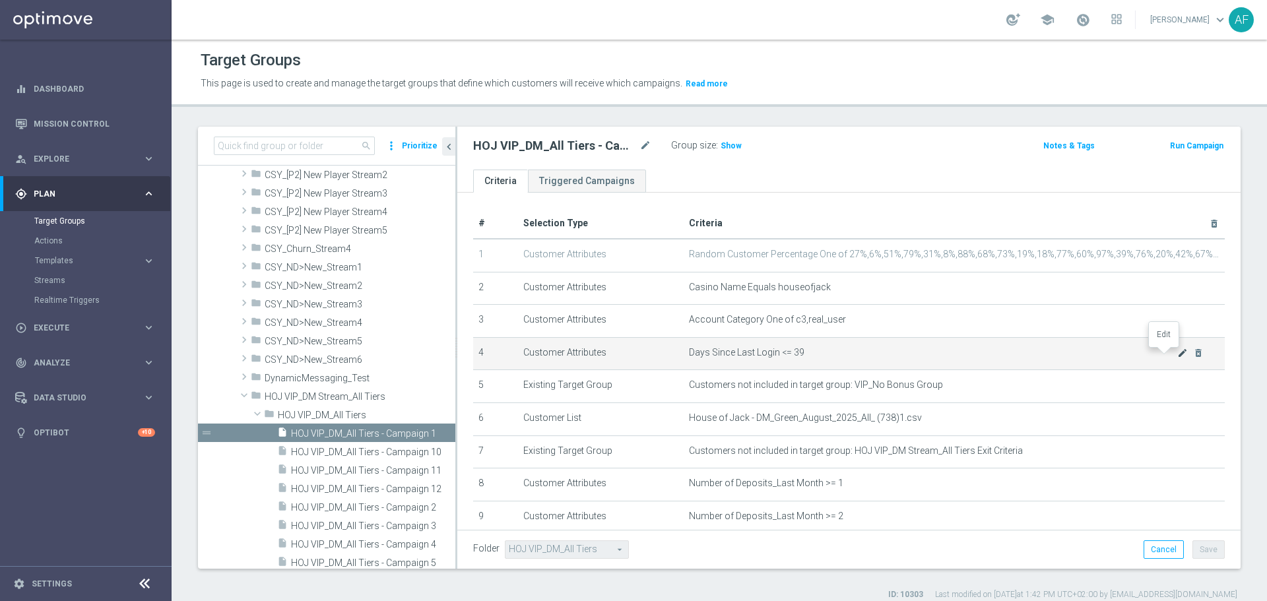
click at [1178, 352] on icon "mode_edit" at bounding box center [1183, 353] width 11 height 11
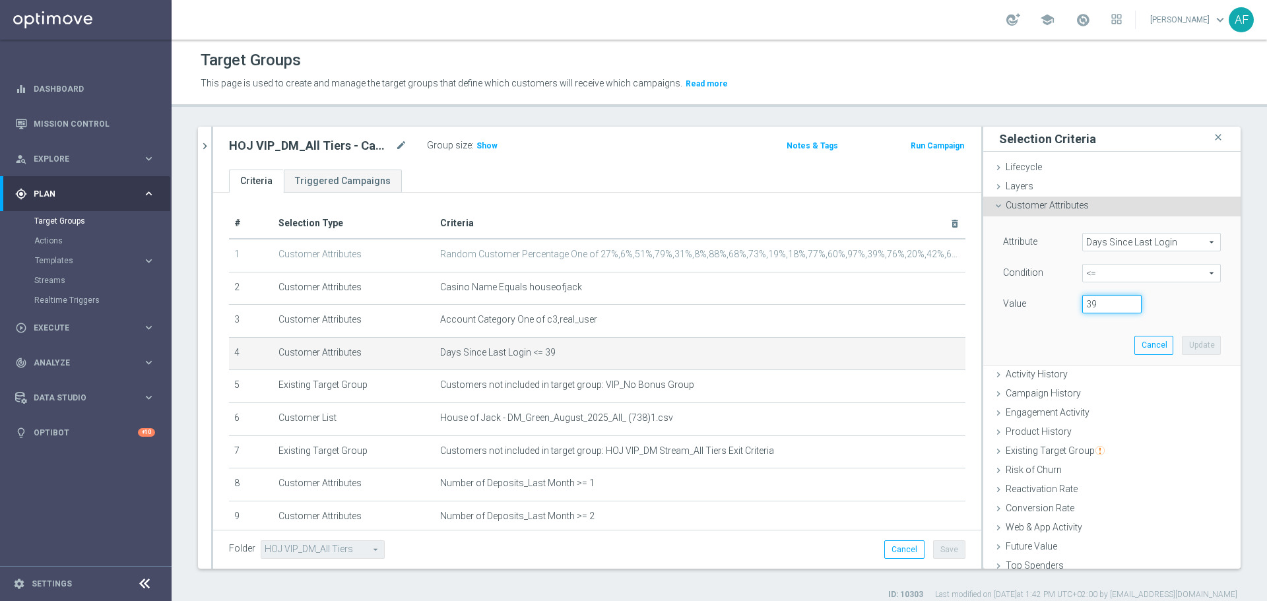
click at [1094, 300] on input "39" at bounding box center [1112, 304] width 59 height 18
type input "3"
type input "1"
click at [1182, 343] on button "Update" at bounding box center [1201, 345] width 39 height 18
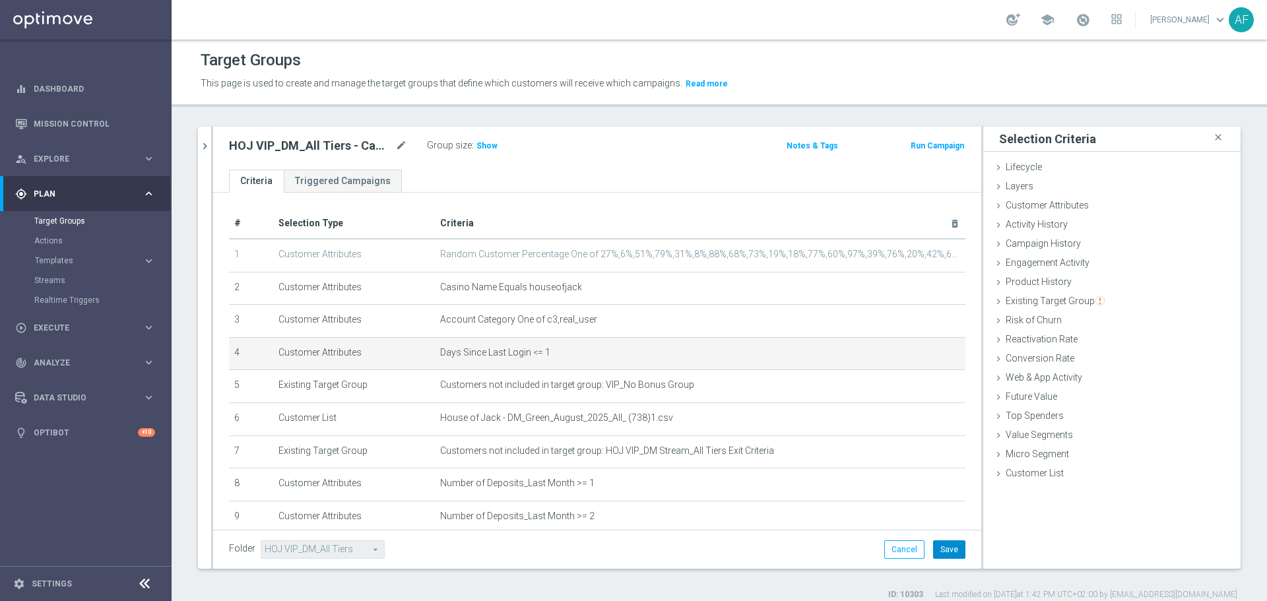
click at [943, 547] on button "Save" at bounding box center [949, 550] width 32 height 18
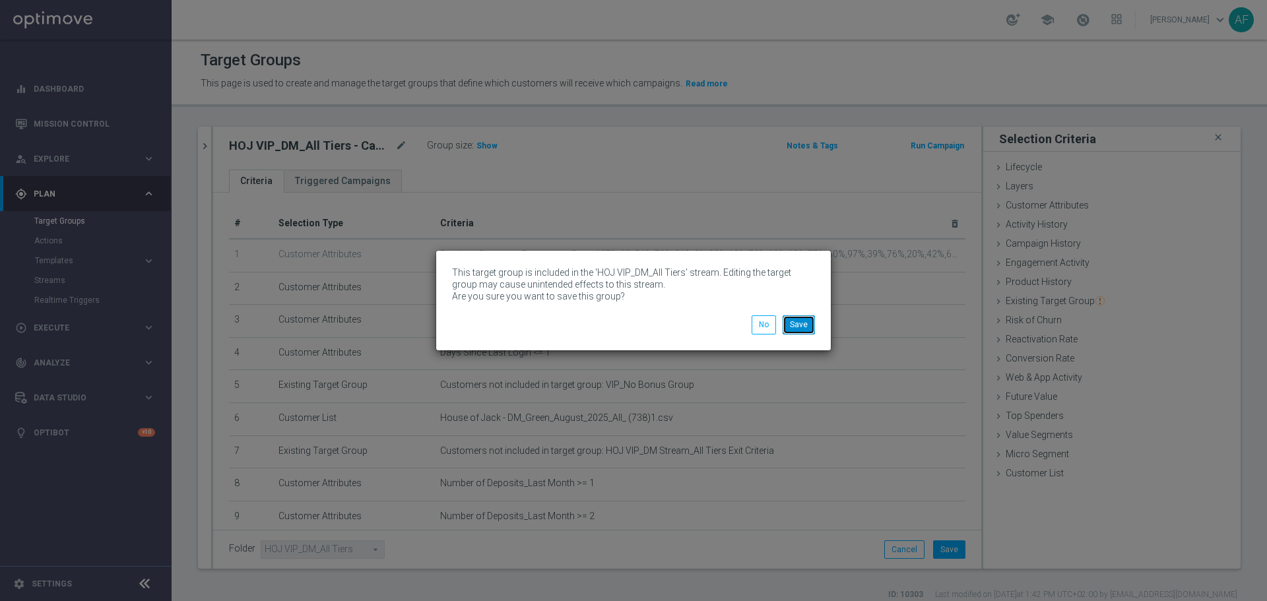
click at [808, 332] on button "Save" at bounding box center [799, 325] width 32 height 18
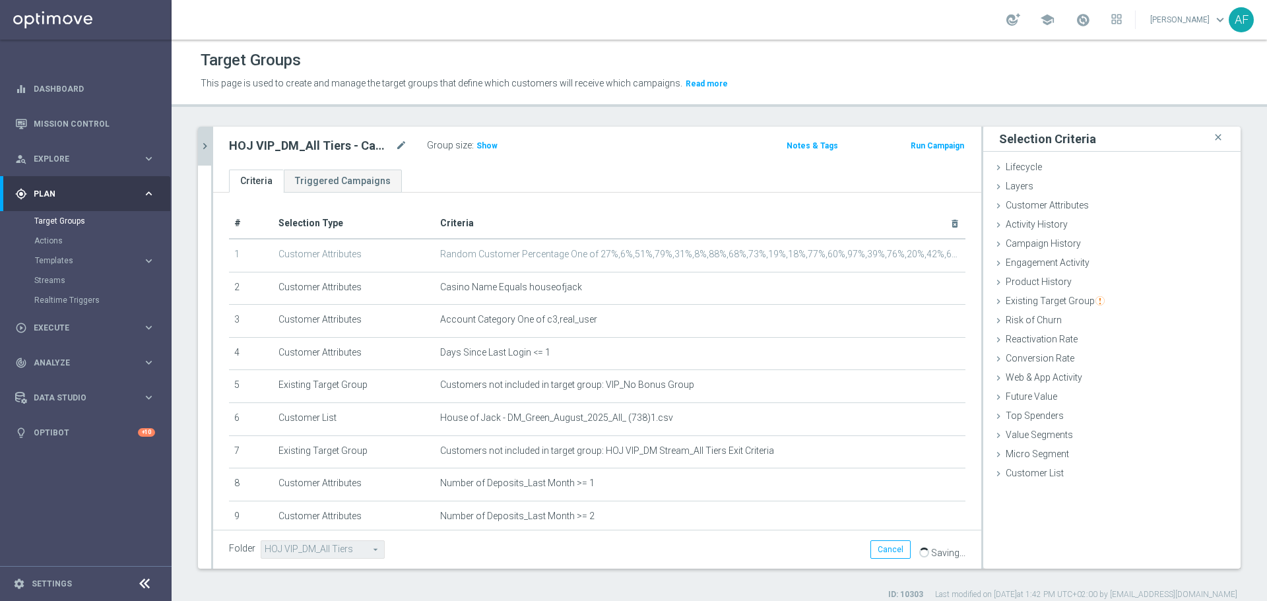
click at [206, 147] on icon "chevron_right" at bounding box center [205, 146] width 13 height 13
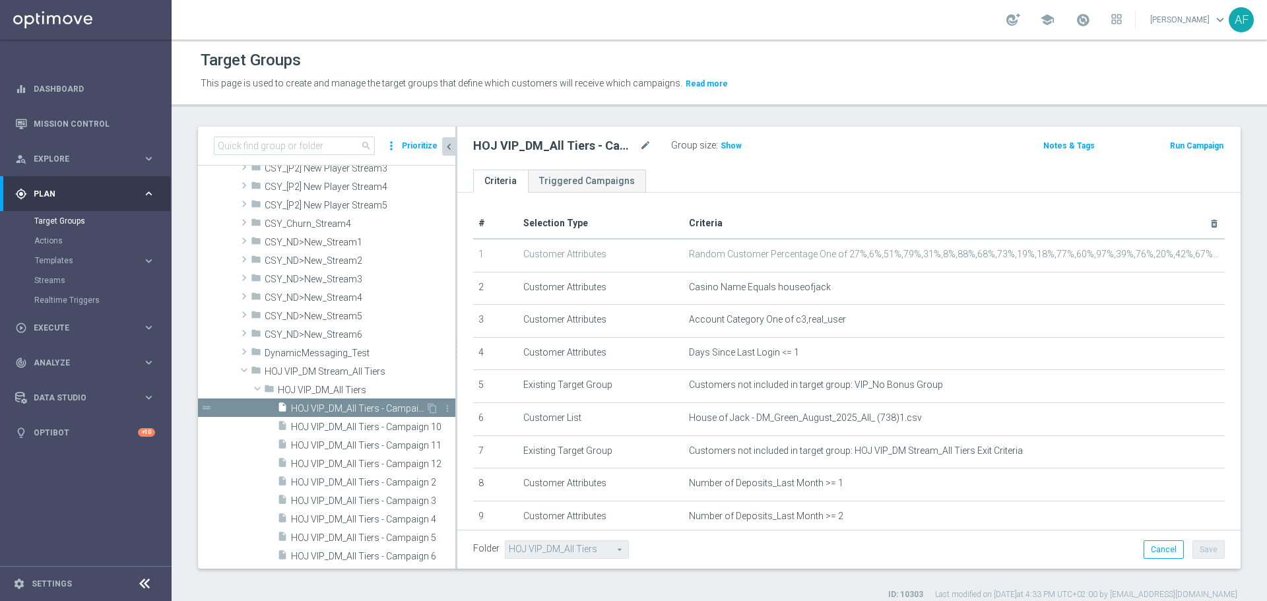
scroll to position [1186, 0]
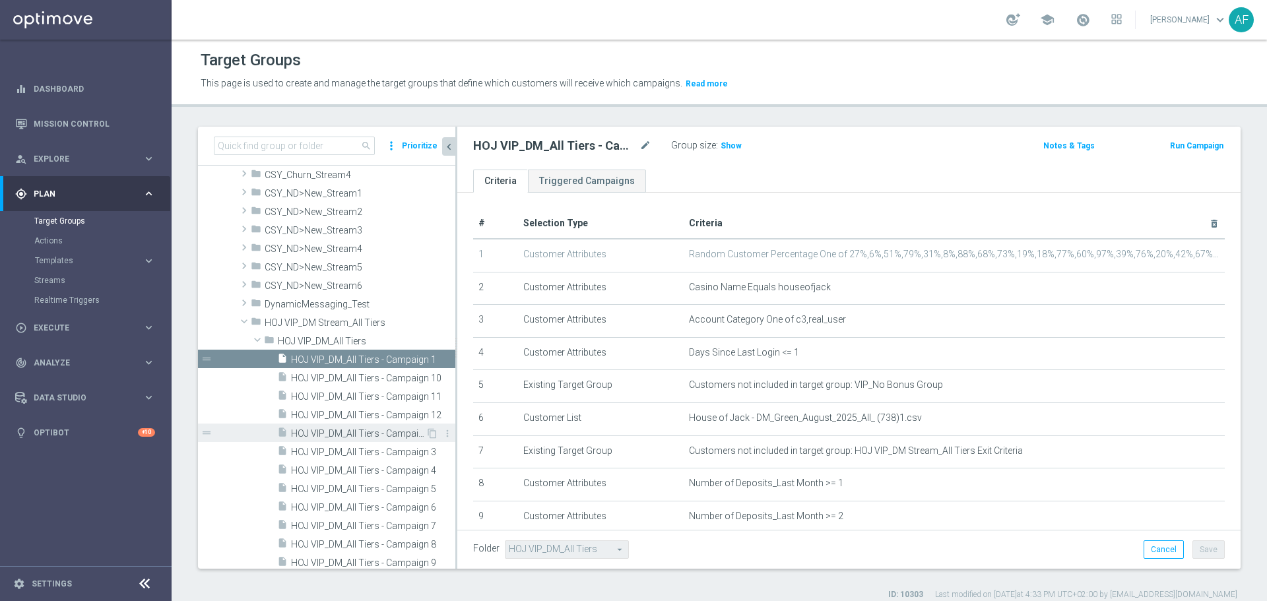
click at [351, 430] on span "HOJ VIP_DM_All Tiers - Campaign 2" at bounding box center [358, 433] width 135 height 11
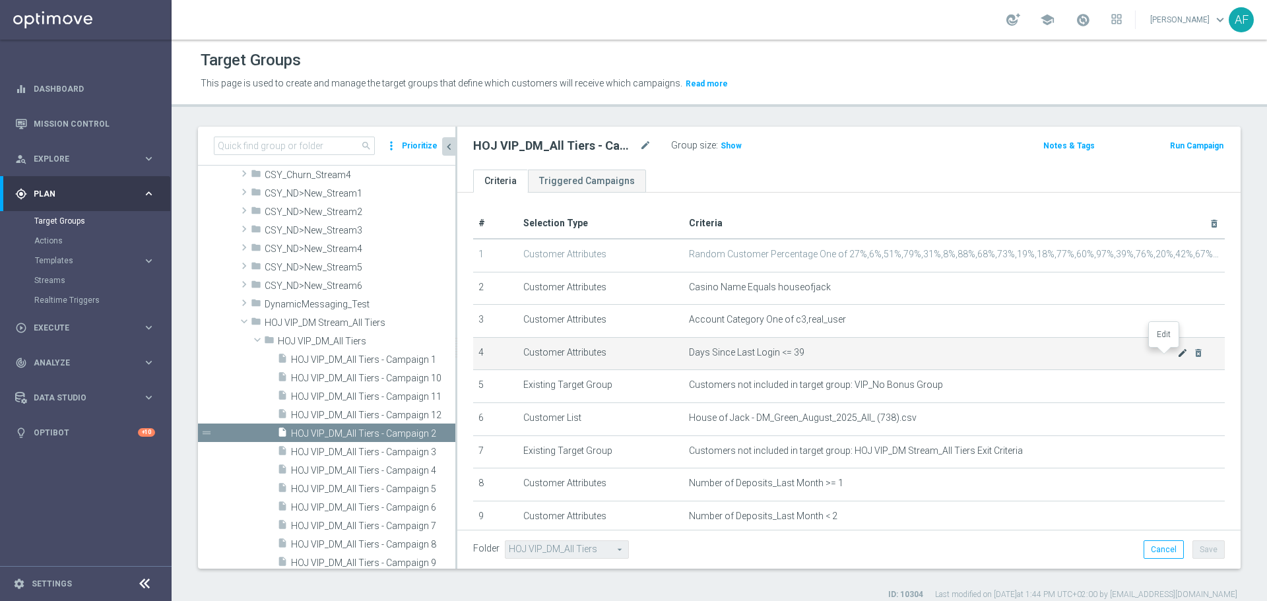
click at [1178, 355] on icon "mode_edit" at bounding box center [1183, 353] width 11 height 11
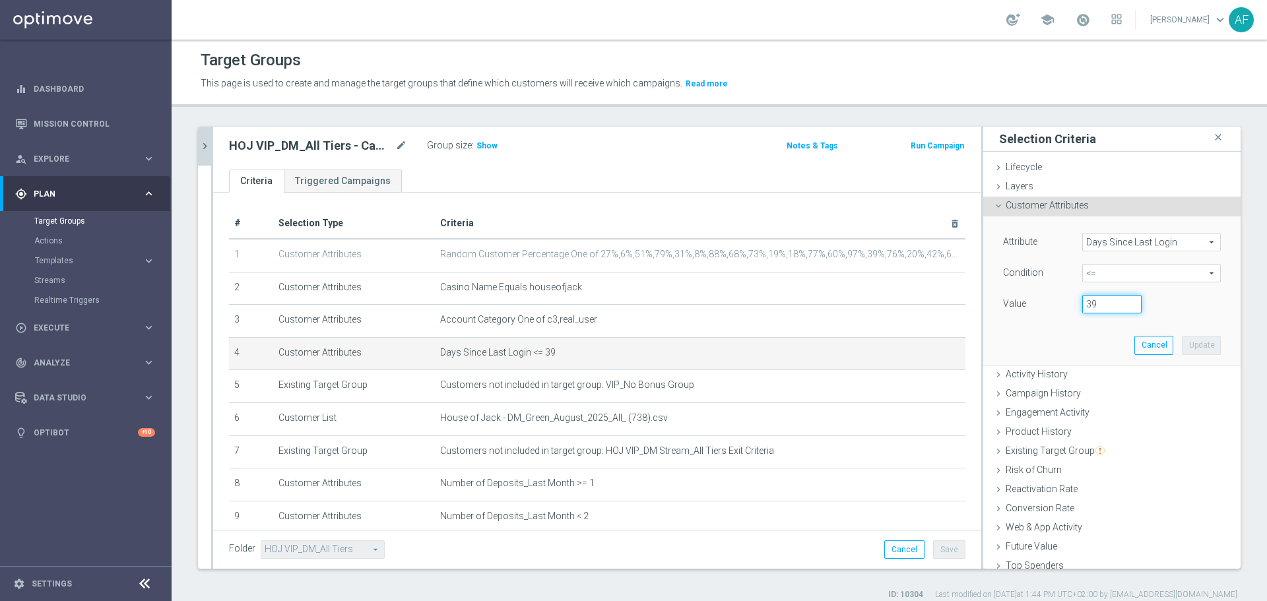
click at [1099, 308] on input "39" at bounding box center [1112, 304] width 59 height 18
type input "3"
type input "1"
drag, startPoint x: 1174, startPoint y: 342, endPoint x: 1167, endPoint y: 347, distance: 8.6
click at [1182, 342] on button "Update" at bounding box center [1201, 345] width 39 height 18
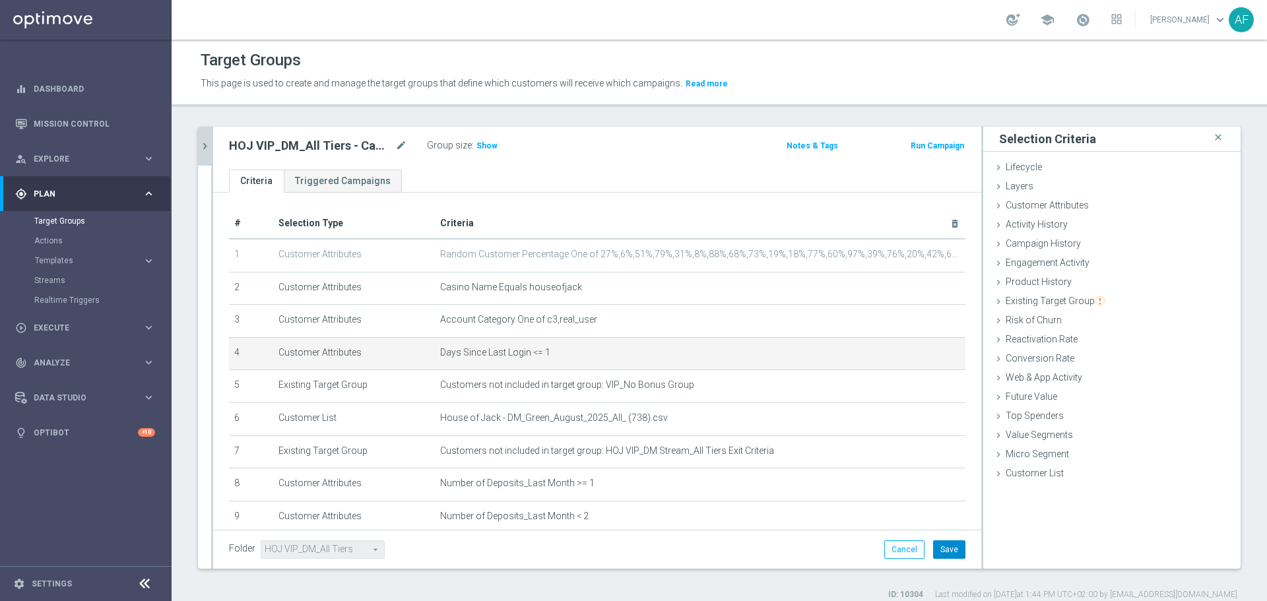
click at [933, 552] on button "Save" at bounding box center [949, 550] width 32 height 18
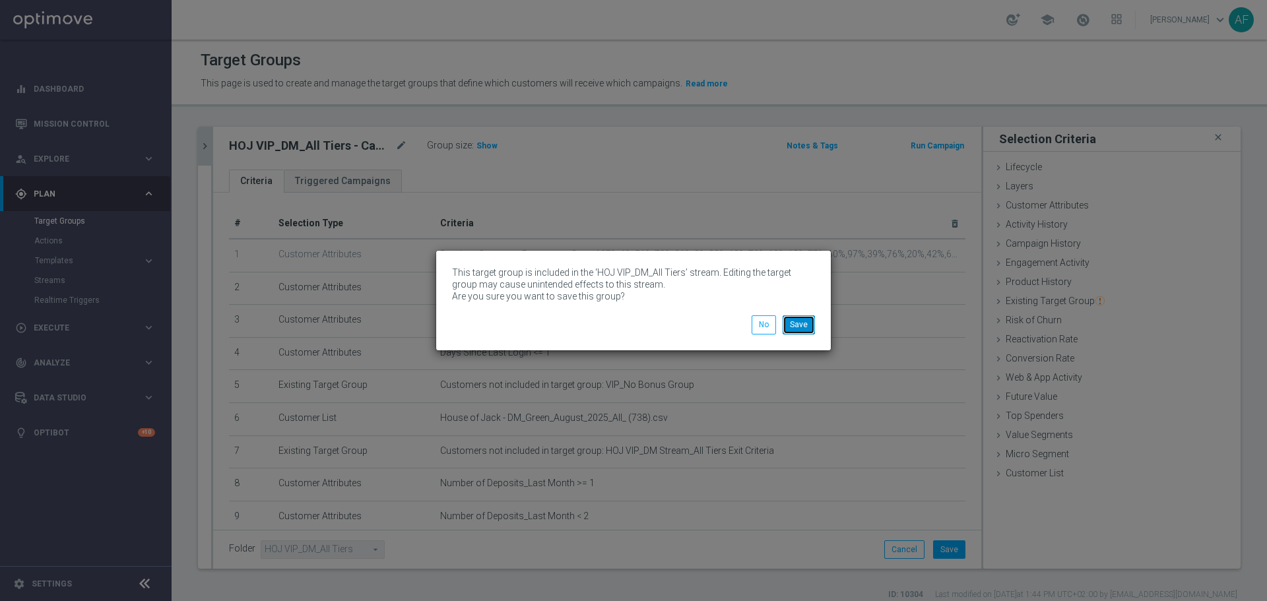
click at [804, 327] on button "Save" at bounding box center [799, 325] width 32 height 18
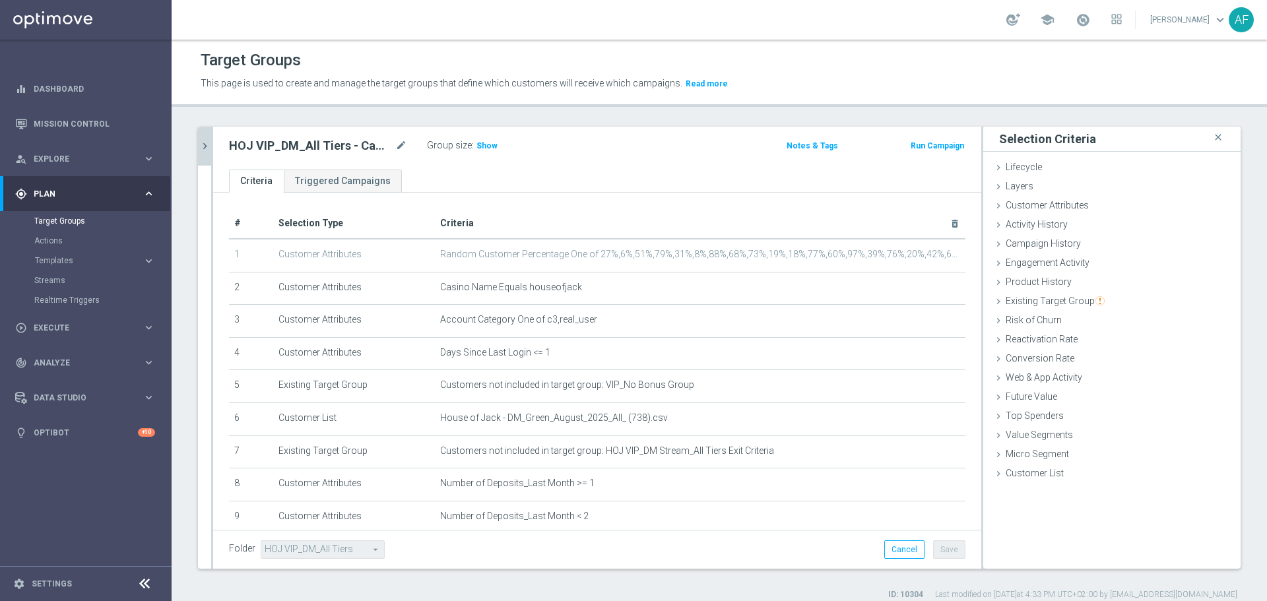
click at [205, 144] on icon "chevron_right" at bounding box center [205, 146] width 13 height 13
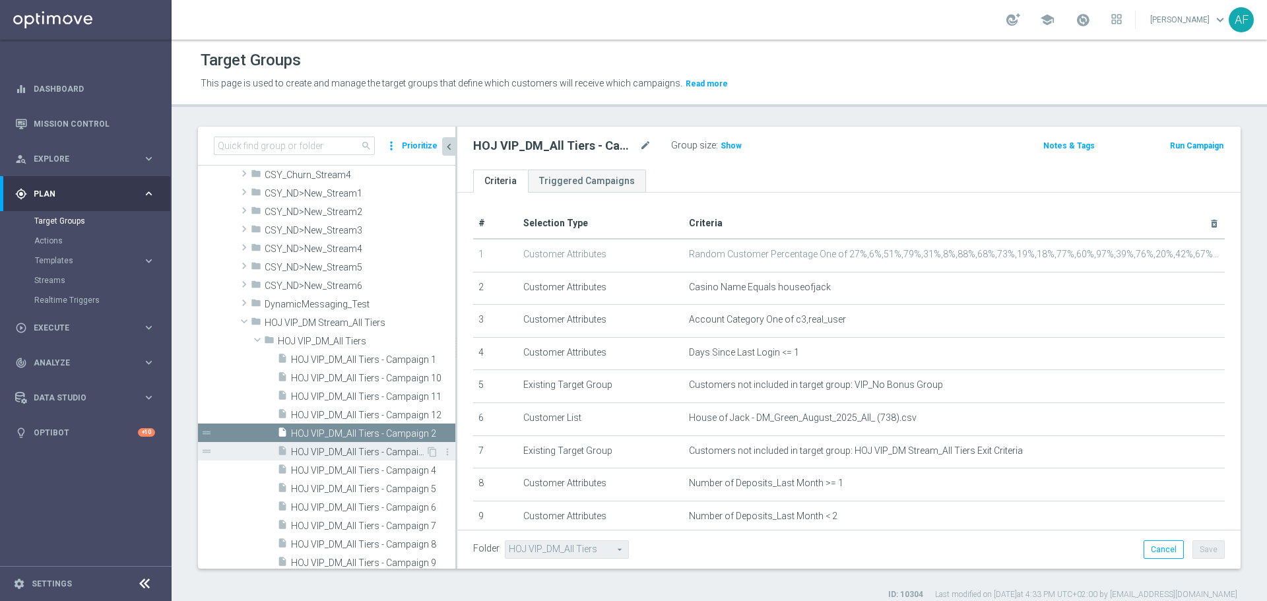
click at [377, 448] on span "HOJ VIP_DM_All Tiers - Campaign 3" at bounding box center [358, 452] width 135 height 11
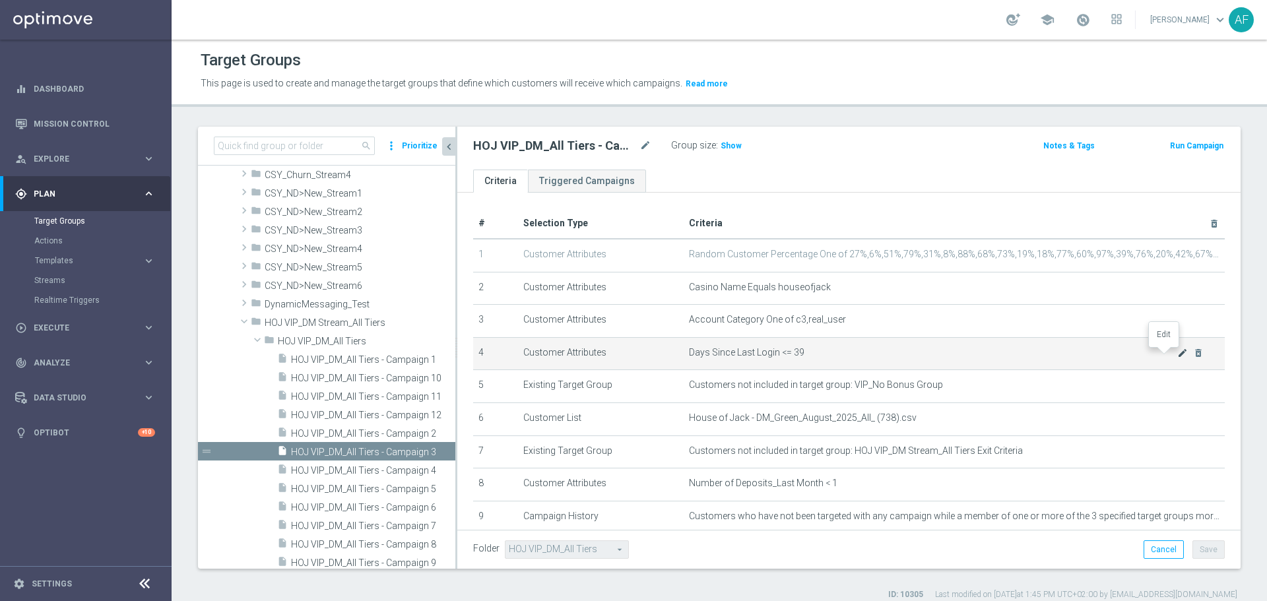
click at [1178, 352] on icon "mode_edit" at bounding box center [1183, 353] width 11 height 11
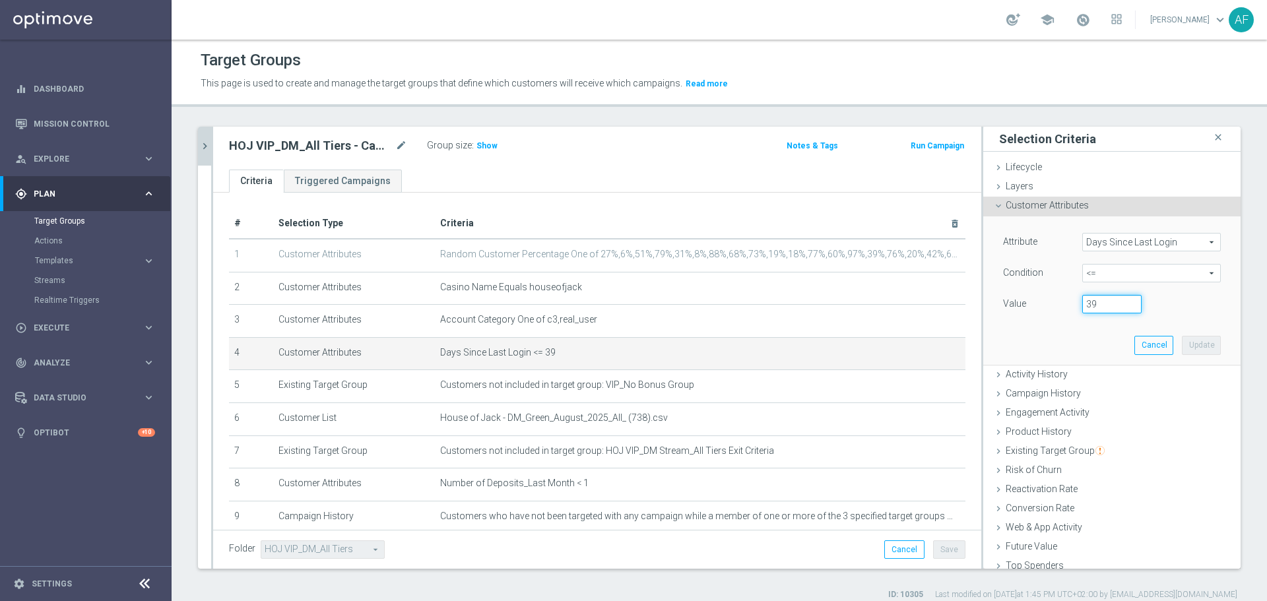
click at [1106, 308] on input "39" at bounding box center [1112, 304] width 59 height 18
type input "3"
type input "1"
click at [1183, 343] on button "Update" at bounding box center [1201, 345] width 39 height 18
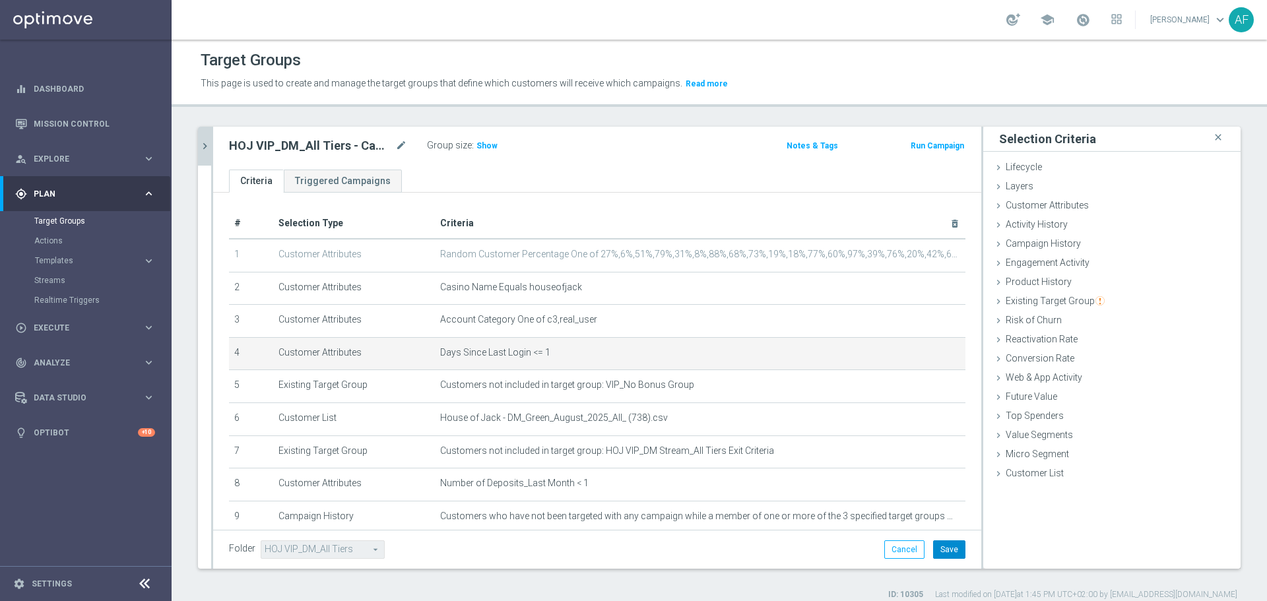
click at [941, 543] on button "Save" at bounding box center [949, 550] width 32 height 18
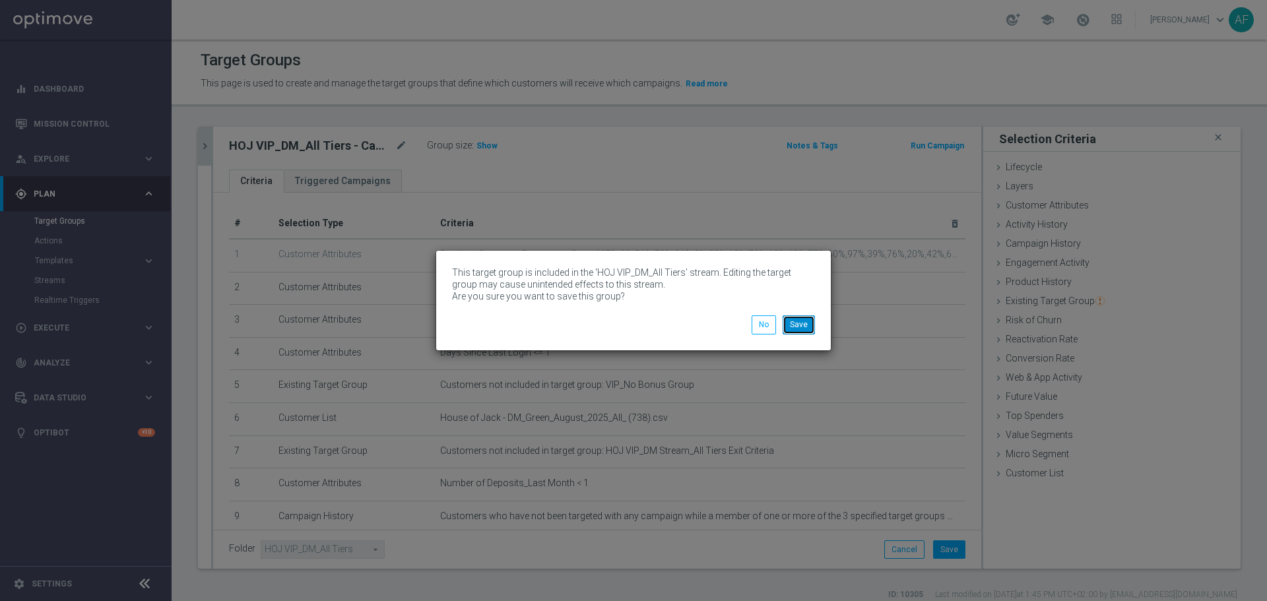
click at [809, 332] on button "Save" at bounding box center [799, 325] width 32 height 18
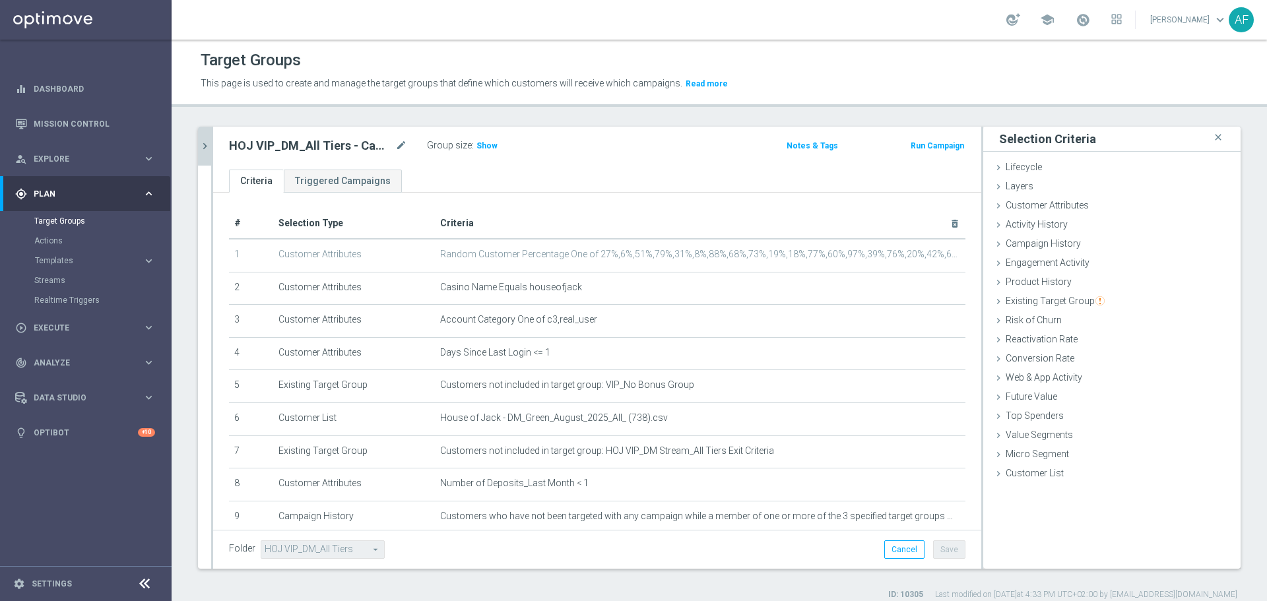
click at [206, 149] on icon "chevron_right" at bounding box center [205, 146] width 13 height 13
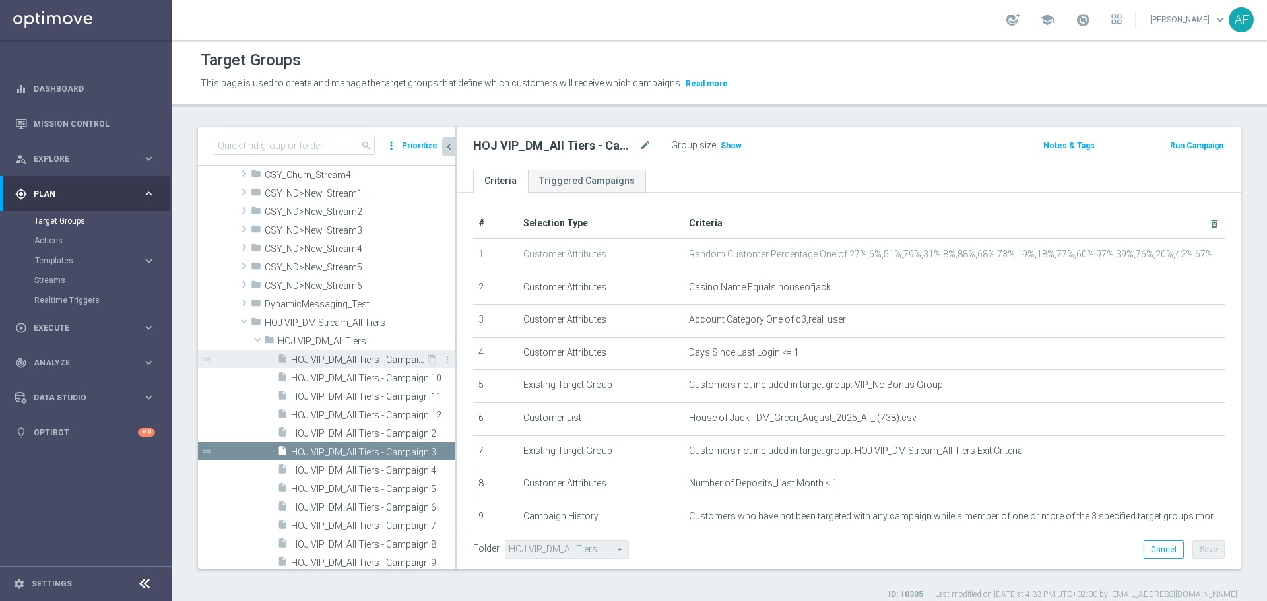
click at [399, 352] on div "insert_drive_file HOJ VIP_DM_All Tiers - Campaign 1" at bounding box center [351, 359] width 149 height 18
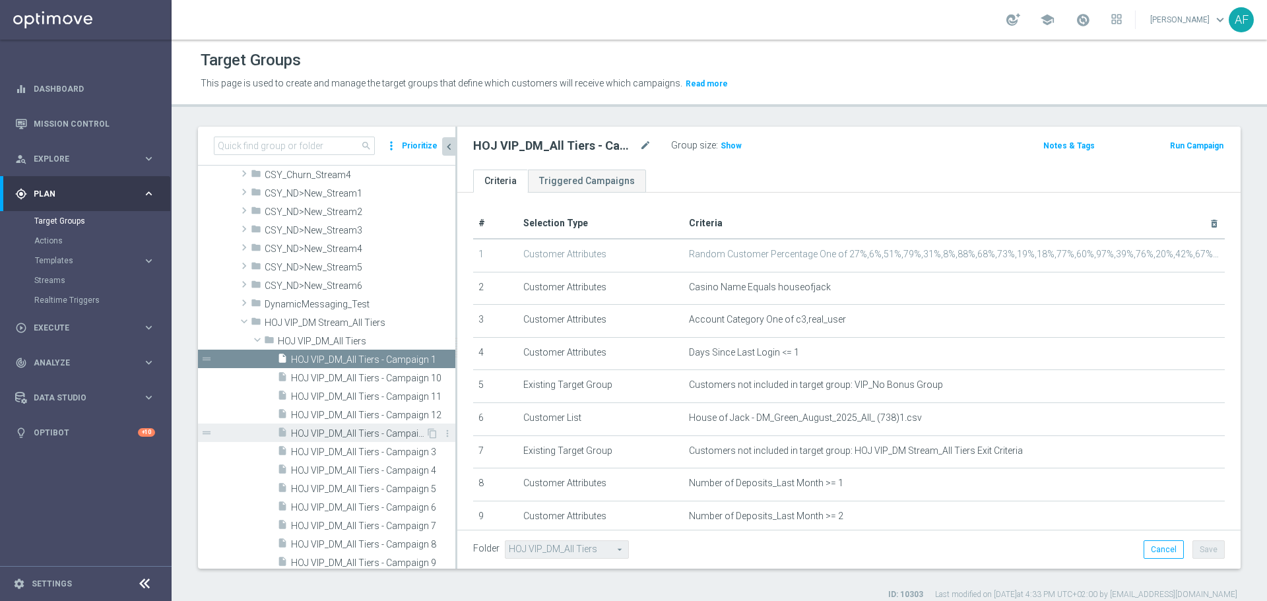
click at [369, 430] on span "HOJ VIP_DM_All Tiers - Campaign 2" at bounding box center [358, 433] width 135 height 11
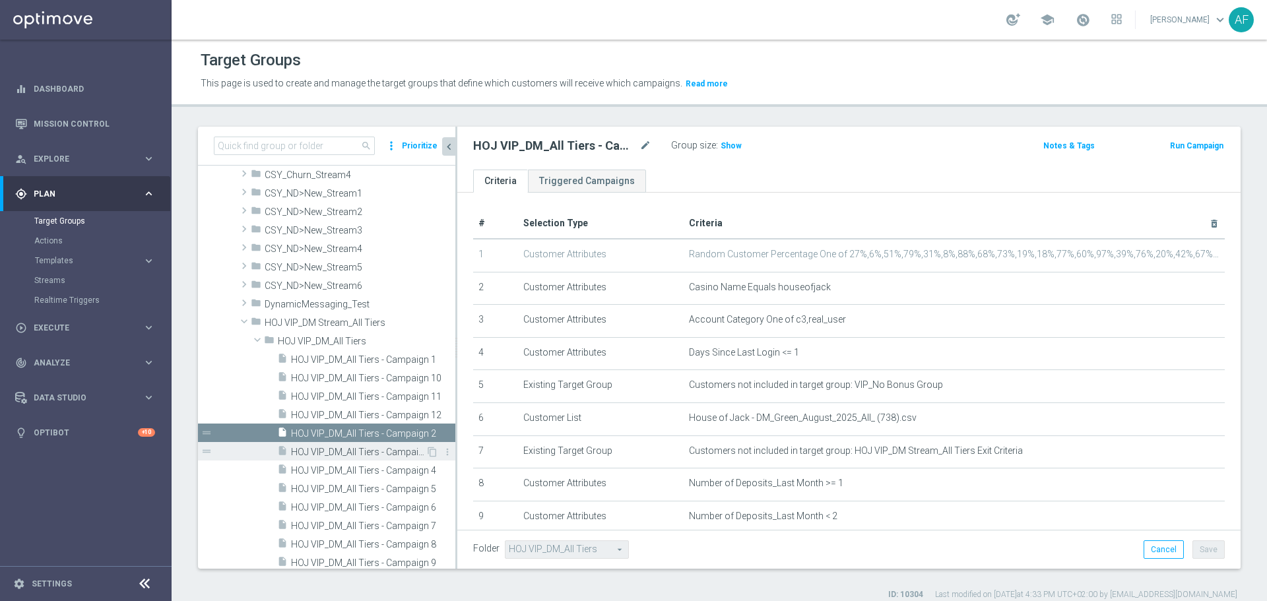
click at [368, 447] on span "HOJ VIP_DM_All Tiers - Campaign 3" at bounding box center [358, 452] width 135 height 11
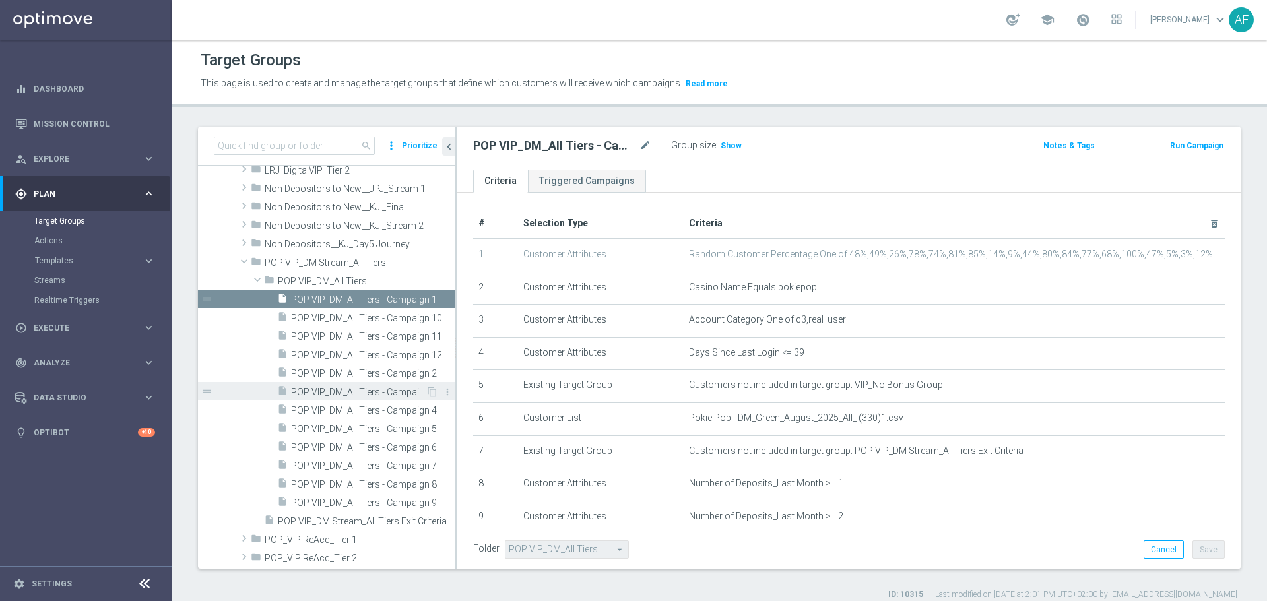
scroll to position [3501, 0]
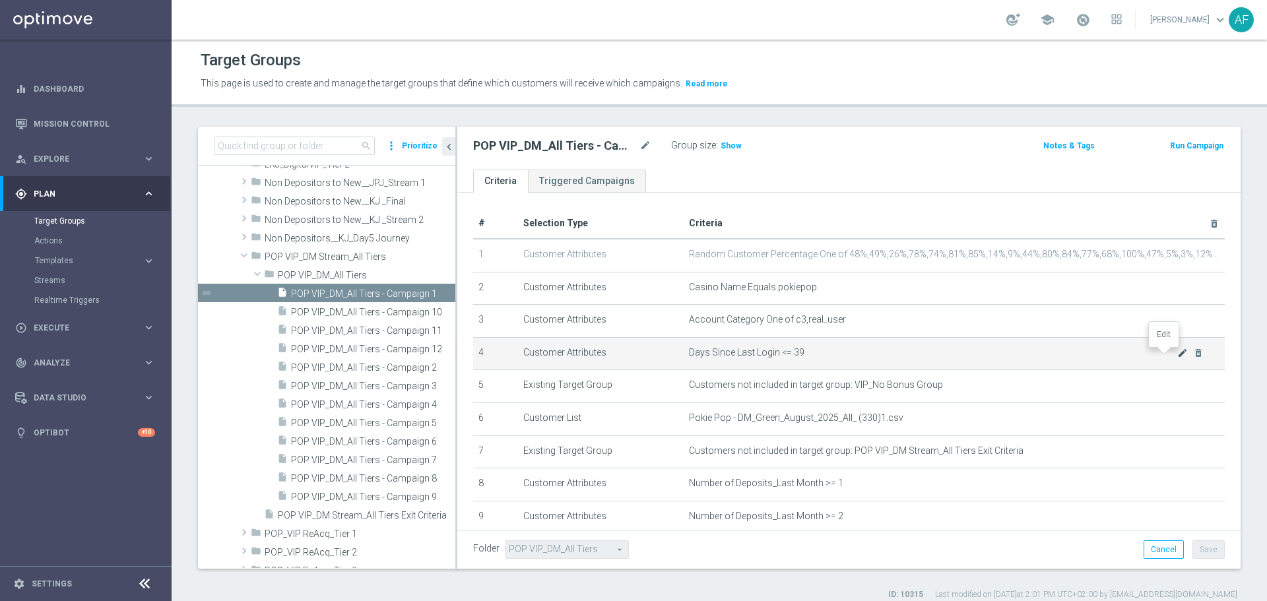
click at [1178, 358] on icon "mode_edit" at bounding box center [1183, 353] width 11 height 11
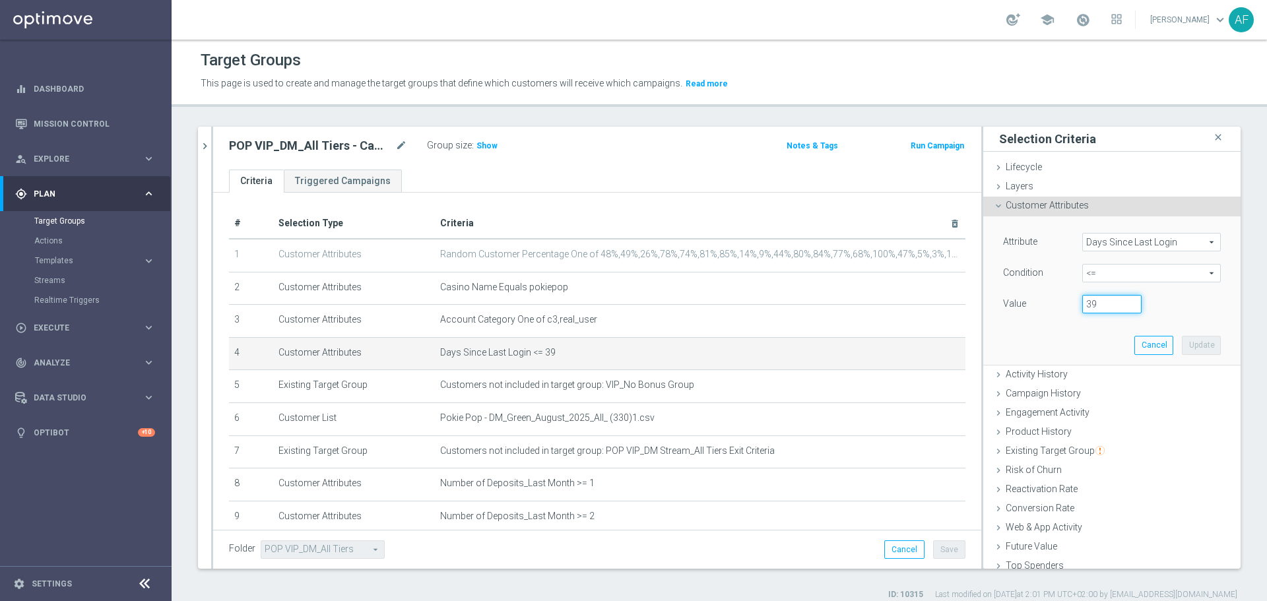
click at [1102, 311] on input "39" at bounding box center [1112, 304] width 59 height 18
type input "3"
type input "1"
click at [1184, 347] on button "Update" at bounding box center [1201, 345] width 39 height 18
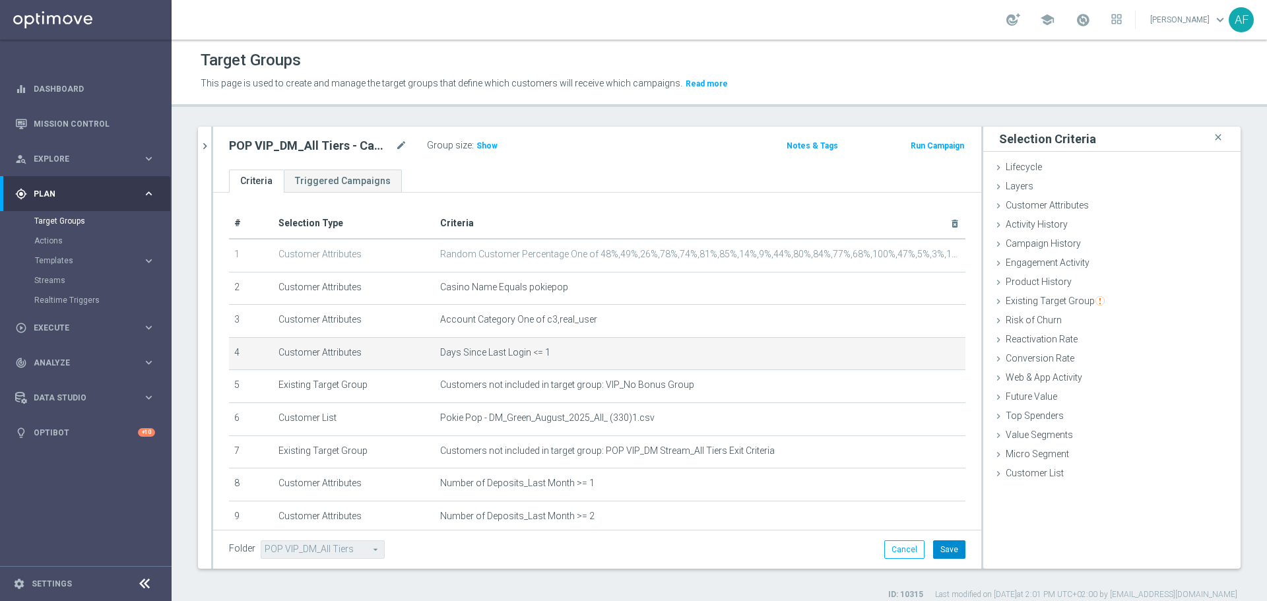
click at [943, 543] on button "Save" at bounding box center [949, 550] width 32 height 18
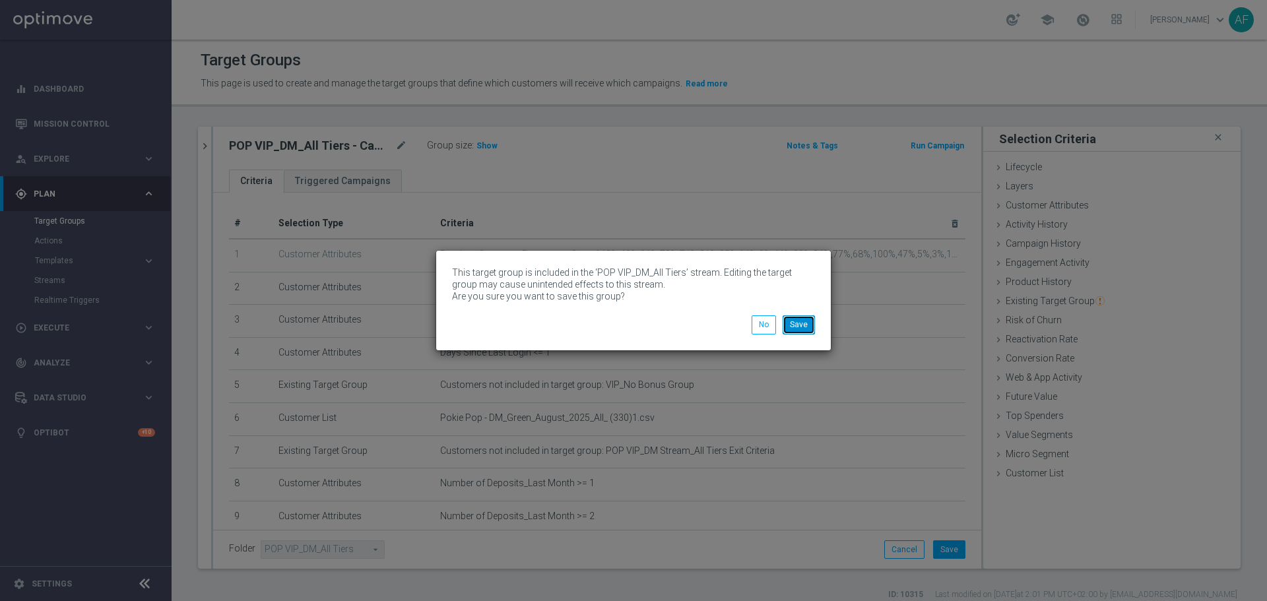
click at [805, 323] on button "Save" at bounding box center [799, 325] width 32 height 18
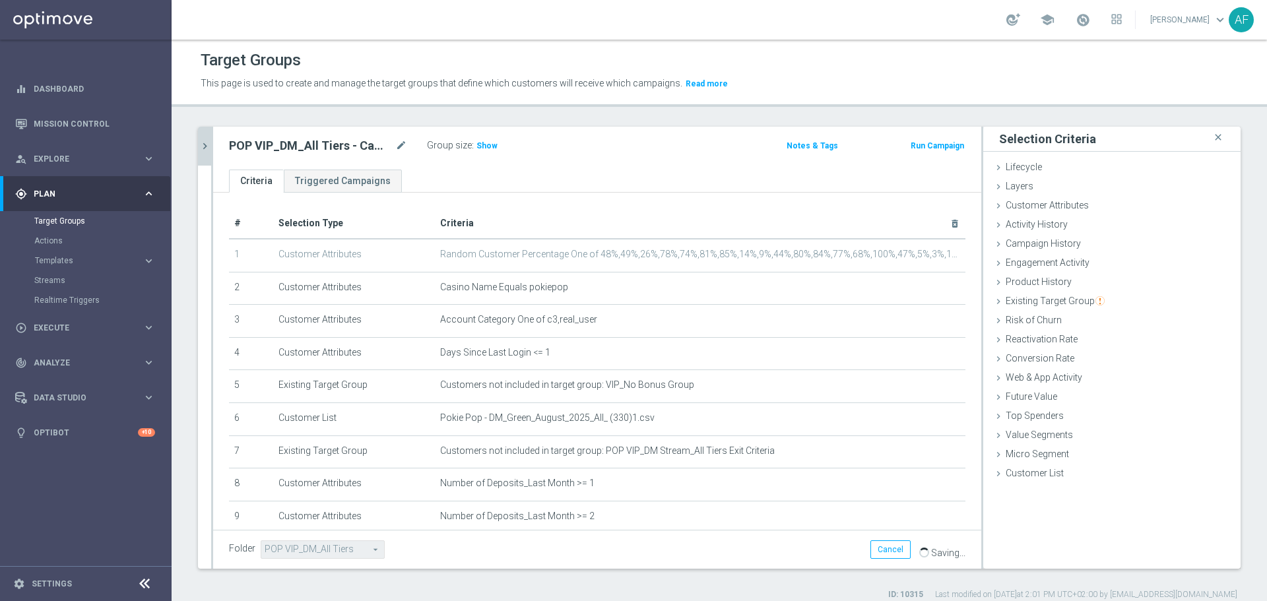
click at [205, 147] on icon "chevron_right" at bounding box center [205, 146] width 13 height 13
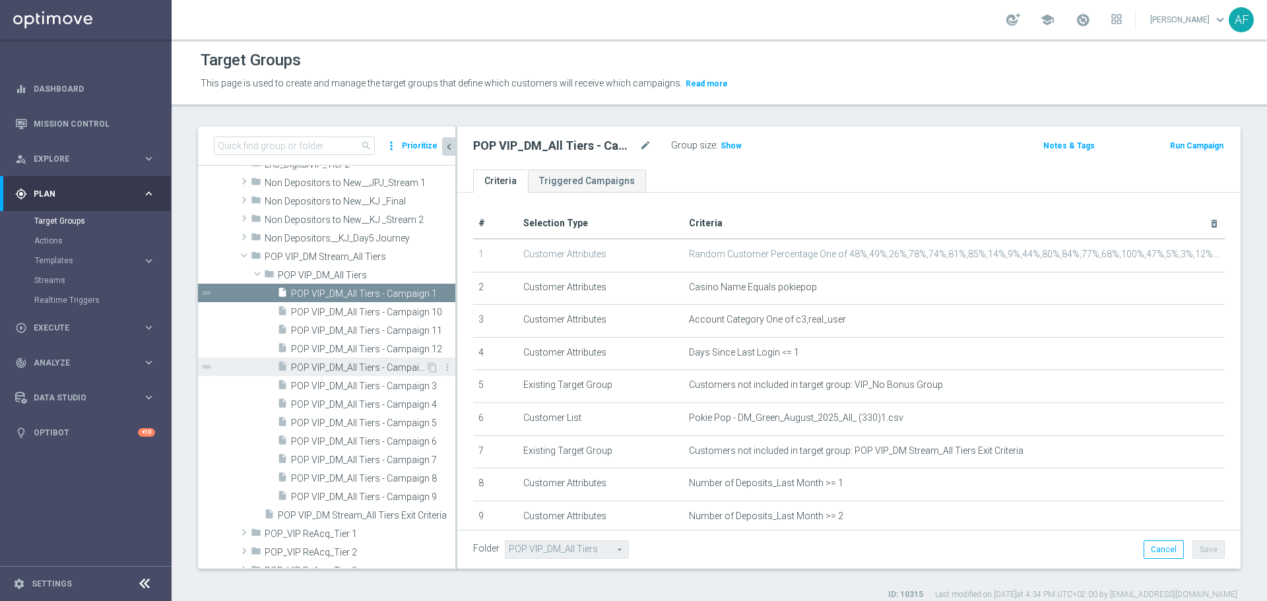
click at [366, 364] on span "POP VIP_DM_All Tiers - Campaign 2" at bounding box center [358, 367] width 135 height 11
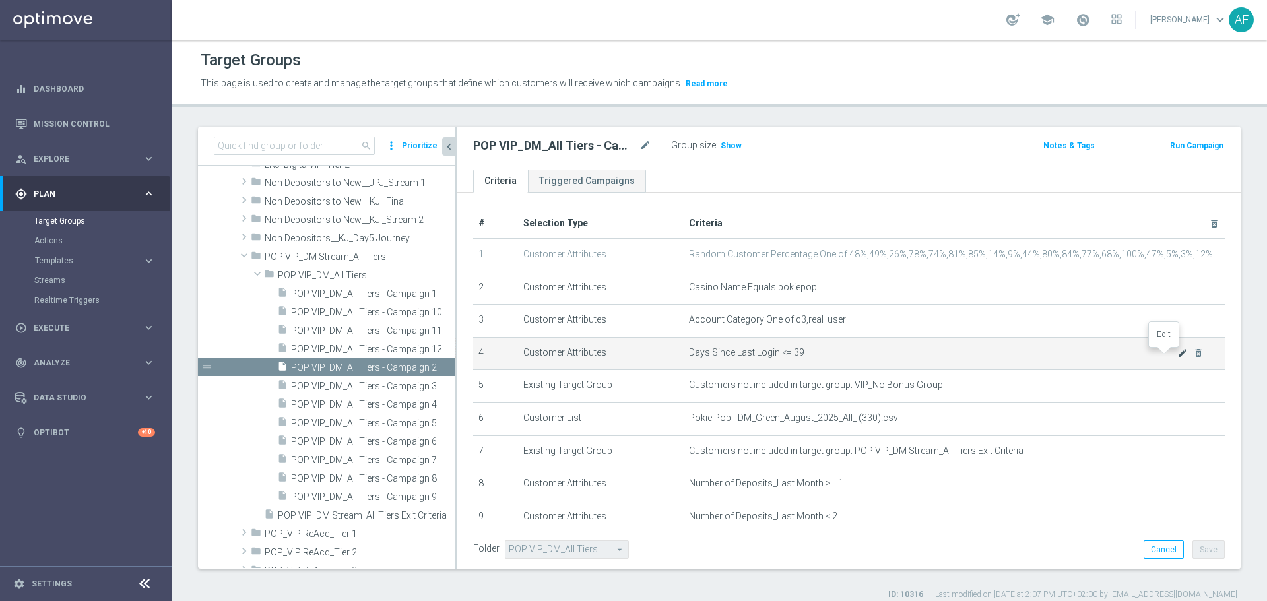
click at [1178, 352] on icon "mode_edit" at bounding box center [1183, 353] width 11 height 11
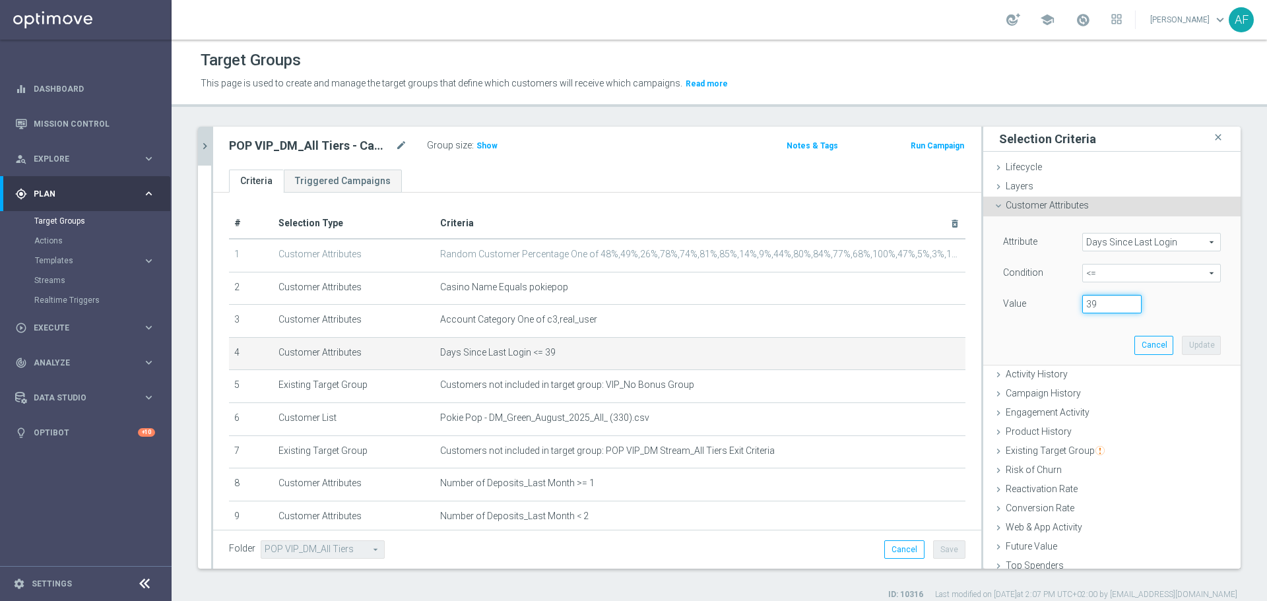
click at [1101, 303] on input "39" at bounding box center [1112, 304] width 59 height 18
type input "3"
type input "1"
click at [1182, 343] on button "Update" at bounding box center [1201, 345] width 39 height 18
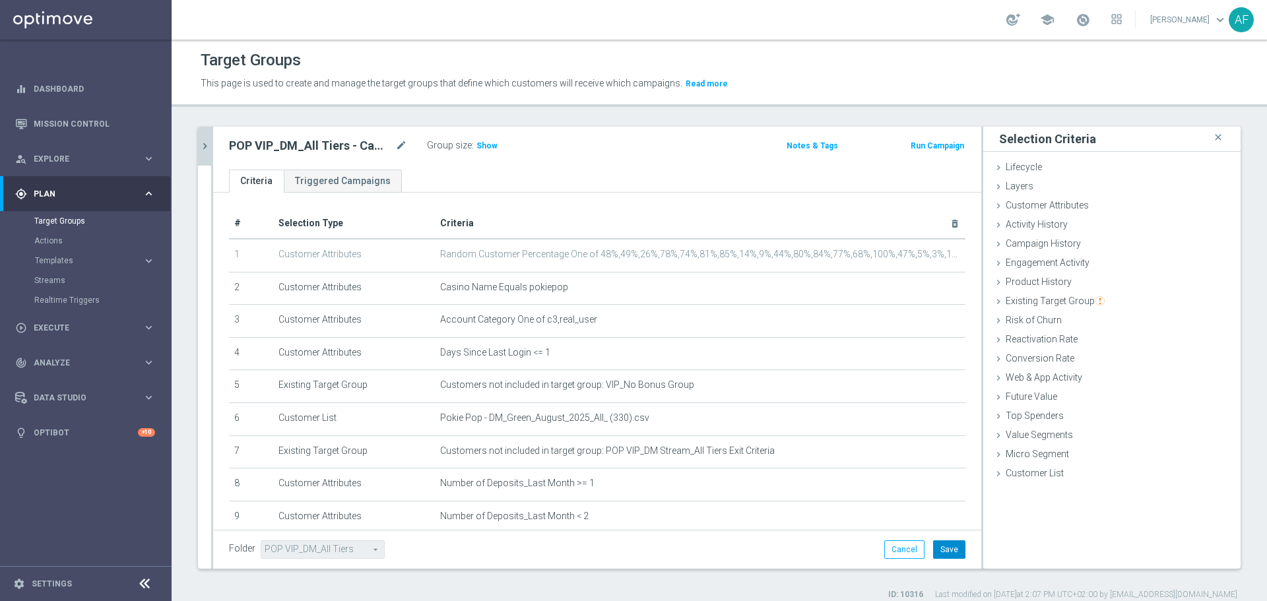
click at [942, 547] on button "Save" at bounding box center [949, 550] width 32 height 18
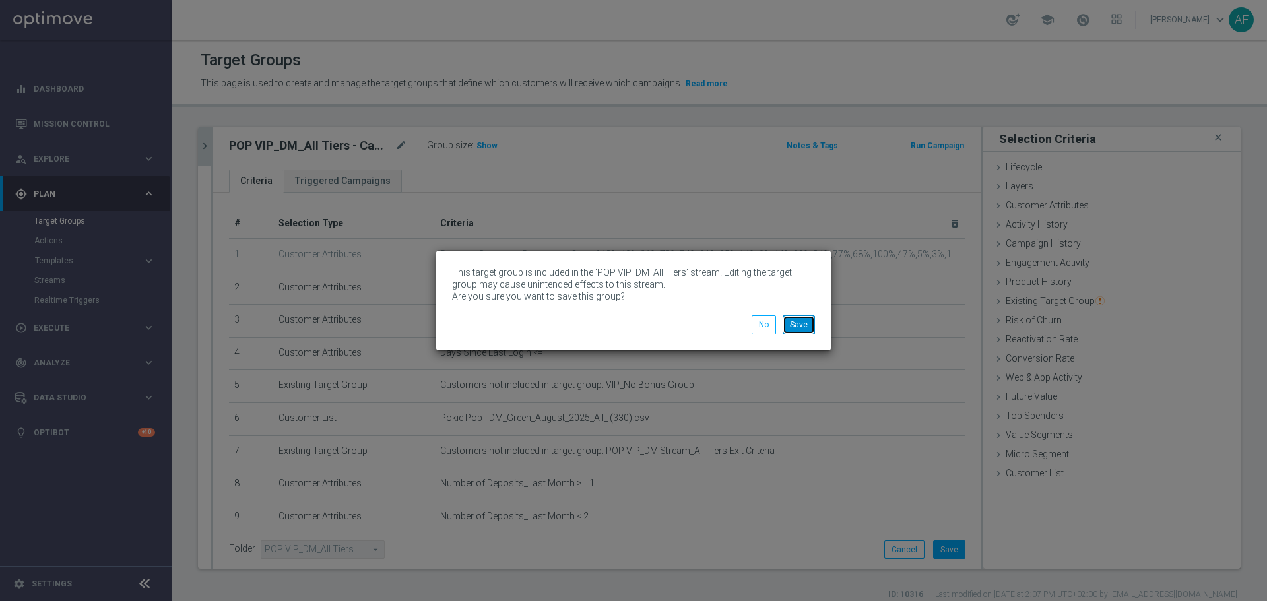
click at [801, 319] on button "Save" at bounding box center [799, 325] width 32 height 18
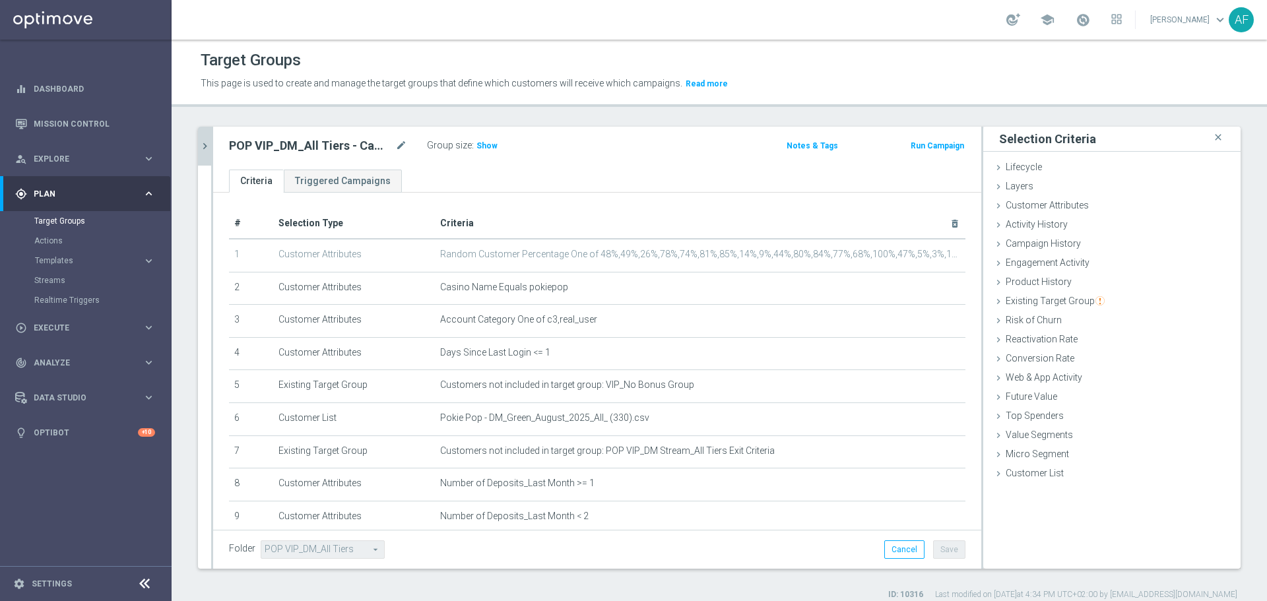
click at [205, 144] on icon "chevron_right" at bounding box center [205, 146] width 13 height 13
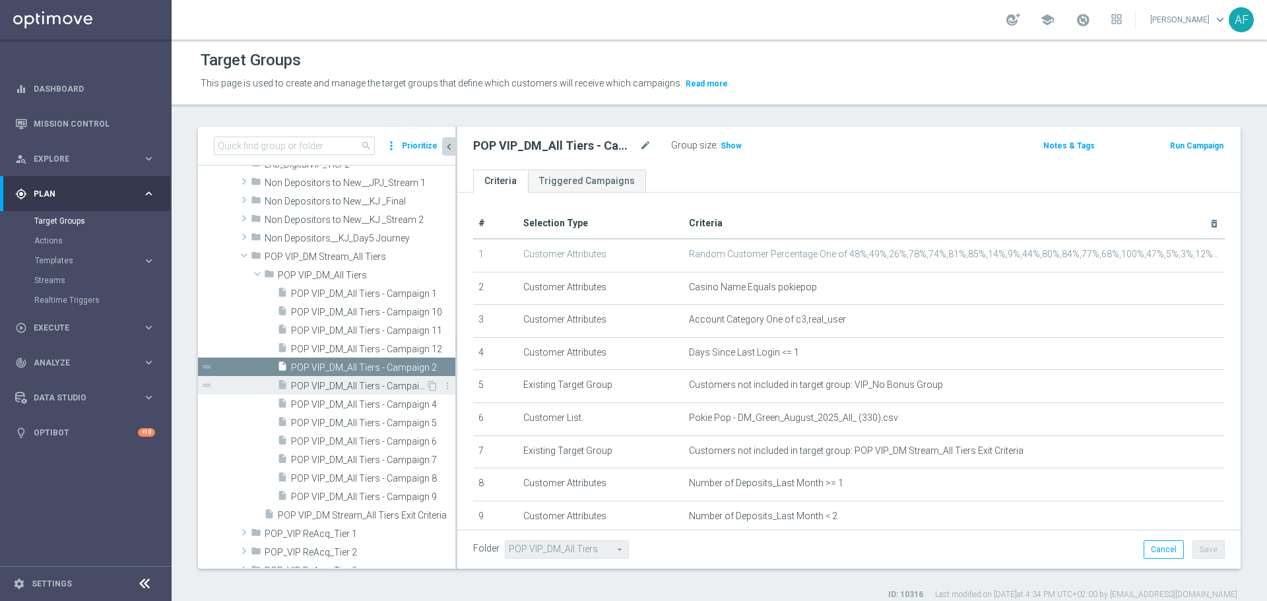
click at [372, 382] on span "POP VIP_DM_All Tiers - Campaign 3" at bounding box center [358, 386] width 135 height 11
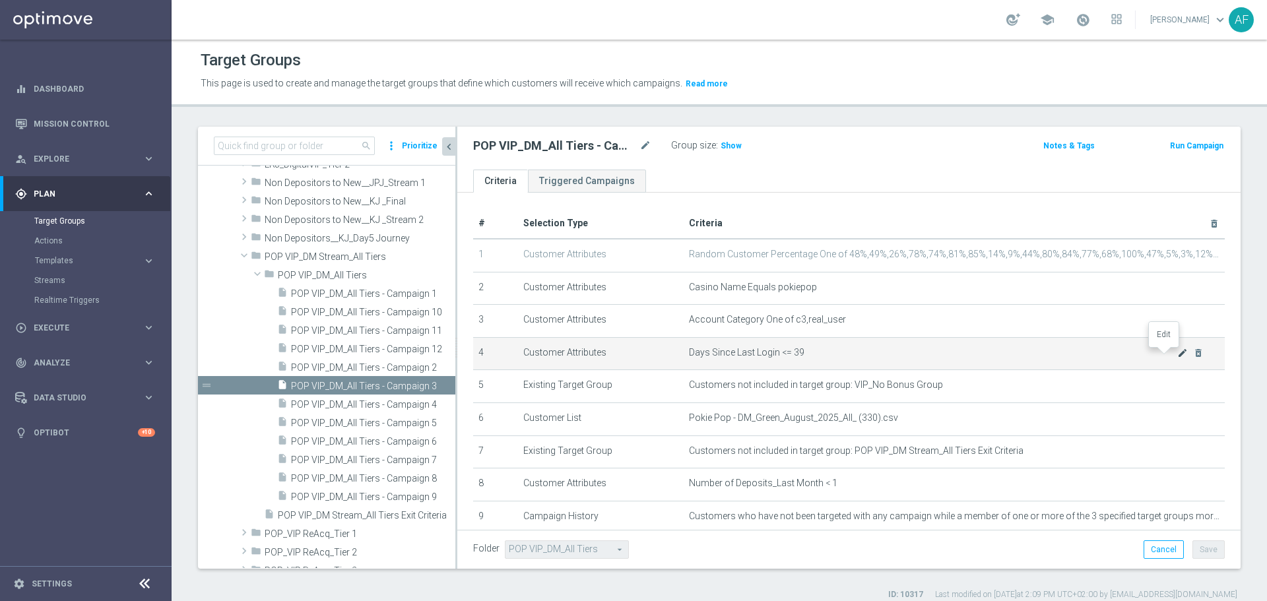
click at [1178, 356] on icon "mode_edit" at bounding box center [1183, 353] width 11 height 11
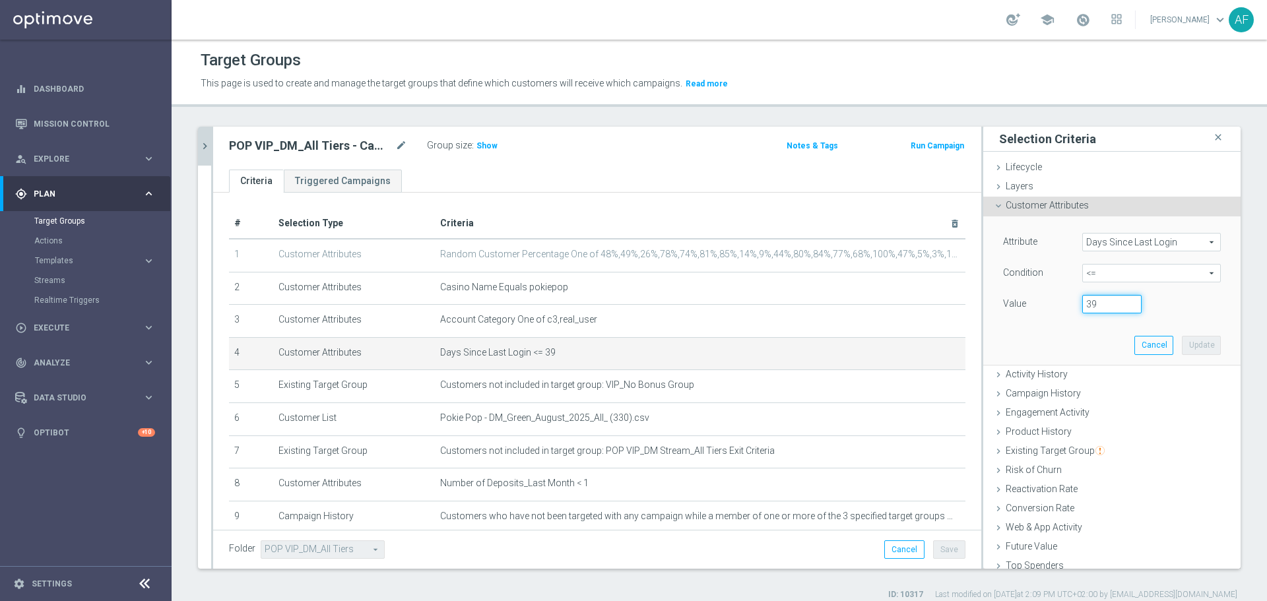
click at [1096, 304] on input "39" at bounding box center [1112, 304] width 59 height 18
type input "3"
type input "1"
click at [1182, 343] on button "Update" at bounding box center [1201, 345] width 39 height 18
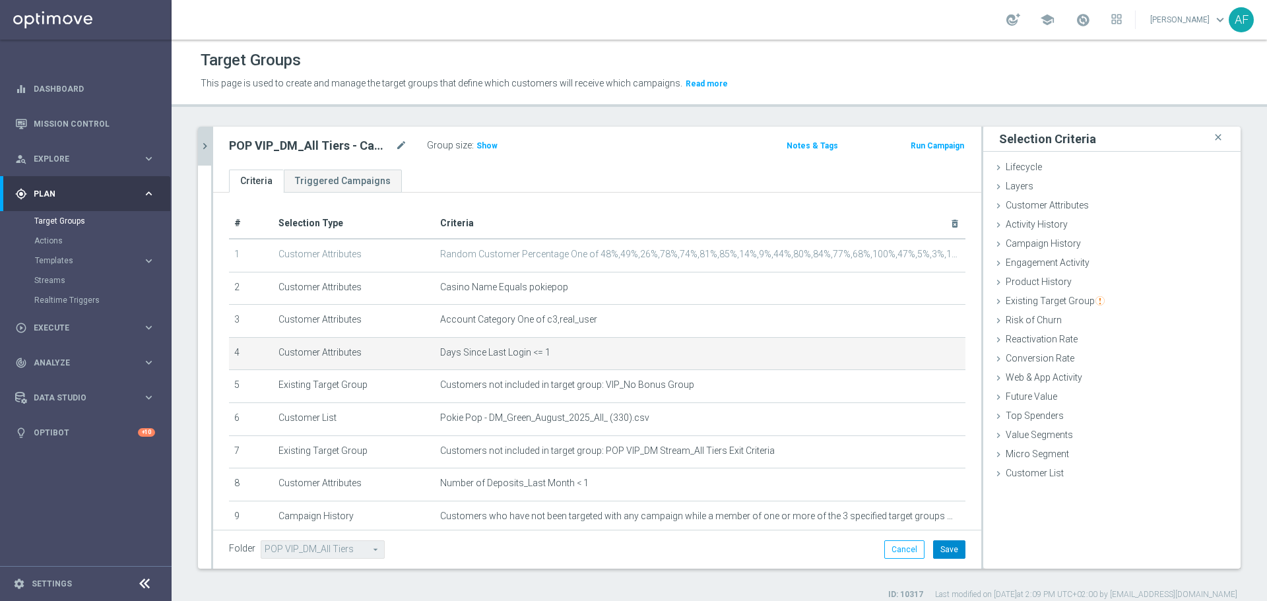
click at [936, 552] on button "Save" at bounding box center [949, 550] width 32 height 18
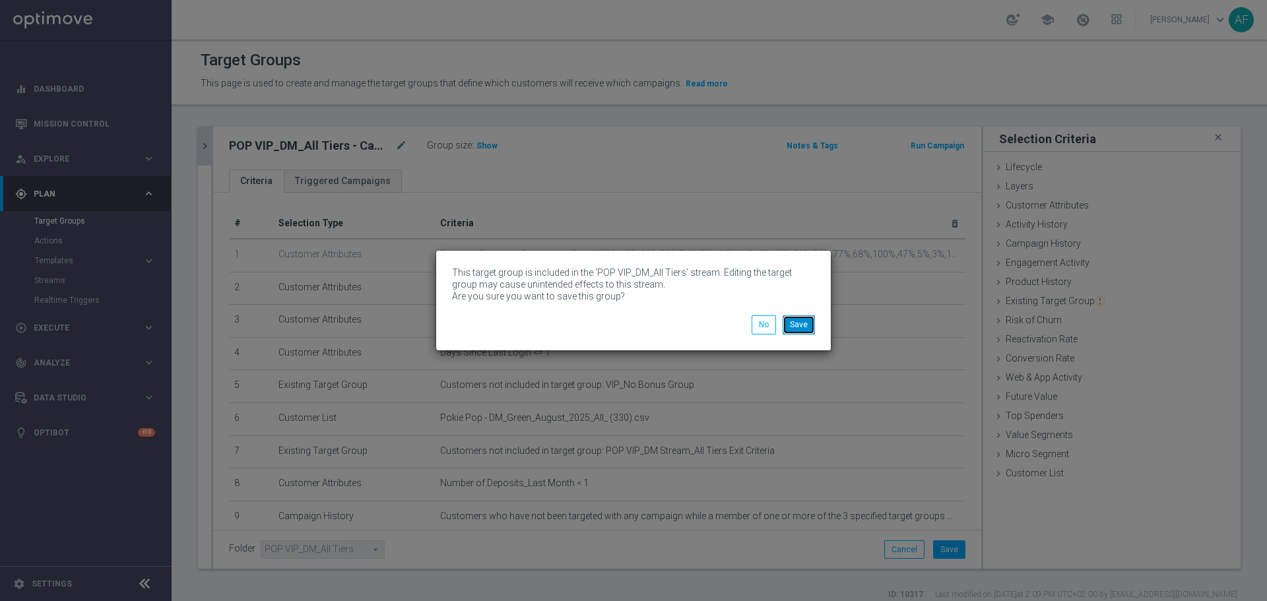
click at [811, 330] on button "Save" at bounding box center [799, 325] width 32 height 18
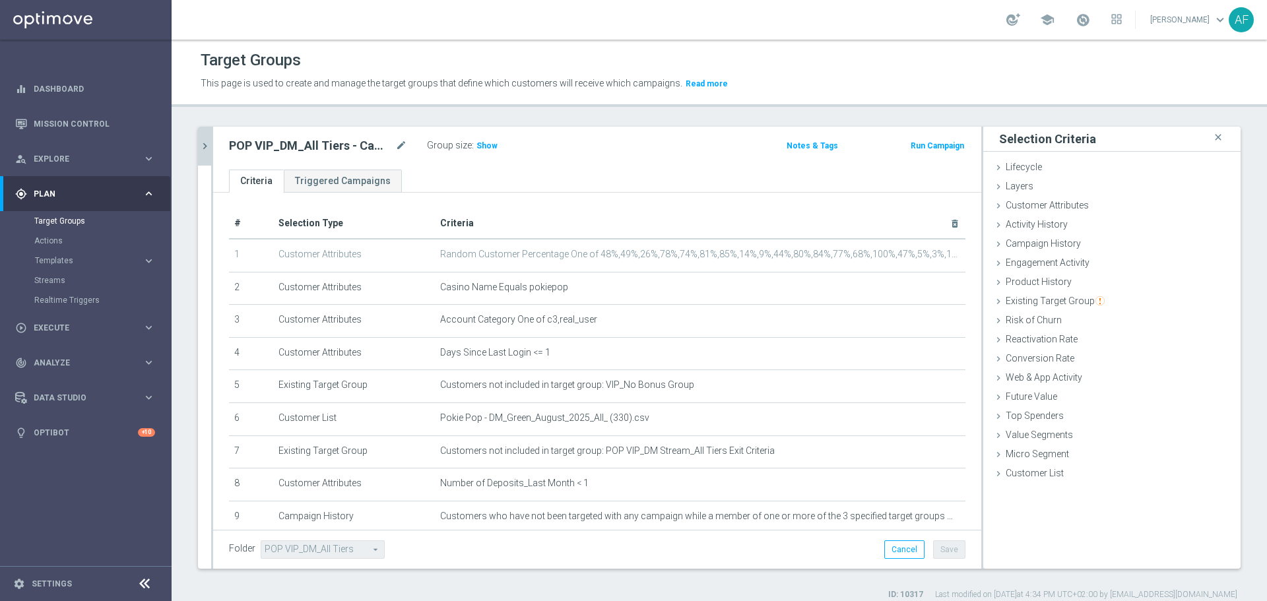
click at [203, 148] on icon "chevron_right" at bounding box center [205, 146] width 13 height 13
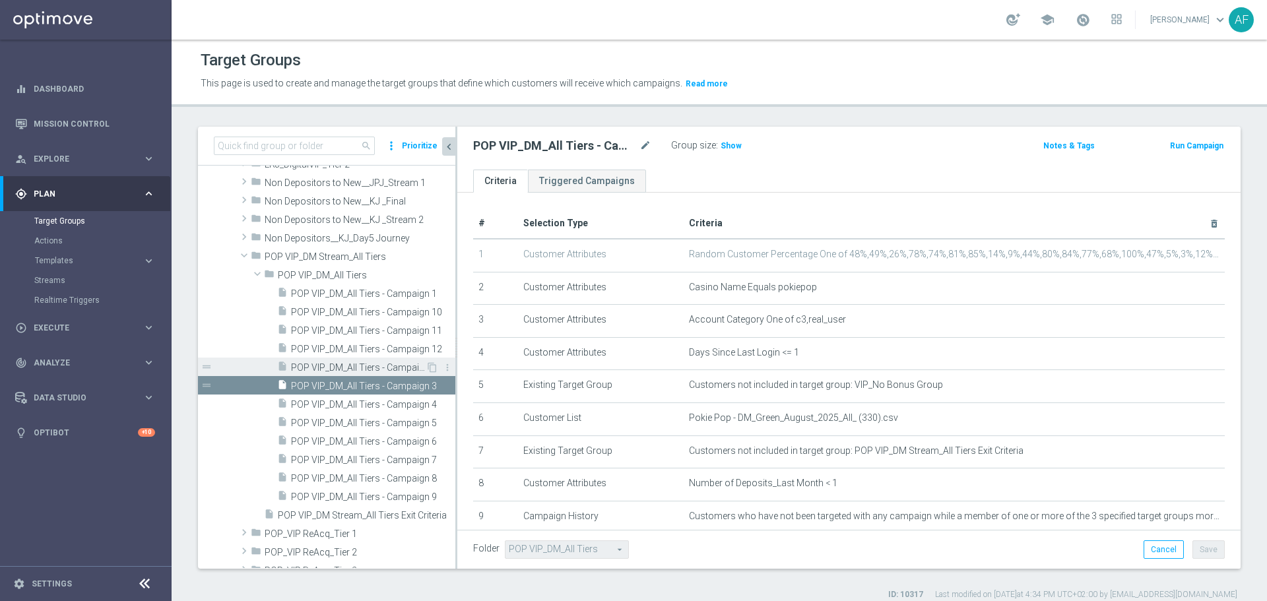
click at [354, 366] on span "POP VIP_DM_All Tiers - Campaign 2" at bounding box center [358, 367] width 135 height 11
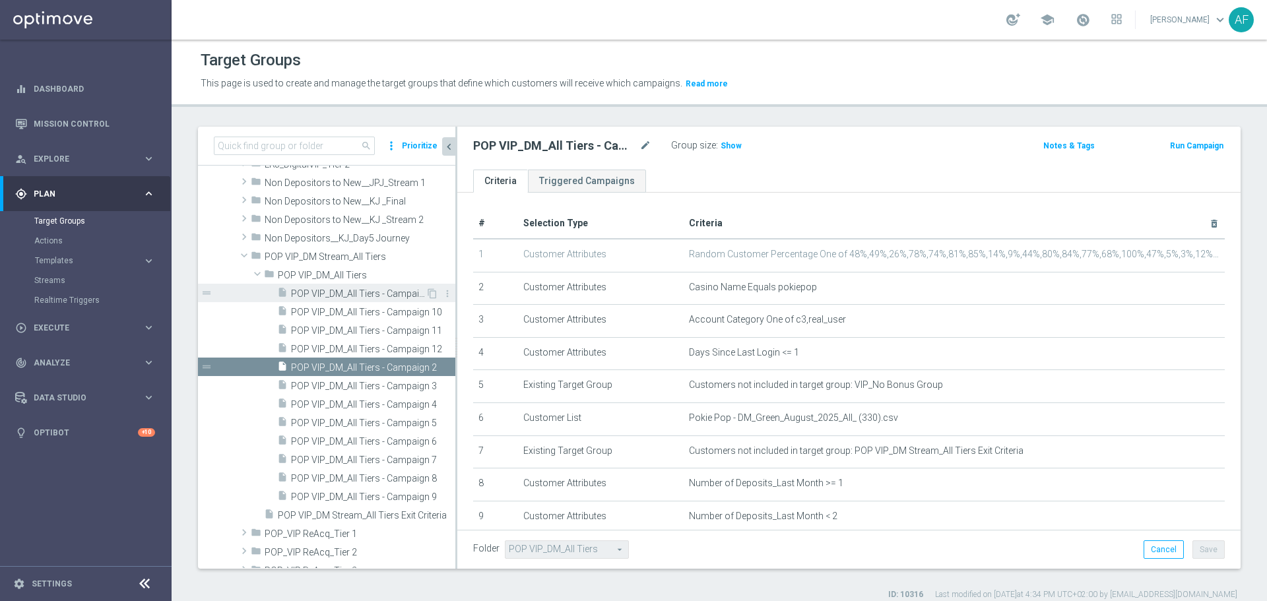
click at [374, 287] on div "insert_drive_file POP VIP_DM_All Tiers - Campaign 1" at bounding box center [351, 293] width 149 height 18
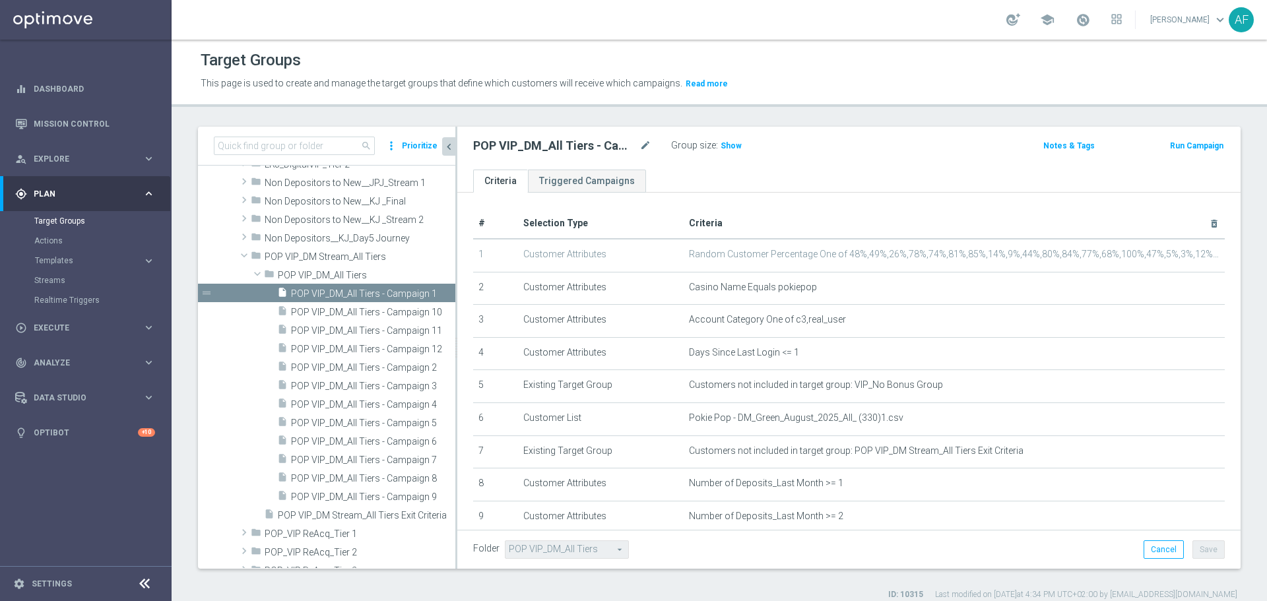
click at [125, 186] on div "gps_fixed Plan keyboard_arrow_right" at bounding box center [85, 193] width 170 height 35
click at [367, 383] on span "POP VIP_DM_All Tiers - Campaign 3" at bounding box center [358, 386] width 135 height 11
